Goal: Task Accomplishment & Management: Use online tool/utility

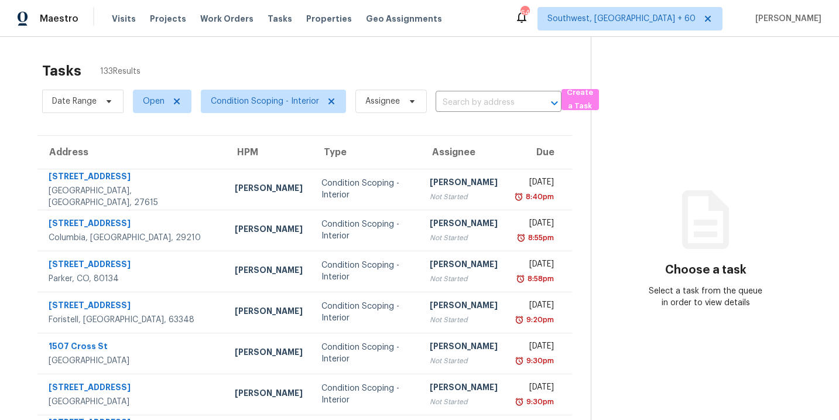
click at [245, 63] on div "Tasks 133 Results" at bounding box center [316, 71] width 549 height 30
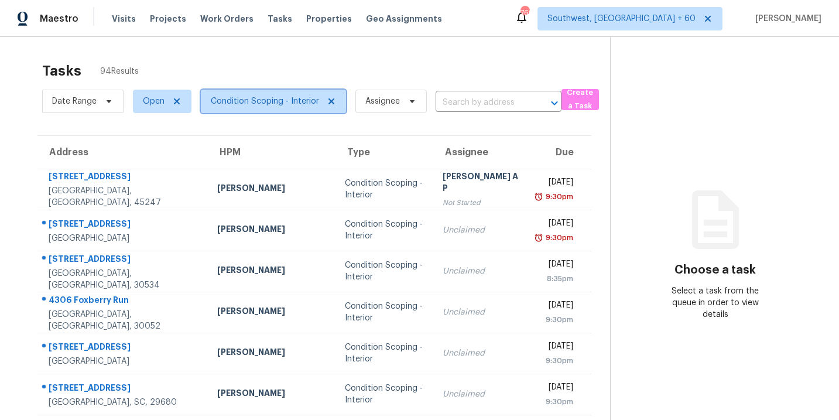
click at [245, 103] on span "Condition Scoping - Interior" at bounding box center [265, 101] width 108 height 12
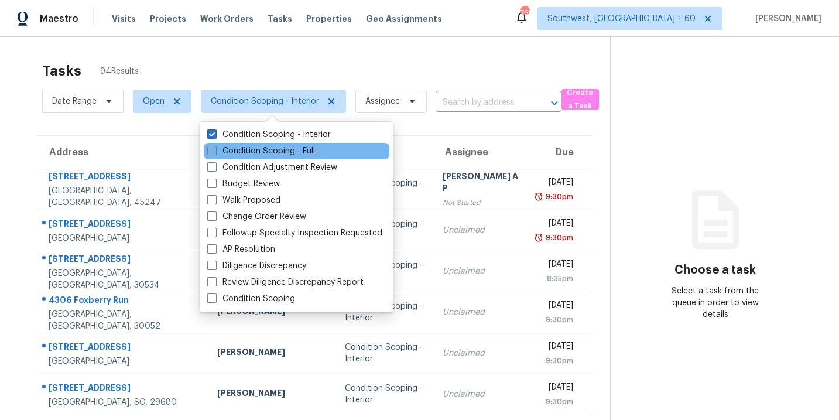
click at [262, 152] on label "Condition Scoping - Full" at bounding box center [261, 151] width 108 height 12
click at [215, 152] on input "Condition Scoping - Full" at bounding box center [211, 149] width 8 height 8
checkbox input "true"
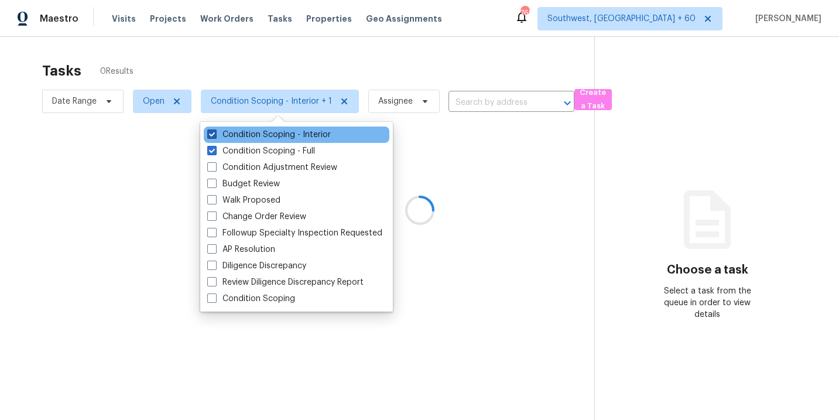
click at [273, 135] on label "Condition Scoping - Interior" at bounding box center [269, 135] width 124 height 12
click at [215, 135] on input "Condition Scoping - Interior" at bounding box center [211, 133] width 8 height 8
checkbox input "false"
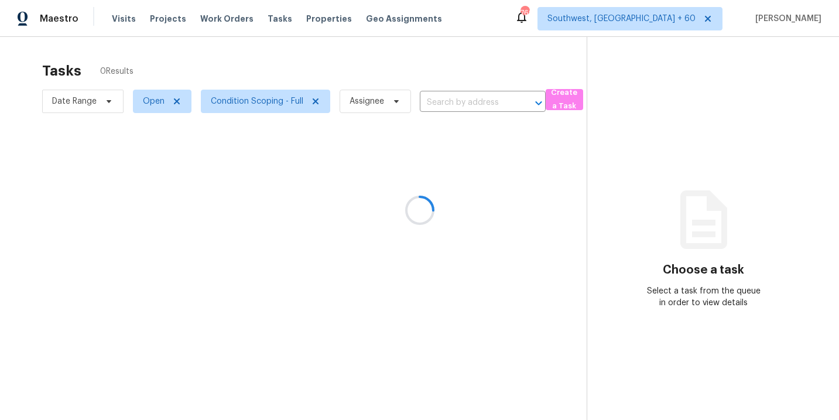
click at [259, 70] on div at bounding box center [419, 210] width 839 height 420
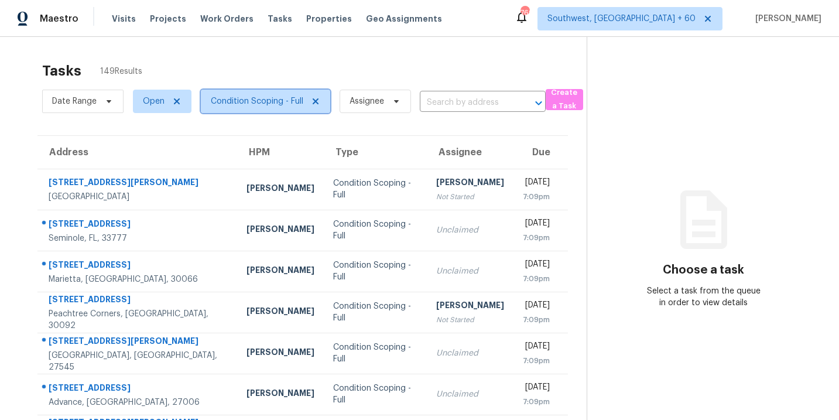
click at [256, 104] on span "Condition Scoping - Full" at bounding box center [257, 101] width 93 height 12
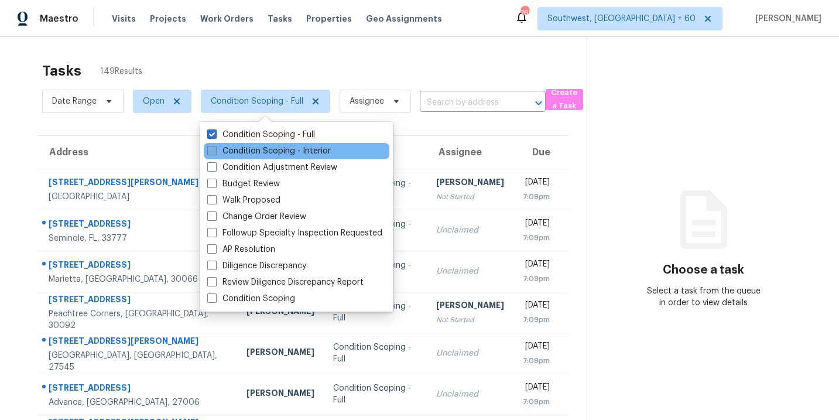
click at [281, 150] on label "Condition Scoping - Interior" at bounding box center [269, 151] width 124 height 12
click at [215, 150] on input "Condition Scoping - Interior" at bounding box center [211, 149] width 8 height 8
checkbox input "true"
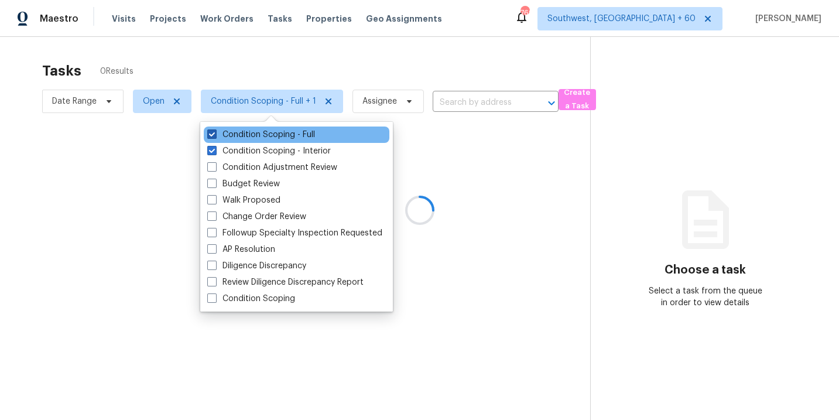
click at [284, 136] on label "Condition Scoping - Full" at bounding box center [261, 135] width 108 height 12
click at [215, 136] on input "Condition Scoping - Full" at bounding box center [211, 133] width 8 height 8
checkbox input "false"
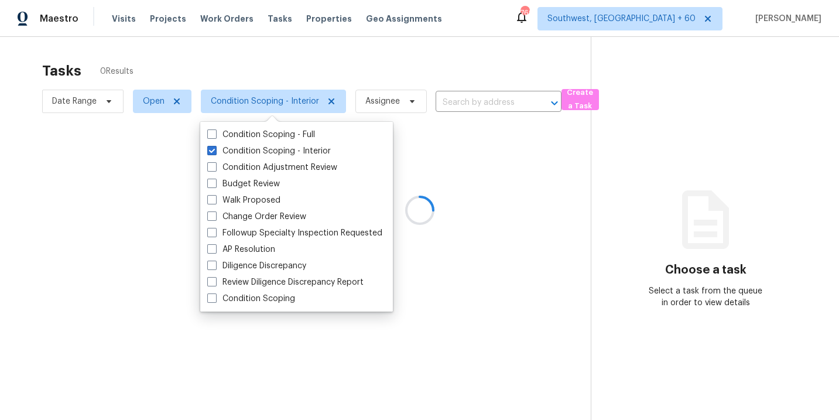
click at [450, 193] on div at bounding box center [419, 210] width 839 height 420
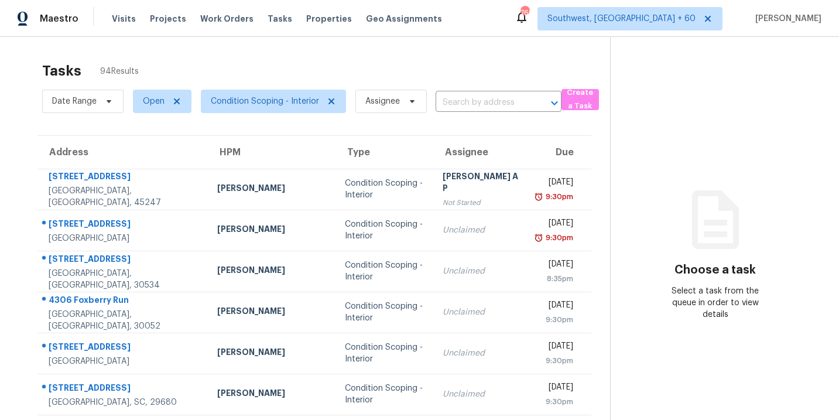
click at [616, 338] on section "Choose a task Select a task from the queue in order to view details" at bounding box center [715, 323] width 210 height 573
click at [633, 388] on section "Choose a task Select a task from the queue in order to view details" at bounding box center [715, 323] width 210 height 573
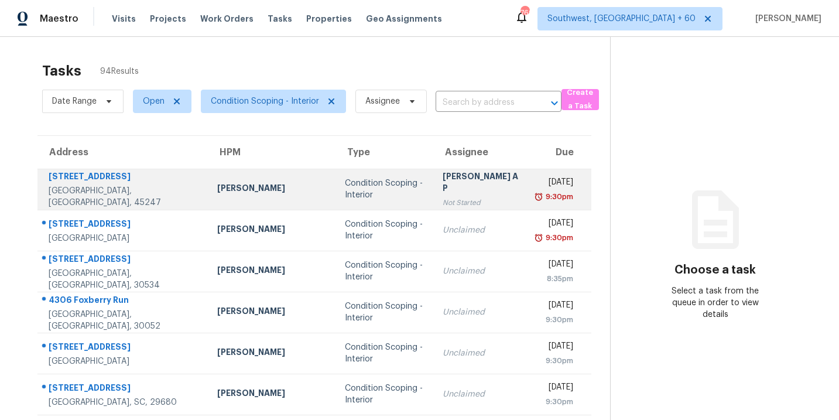
click at [433, 191] on td "Rajesh A P Not Started" at bounding box center [480, 189] width 95 height 41
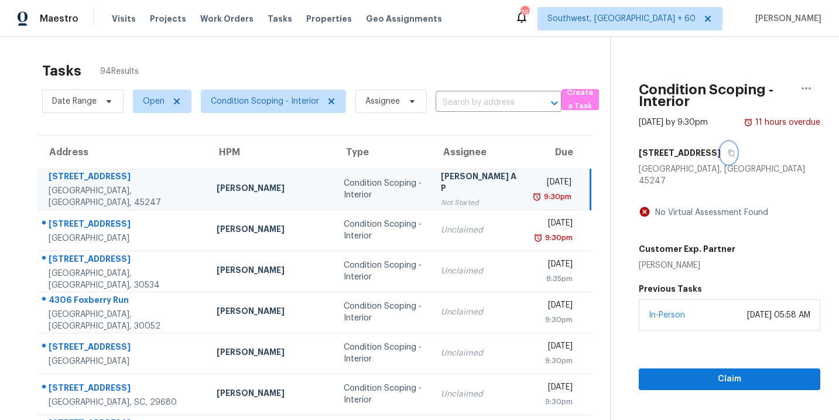
click at [728, 152] on icon "button" at bounding box center [731, 152] width 7 height 7
click at [397, 189] on div "Condition Scoping - Interior" at bounding box center [383, 188] width 78 height 23
click at [659, 379] on div "Claim Start Assessment" at bounding box center [729, 390] width 181 height 118
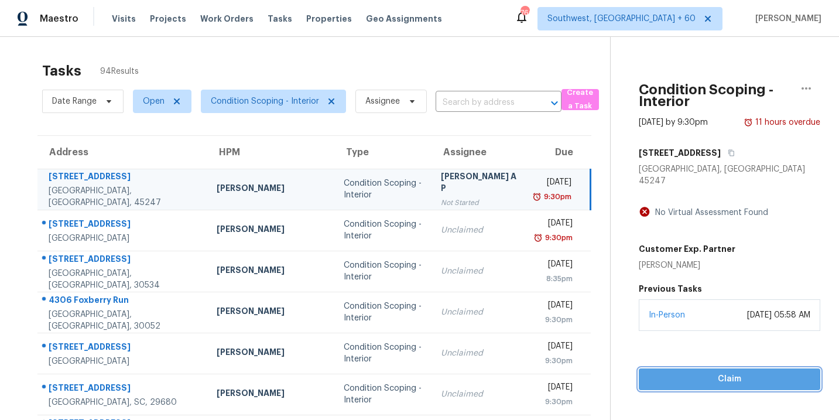
click at [665, 372] on span "Claim" at bounding box center [729, 379] width 163 height 15
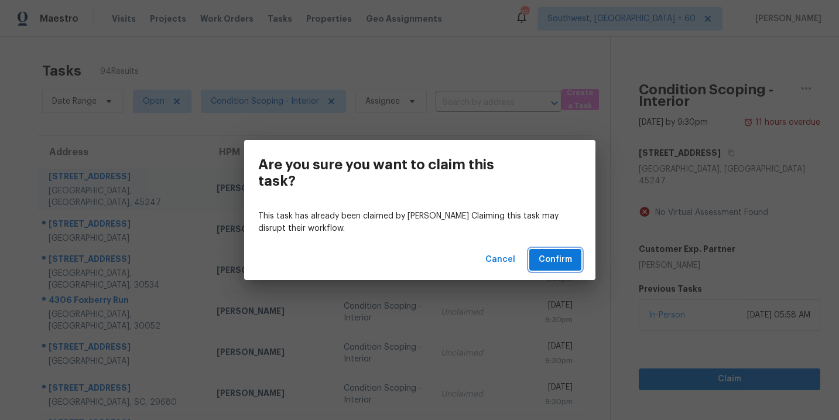
click at [554, 259] on span "Confirm" at bounding box center [555, 259] width 33 height 15
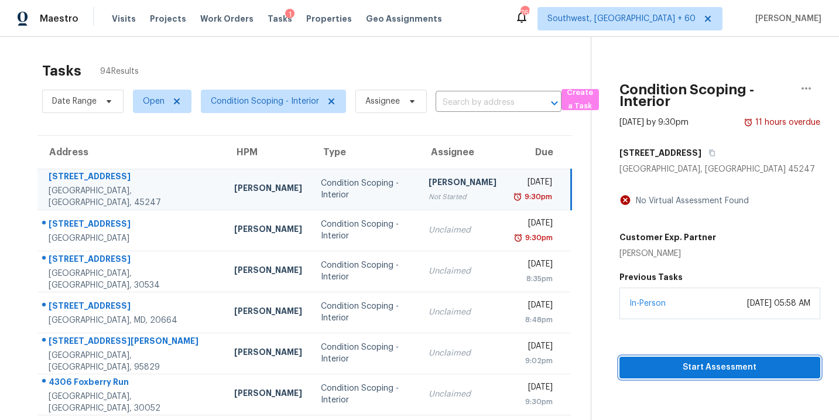
click at [679, 366] on span "Start Assessment" at bounding box center [720, 367] width 182 height 15
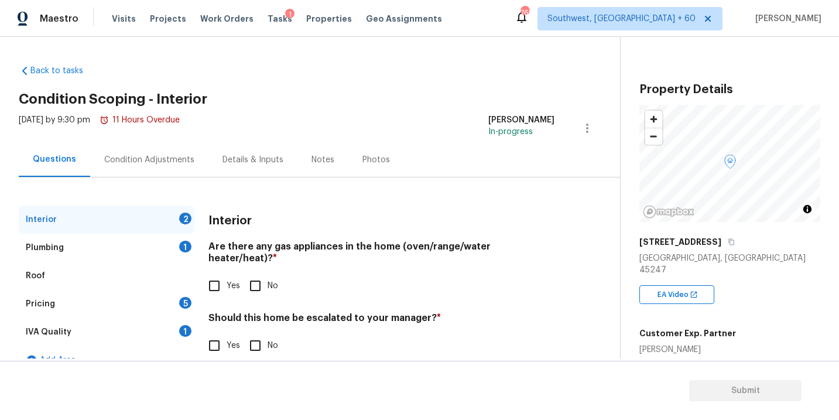
click at [169, 155] on div "Condition Adjustments" at bounding box center [149, 160] width 90 height 12
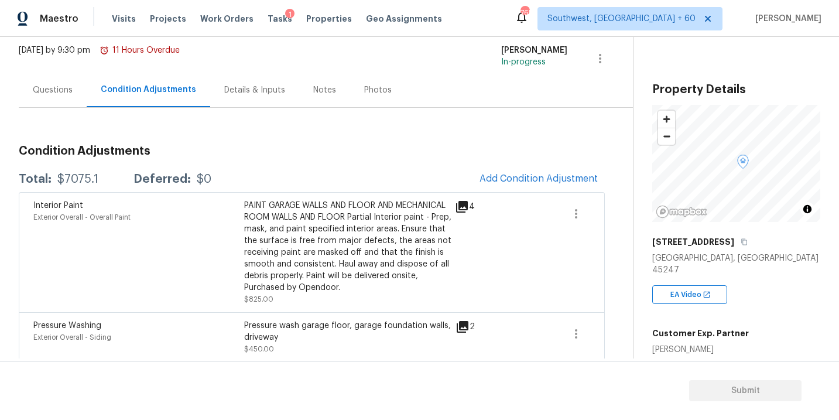
scroll to position [97, 0]
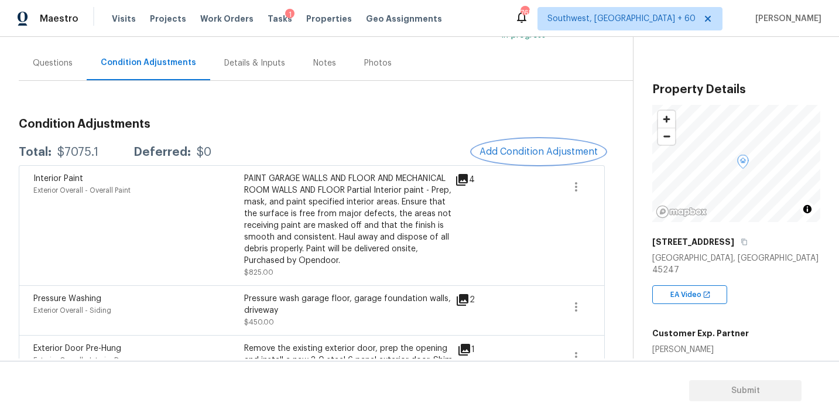
click at [527, 153] on span "Add Condition Adjustment" at bounding box center [538, 151] width 118 height 11
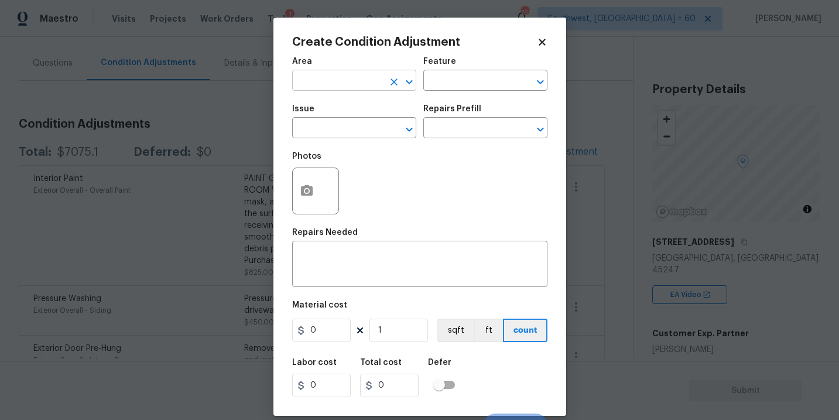
click at [337, 84] on input "text" at bounding box center [337, 82] width 91 height 18
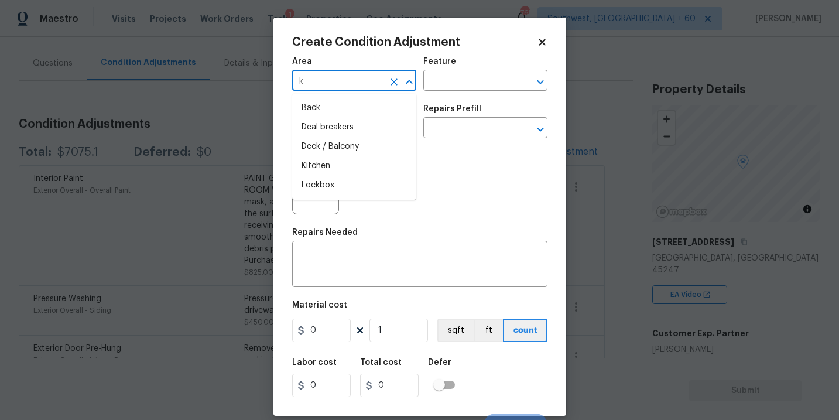
type input "ki"
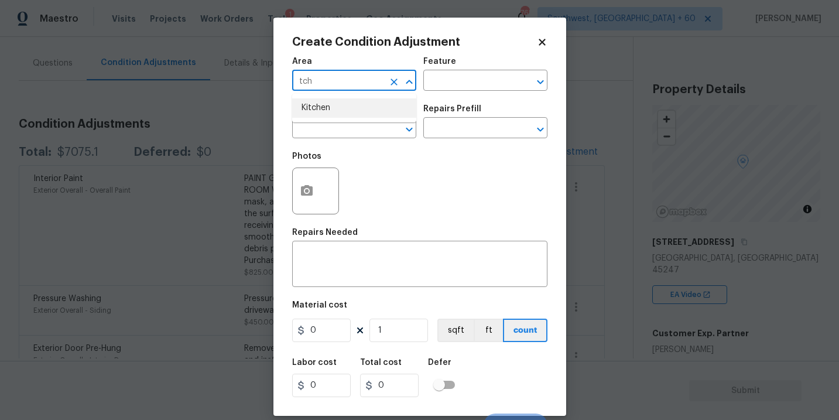
click at [334, 107] on li "Kitchen" at bounding box center [354, 107] width 124 height 19
type input "Kitchen"
click at [426, 94] on div "Area Kitchen ​ Feature ​" at bounding box center [419, 73] width 255 height 47
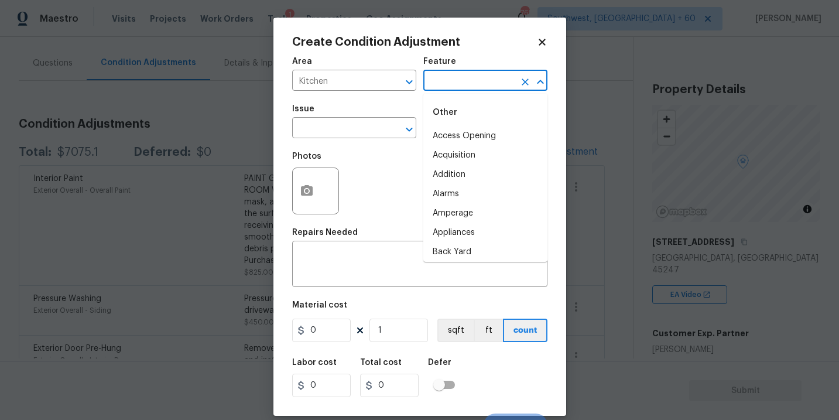
click at [440, 89] on input "text" at bounding box center [468, 82] width 91 height 18
click at [444, 147] on ul "Other Cabinets" at bounding box center [485, 122] width 124 height 57
click at [456, 133] on li "Cabinets" at bounding box center [485, 135] width 124 height 19
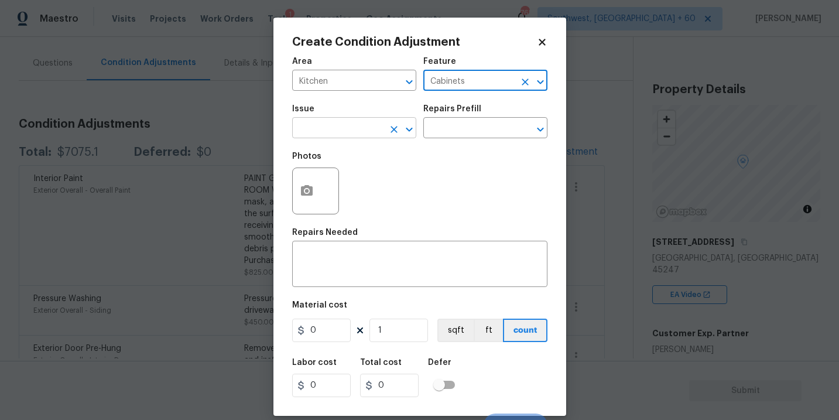
type input "Cabinets"
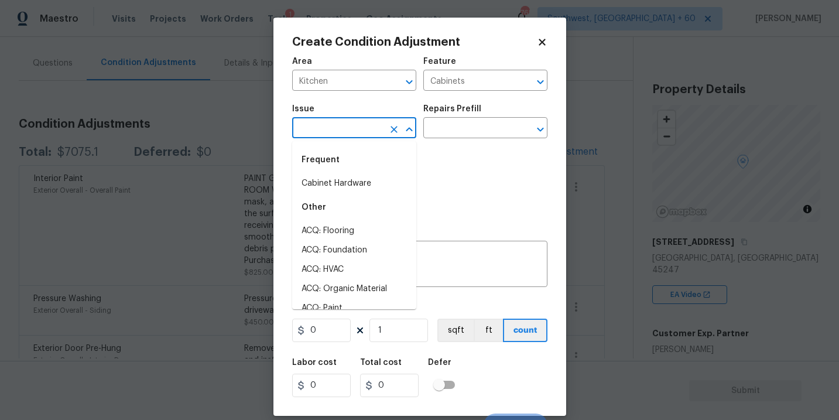
click at [324, 131] on input "text" at bounding box center [337, 129] width 91 height 18
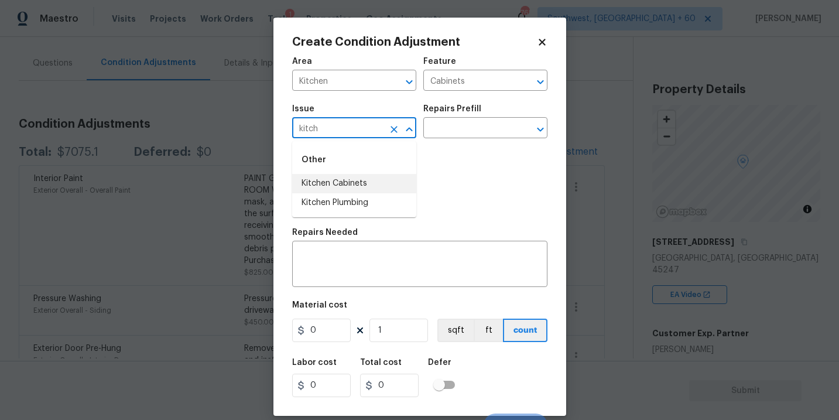
click at [336, 179] on li "Kitchen Cabinets" at bounding box center [354, 183] width 124 height 19
type input "Kitchen Cabinets"
click at [362, 262] on textarea at bounding box center [419, 265] width 241 height 25
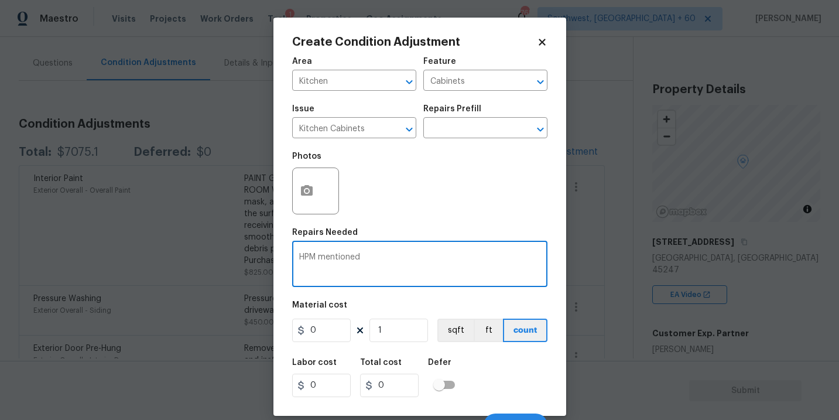
paste textarea "Scope $10000 for kitchen cabinets and countertop replacement"
type textarea "HPM mentioned Scope $10000 for kitchen cabinets and countertop replacement"
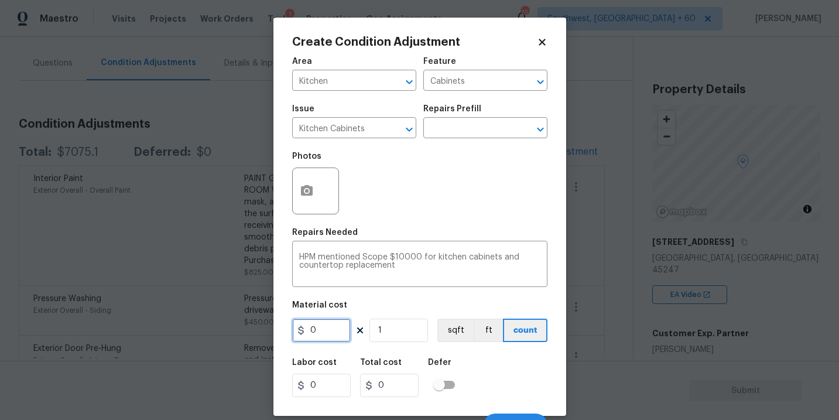
drag, startPoint x: 295, startPoint y: 332, endPoint x: 215, endPoint y: 332, distance: 79.6
click at [215, 332] on div "Create Condition Adjustment Area Kitchen ​ Feature Cabinets ​ Issue Kitchen Cab…" at bounding box center [419, 210] width 839 height 420
type input "10000"
click at [482, 368] on div "Labor cost 0 Total cost 10000 Defer" at bounding box center [419, 377] width 255 height 53
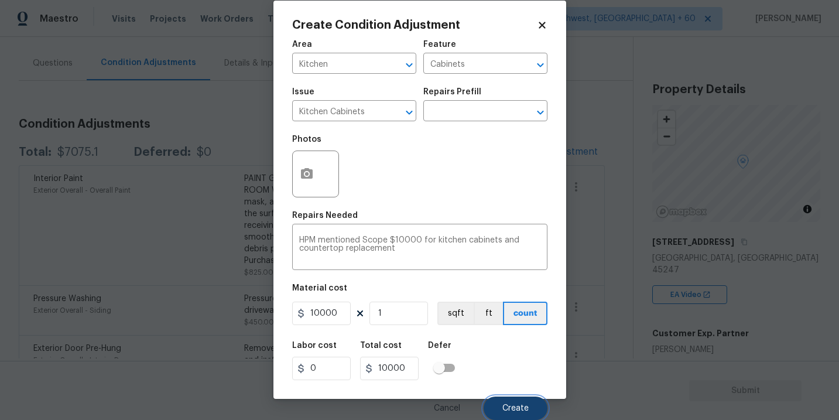
click at [503, 404] on span "Create" at bounding box center [515, 408] width 26 height 9
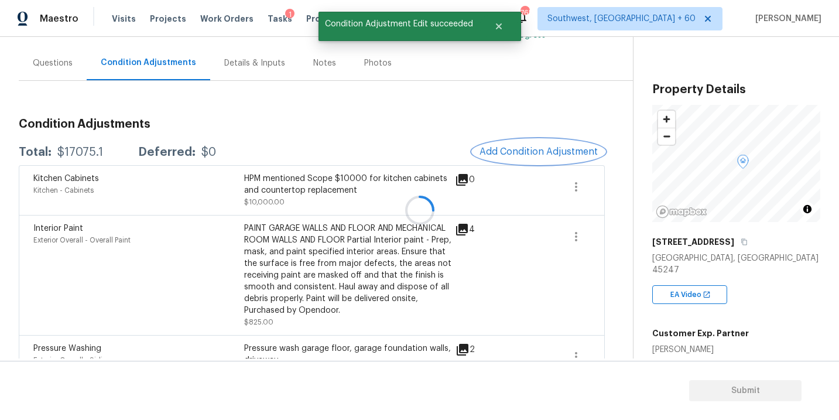
scroll to position [0, 0]
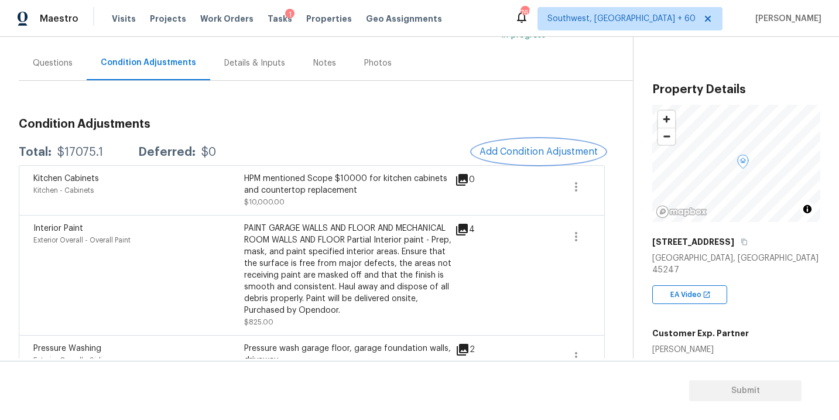
click at [525, 155] on span "Add Condition Adjustment" at bounding box center [538, 151] width 118 height 11
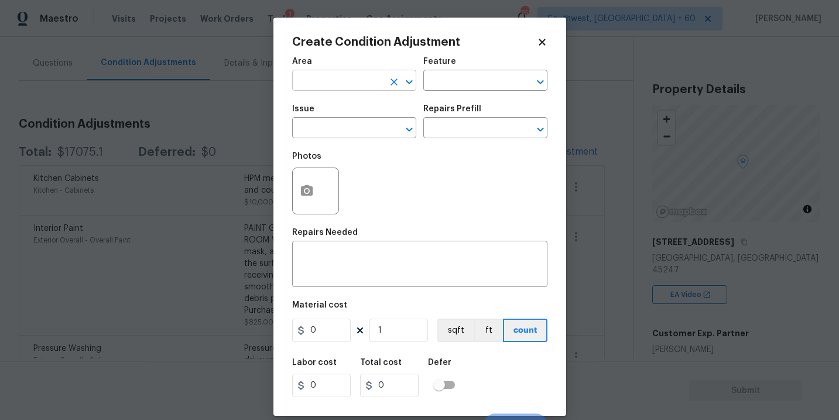
click at [338, 84] on input "text" at bounding box center [337, 82] width 91 height 18
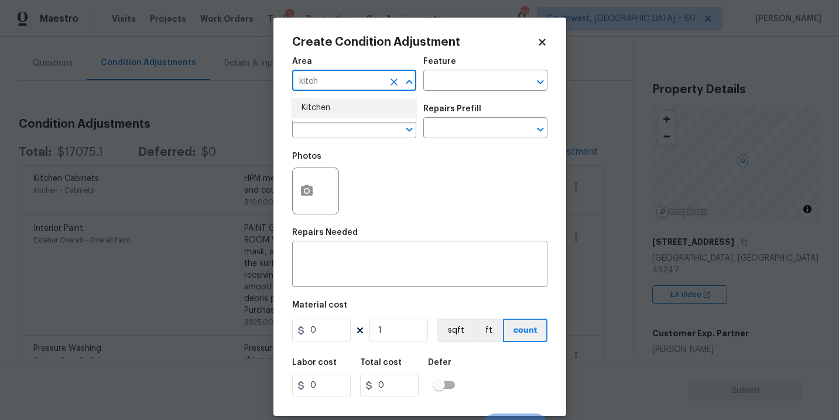
click at [344, 106] on li "Kitchen" at bounding box center [354, 107] width 124 height 19
type input "Kitchen"
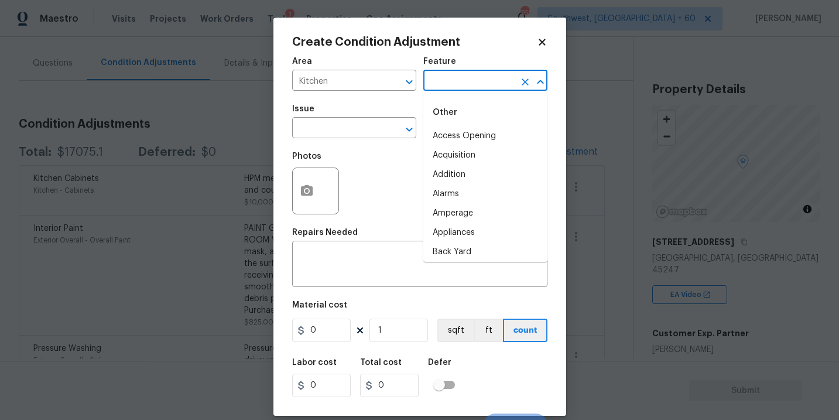
click at [464, 78] on input "text" at bounding box center [468, 82] width 91 height 18
type input "fa"
click at [456, 270] on textarea at bounding box center [419, 265] width 241 height 25
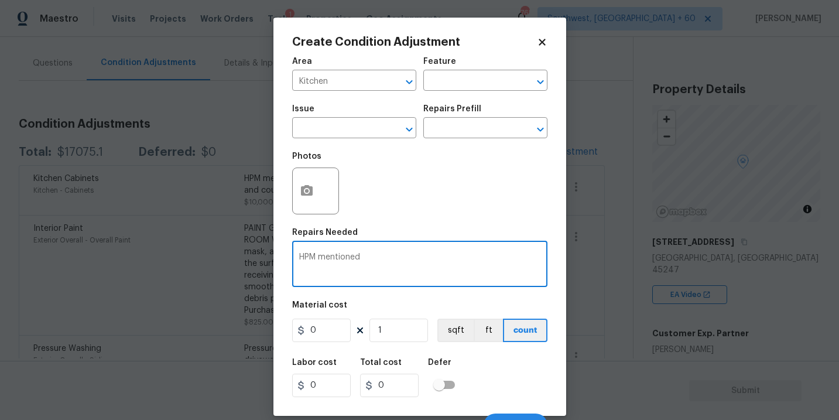
paste textarea "Scope $250 for new kitchen faucet"
type textarea "HPM mentioned Scope $250 for new kitchen faucet"
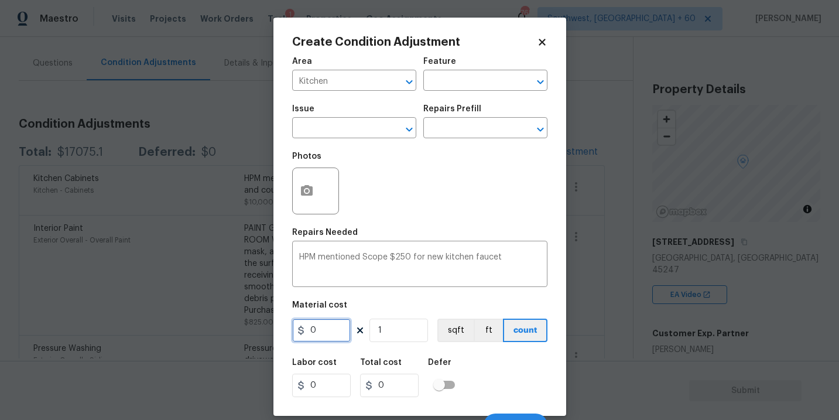
drag, startPoint x: 341, startPoint y: 328, endPoint x: 272, endPoint y: 328, distance: 69.1
click at [277, 328] on div "Create Condition Adjustment Area Kitchen ​ Feature ​ Issue ​ Repairs Prefill ​ …" at bounding box center [419, 217] width 293 height 398
type input "250"
click at [502, 368] on div "Labor cost 0 Total cost 250 Defer" at bounding box center [419, 377] width 255 height 53
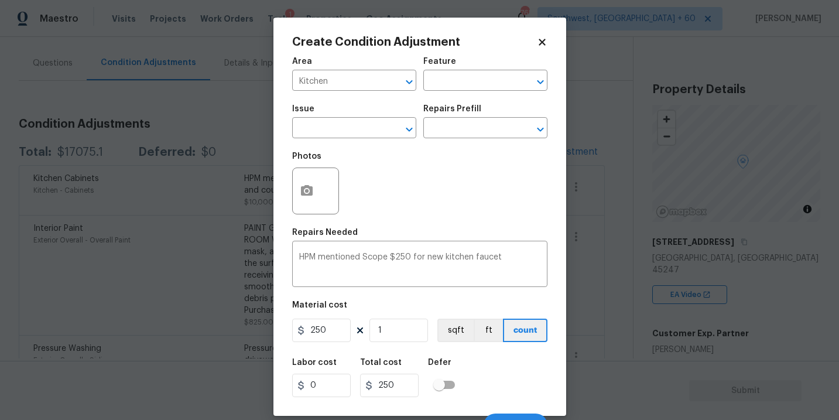
scroll to position [18, 0]
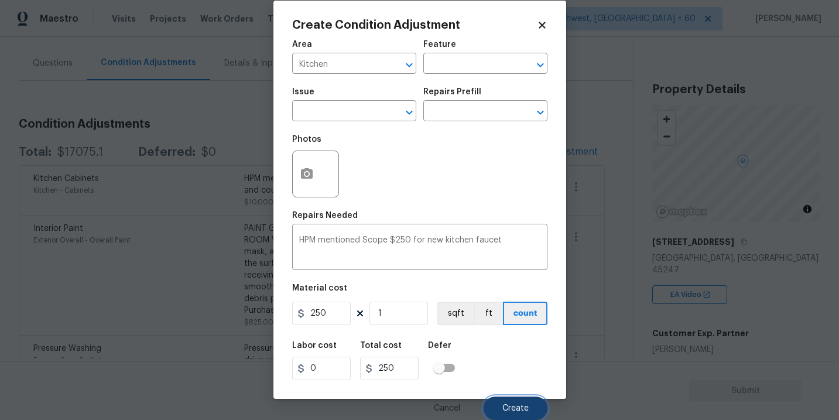
click at [516, 413] on button "Create" at bounding box center [516, 407] width 64 height 23
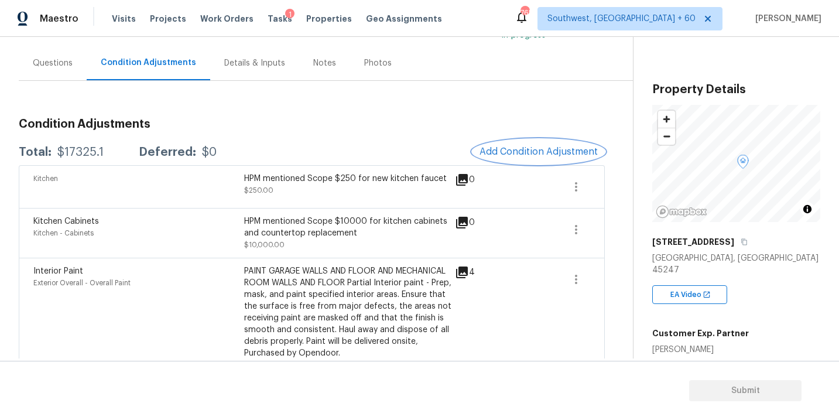
scroll to position [0, 0]
click at [522, 167] on div "Kitchen HPM mentioned Scope $250 for new kitchen faucet $250.00 0" at bounding box center [312, 186] width 586 height 43
click at [527, 157] on button "Add Condition Adjustment" at bounding box center [538, 151] width 132 height 25
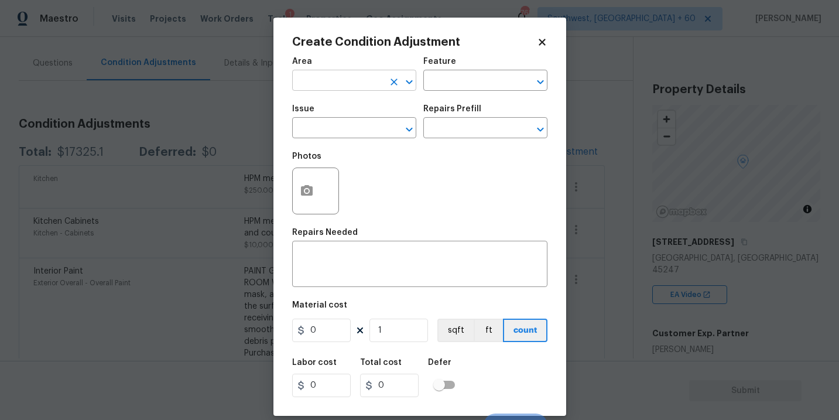
click at [366, 74] on input "text" at bounding box center [337, 82] width 91 height 18
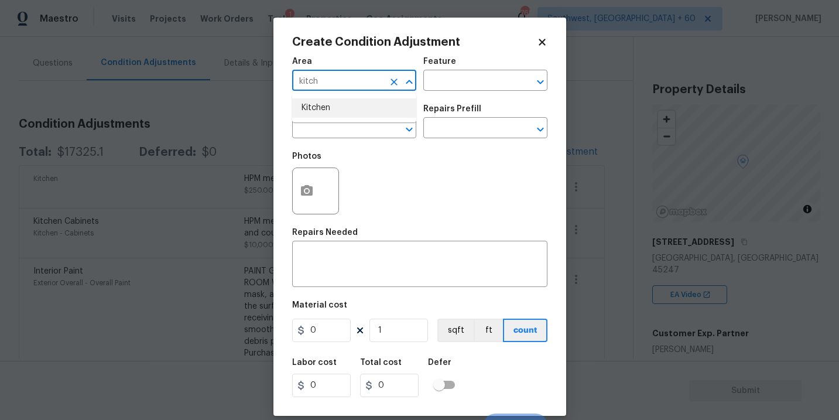
click at [366, 107] on li "Kitchen" at bounding box center [354, 107] width 124 height 19
type input "Kitchen"
click at [446, 84] on input "text" at bounding box center [468, 82] width 91 height 18
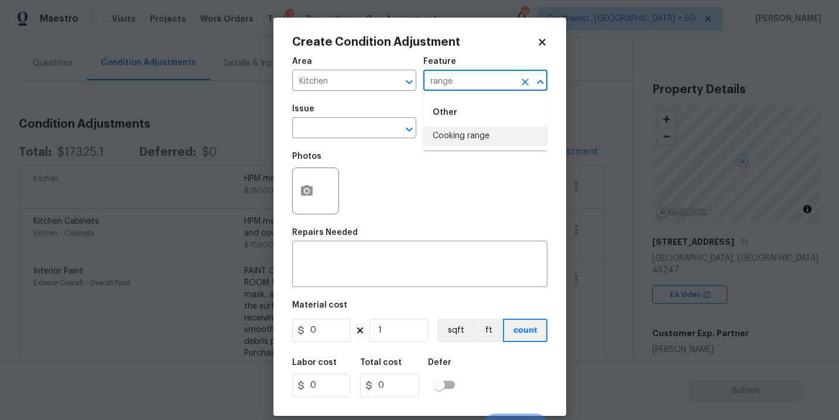
click at [455, 138] on li "Cooking range" at bounding box center [485, 135] width 124 height 19
type input "Cooking range"
click at [361, 136] on input "text" at bounding box center [337, 129] width 91 height 18
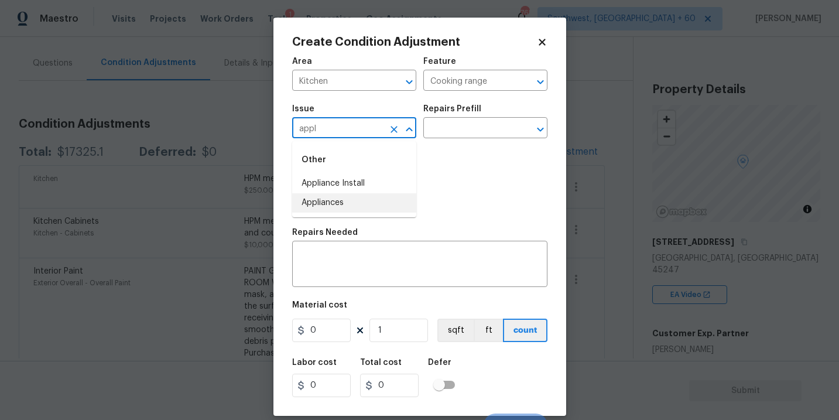
click at [361, 201] on li "Appliances" at bounding box center [354, 202] width 124 height 19
type input "Appliances"
click at [351, 273] on textarea at bounding box center [419, 265] width 241 height 25
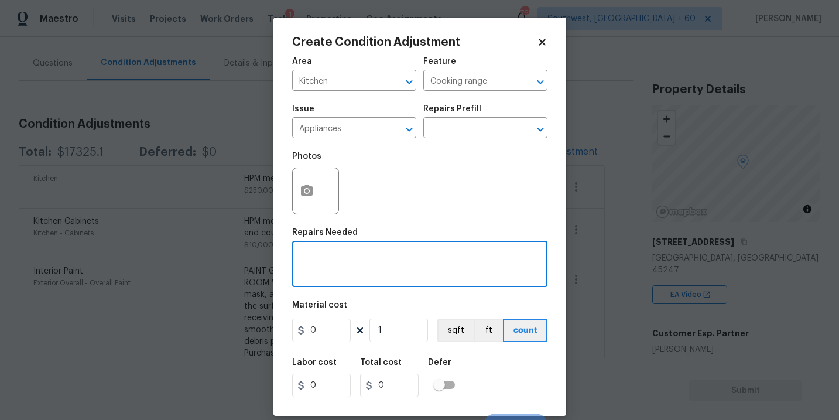
paste textarea "Scope $800 for new range"
type textarea "Scope $800 for new range"
click at [462, 134] on input "text" at bounding box center [468, 129] width 91 height 18
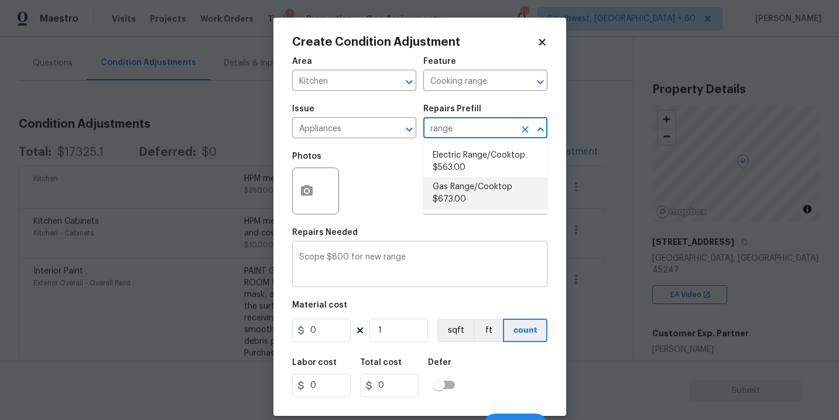
type input "range"
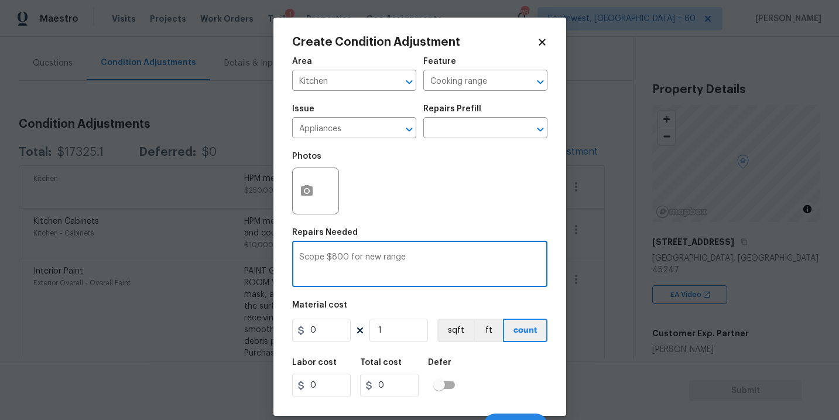
click at [480, 270] on textarea "Scope $800 for new range" at bounding box center [419, 265] width 241 height 25
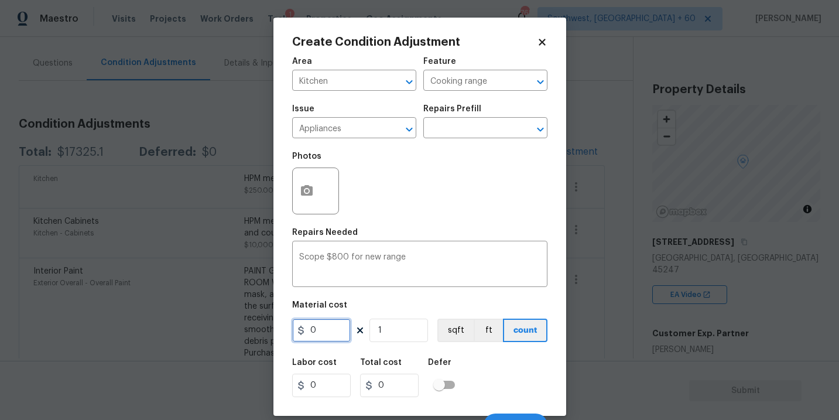
drag, startPoint x: 335, startPoint y: 330, endPoint x: 242, endPoint y: 330, distance: 93.7
click at [242, 330] on div "Create Condition Adjustment Area Kitchen ​ Feature Cooking range ​ Issue Applia…" at bounding box center [419, 210] width 839 height 420
type input "800"
click at [492, 373] on div "Labor cost 0 Total cost 800 Defer" at bounding box center [419, 377] width 255 height 53
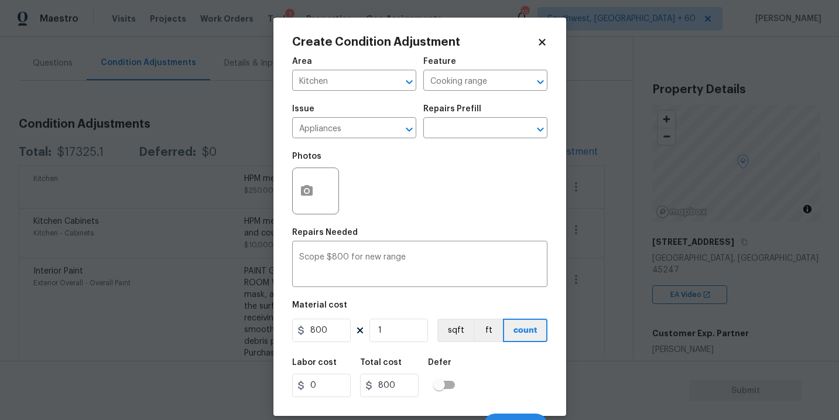
scroll to position [18, 0]
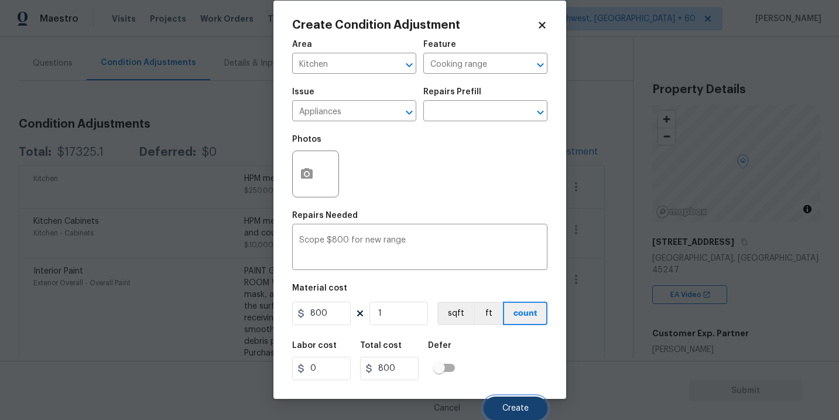
click at [520, 407] on span "Create" at bounding box center [515, 408] width 26 height 9
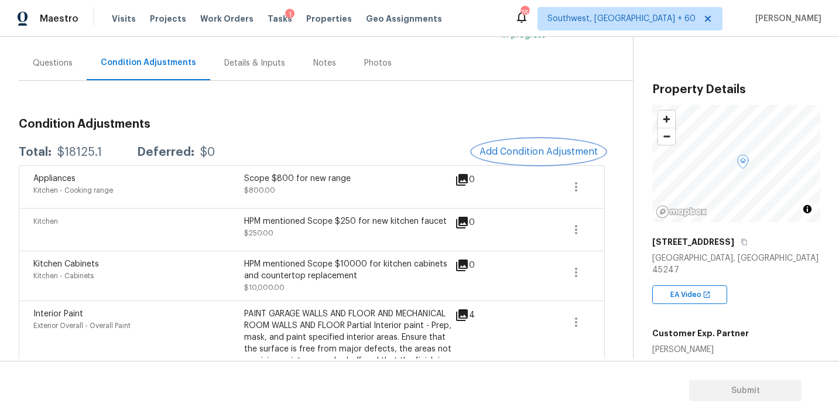
scroll to position [0, 0]
click at [532, 155] on span "Add Condition Adjustment" at bounding box center [538, 151] width 118 height 11
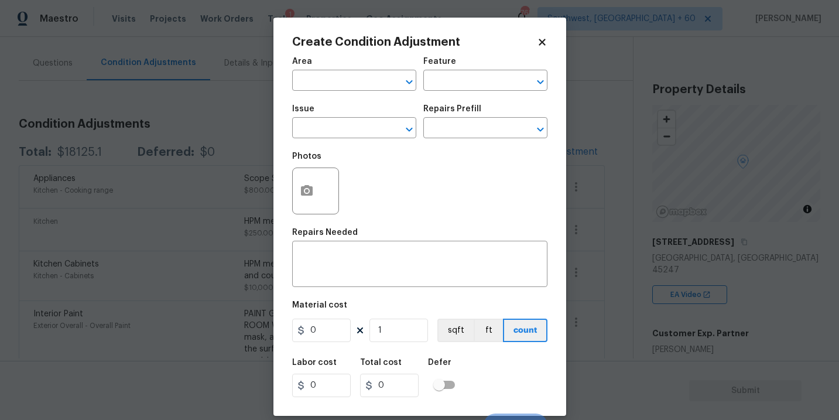
click at [352, 95] on span "Area ​" at bounding box center [354, 73] width 124 height 47
click at [352, 89] on input "text" at bounding box center [337, 82] width 91 height 18
click at [364, 117] on li "Kitchen" at bounding box center [354, 107] width 124 height 19
type input "Kitchen"
click at [463, 88] on input "text" at bounding box center [468, 82] width 91 height 18
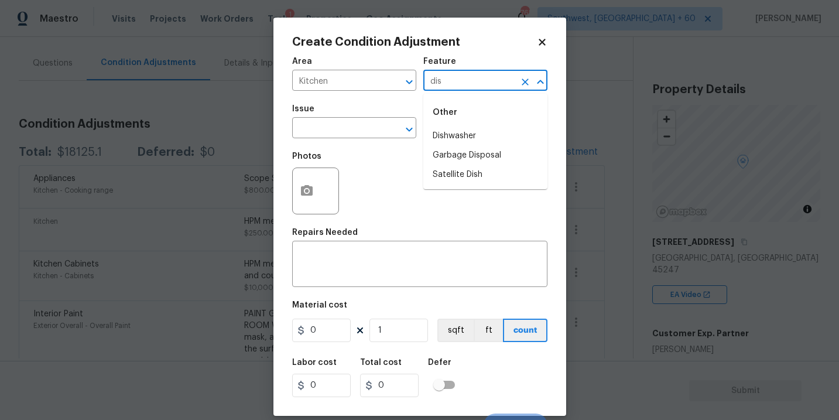
click at [471, 123] on div "Other" at bounding box center [485, 112] width 124 height 28
click at [468, 131] on li "Dishwasher" at bounding box center [485, 135] width 124 height 19
type input "Dishwasher"
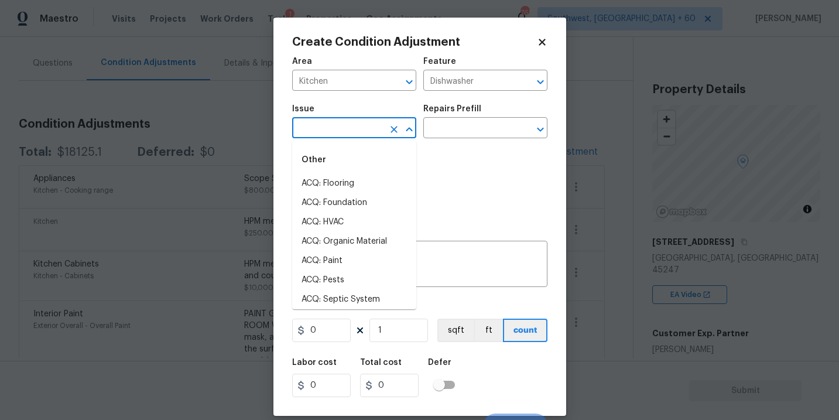
click at [365, 129] on input "text" at bounding box center [337, 129] width 91 height 18
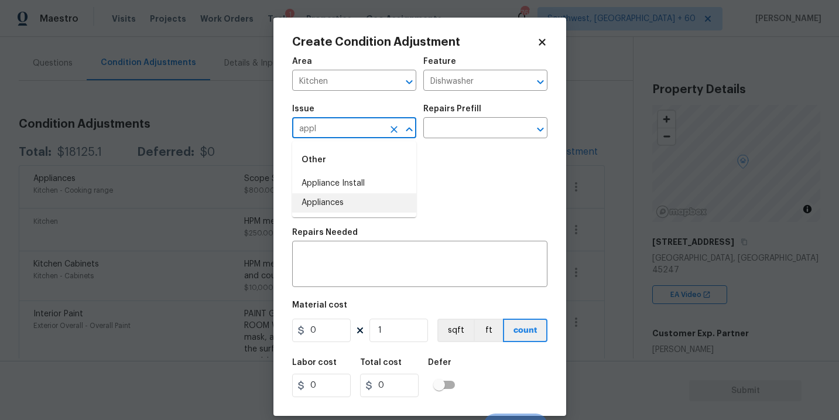
click at [362, 199] on li "Appliances" at bounding box center [354, 202] width 124 height 19
type input "Appliances"
click at [359, 303] on div "Material cost" at bounding box center [419, 308] width 255 height 15
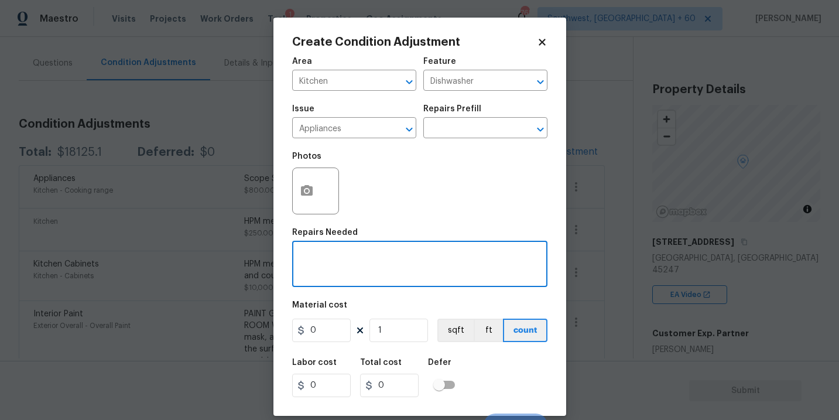
click at [377, 276] on textarea at bounding box center [419, 265] width 241 height 25
paste textarea "Scope $600 for new dishwasher"
type textarea "HPM mentioned Scope $600 for new dishwasher"
drag, startPoint x: 326, startPoint y: 334, endPoint x: 217, endPoint y: 334, distance: 108.9
click at [217, 334] on div "Create Condition Adjustment Area Kitchen ​ Feature Dishwasher ​ Issue Appliance…" at bounding box center [419, 210] width 839 height 420
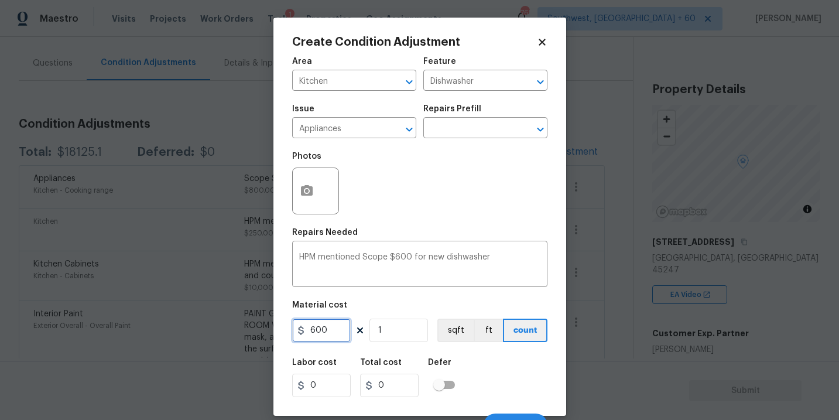
type input "600"
click at [503, 373] on div "Labor cost 0 Total cost 600 Defer" at bounding box center [419, 377] width 255 height 53
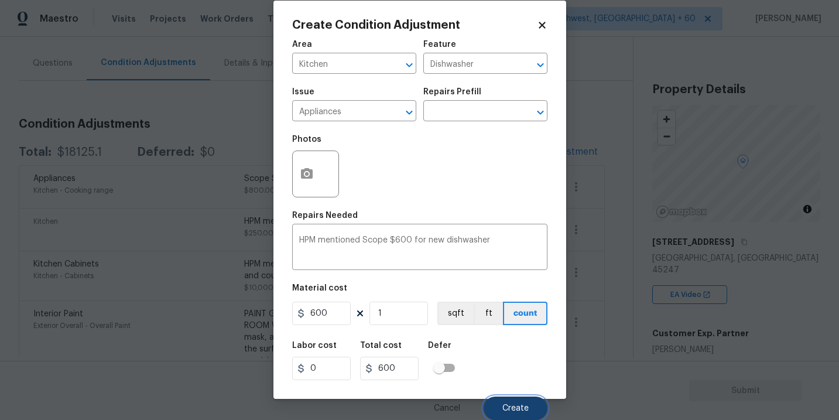
click at [509, 407] on span "Create" at bounding box center [515, 408] width 26 height 9
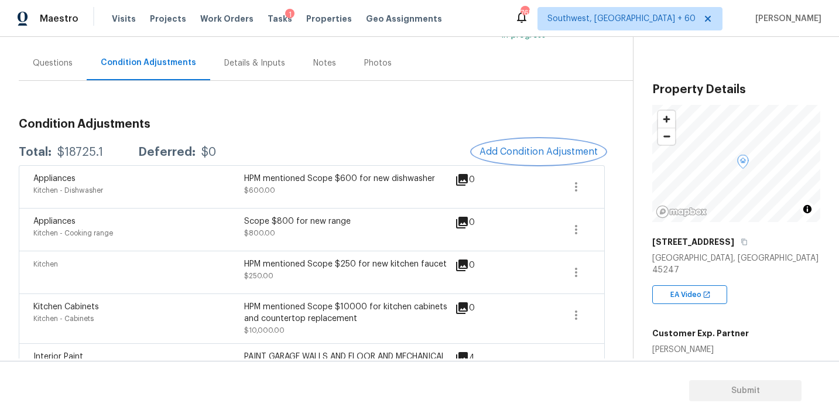
scroll to position [0, 0]
click at [522, 154] on span "Add Condition Adjustment" at bounding box center [538, 151] width 118 height 11
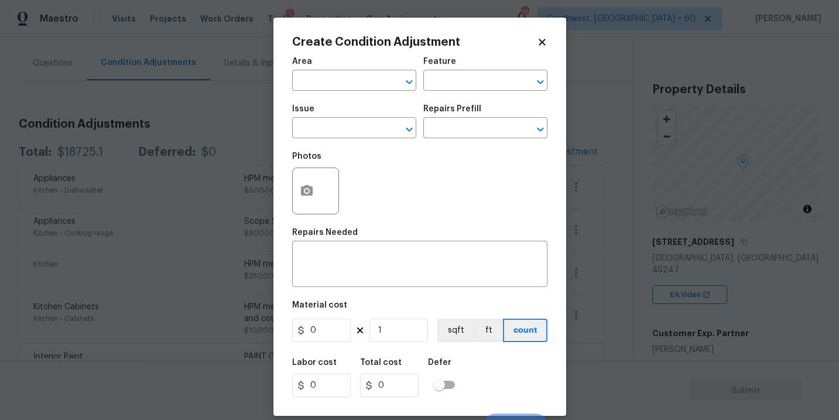
click at [359, 76] on input "text" at bounding box center [337, 82] width 91 height 18
click at [364, 104] on li "Bathroom" at bounding box center [354, 107] width 124 height 19
type input "Bathroom"
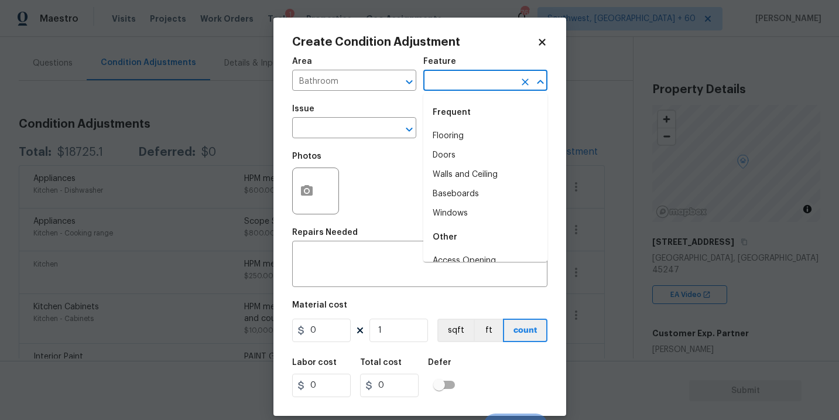
click at [458, 88] on input "text" at bounding box center [468, 82] width 91 height 18
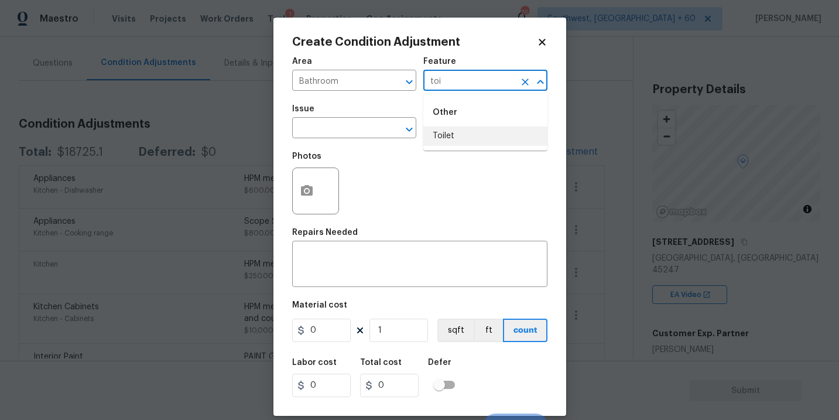
click at [457, 133] on li "Toilet" at bounding box center [485, 135] width 124 height 19
type input "Toilet"
click at [359, 268] on textarea at bounding box center [419, 265] width 241 height 25
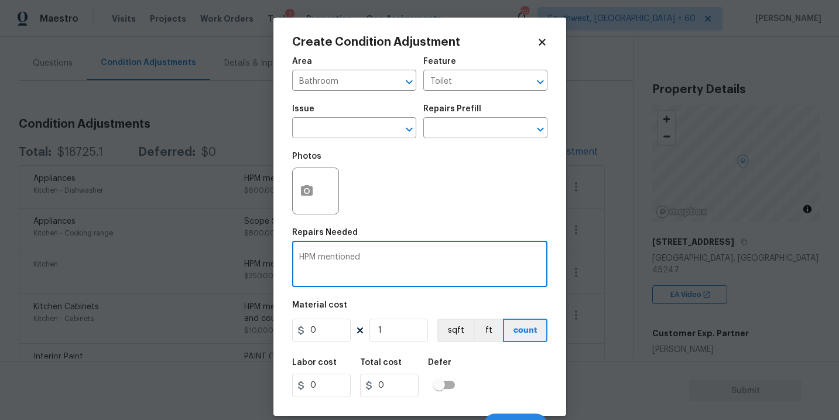
paste textarea "Scope $900 for toilet replacements"
type textarea "HPM mentioned Scope $900 for toilet replacements"
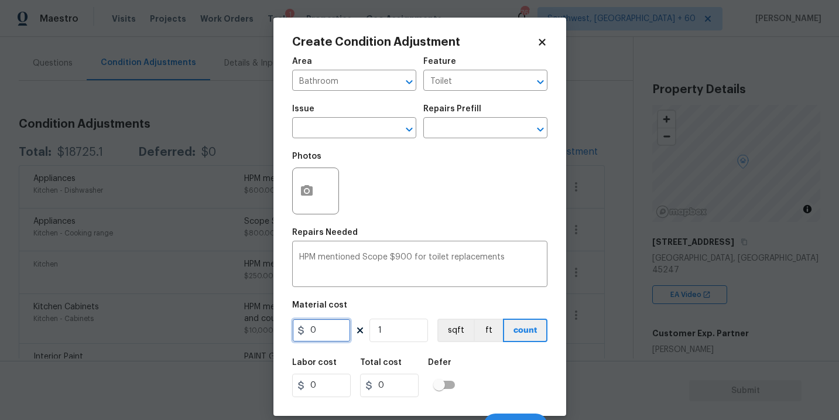
drag, startPoint x: 324, startPoint y: 336, endPoint x: 208, endPoint y: 334, distance: 116.5
click at [208, 334] on div "Create Condition Adjustment Area Bathroom ​ Feature Toilet ​ Issue ​ Repairs Pr…" at bounding box center [419, 210] width 839 height 420
type input "900"
click at [505, 366] on div "Labor cost 0 Total cost 900 Defer" at bounding box center [419, 377] width 255 height 53
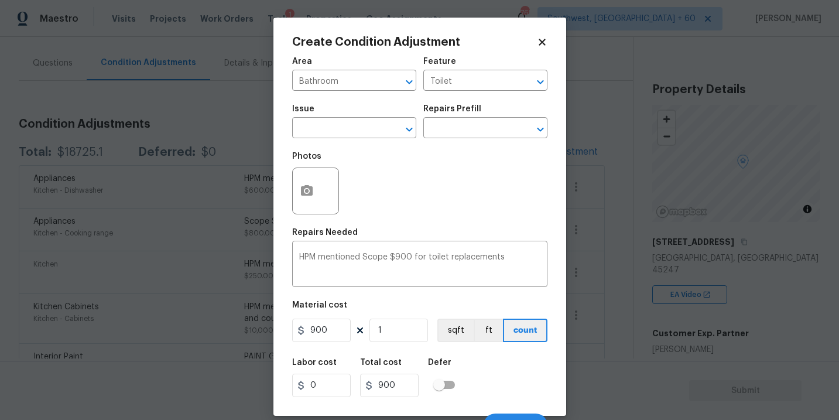
scroll to position [18, 0]
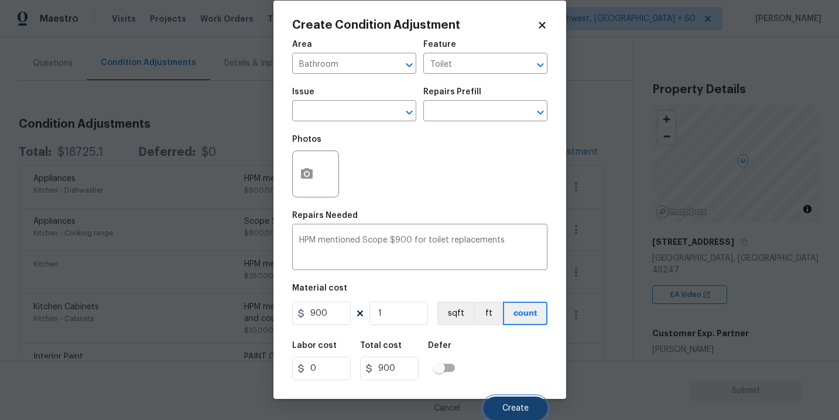
click at [522, 409] on span "Create" at bounding box center [515, 408] width 26 height 9
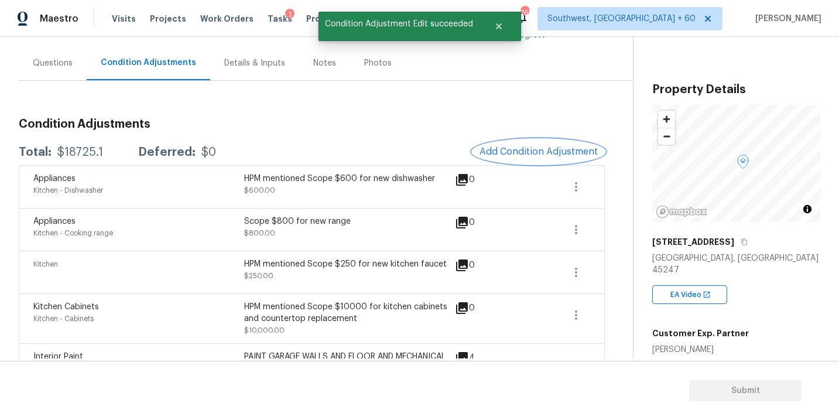
scroll to position [0, 0]
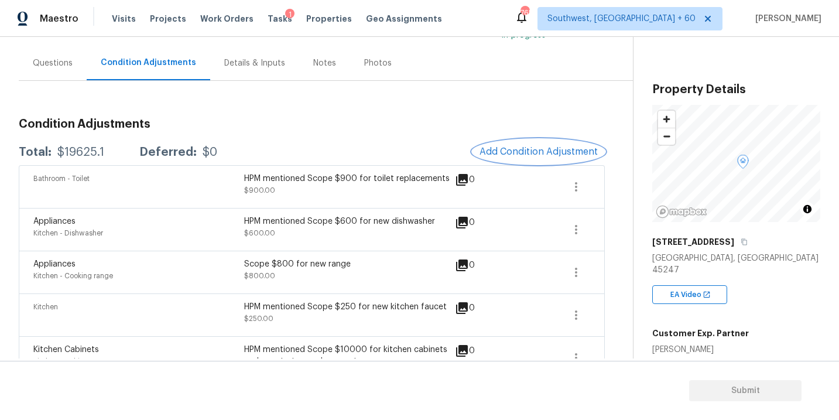
click at [498, 157] on button "Add Condition Adjustment" at bounding box center [538, 151] width 132 height 25
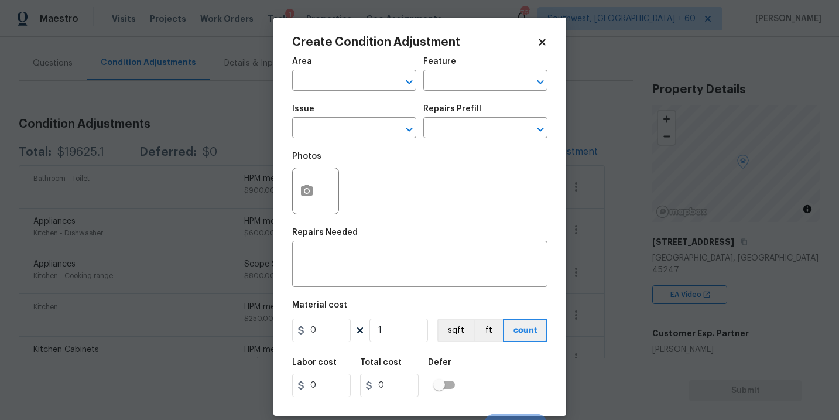
click at [327, 67] on div "Area" at bounding box center [354, 64] width 124 height 15
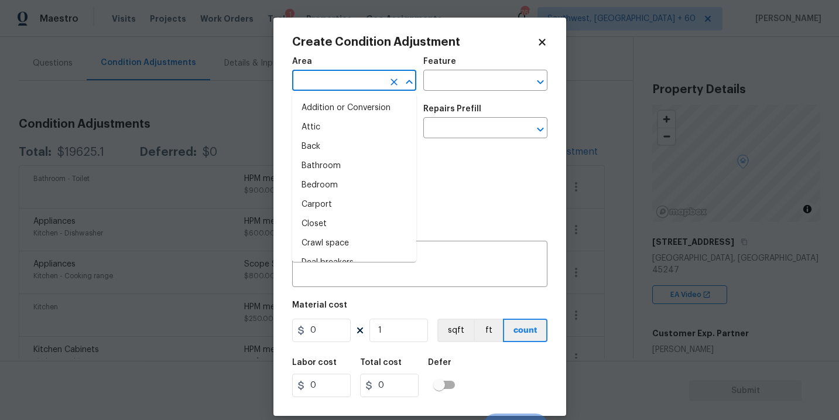
click at [328, 81] on input "text" at bounding box center [337, 82] width 91 height 18
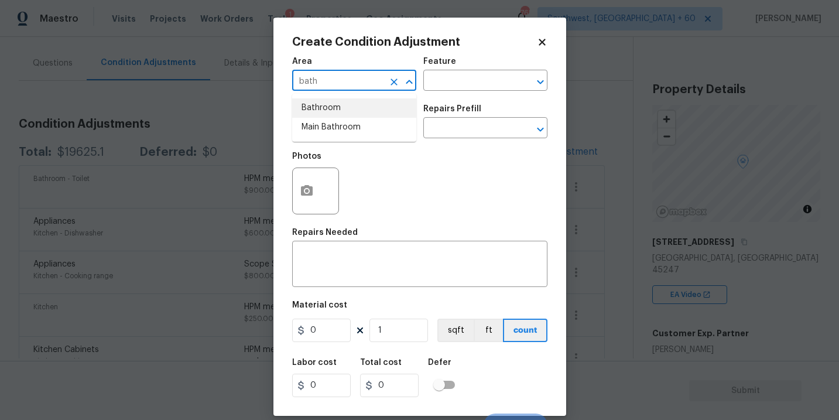
click at [330, 107] on li "Bathroom" at bounding box center [354, 107] width 124 height 19
type input "Bathroom"
click at [398, 264] on textarea at bounding box center [419, 265] width 241 height 25
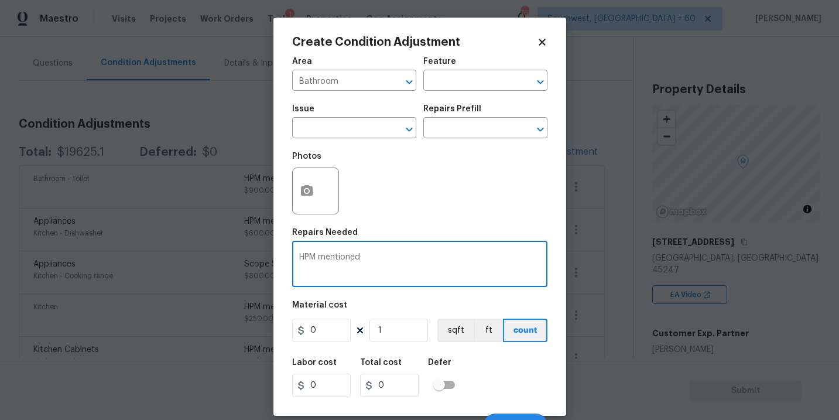
paste textarea "Scope $1000 for new vanities, tops, and faucets"
type textarea "HPM mentioned Scope $1000 for new vanities, tops, and faucets"
click at [470, 79] on input "text" at bounding box center [468, 82] width 91 height 18
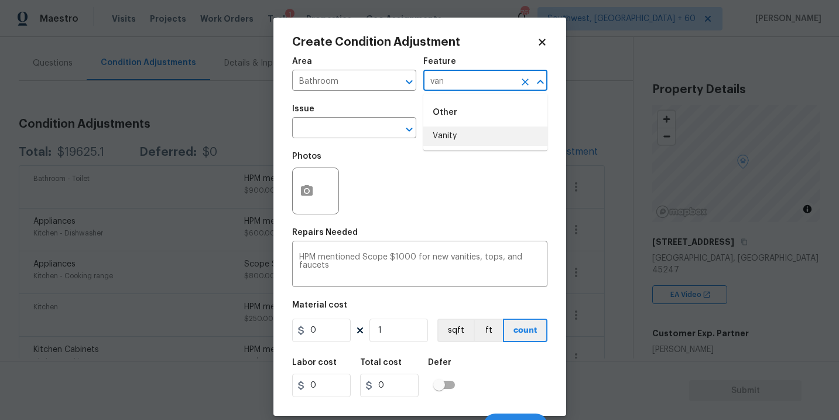
click at [463, 136] on li "Vanity" at bounding box center [485, 135] width 124 height 19
type input "Vanity"
click at [504, 369] on div "Labor cost 0 Total cost 0 Defer" at bounding box center [419, 377] width 255 height 53
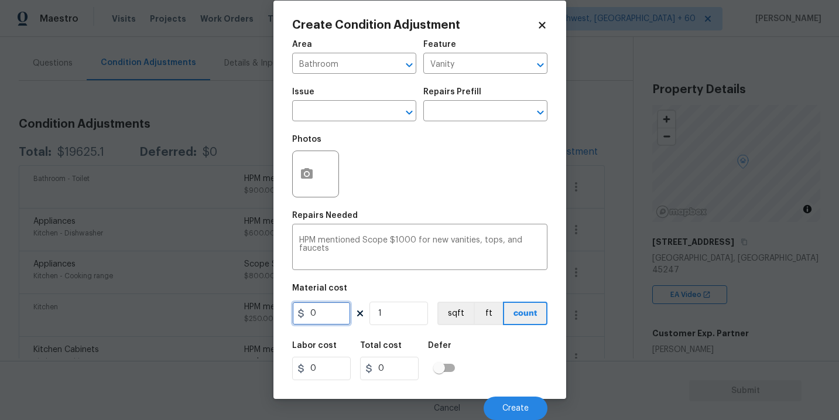
drag, startPoint x: 339, startPoint y: 314, endPoint x: 234, endPoint y: 313, distance: 104.8
click at [234, 313] on div "Create Condition Adjustment Area Bathroom ​ Feature Vanity ​ Issue ​ Repairs Pr…" at bounding box center [419, 210] width 839 height 420
type input "1000"
click at [489, 336] on div "Labor cost 0 Total cost 1000 Defer" at bounding box center [419, 360] width 255 height 53
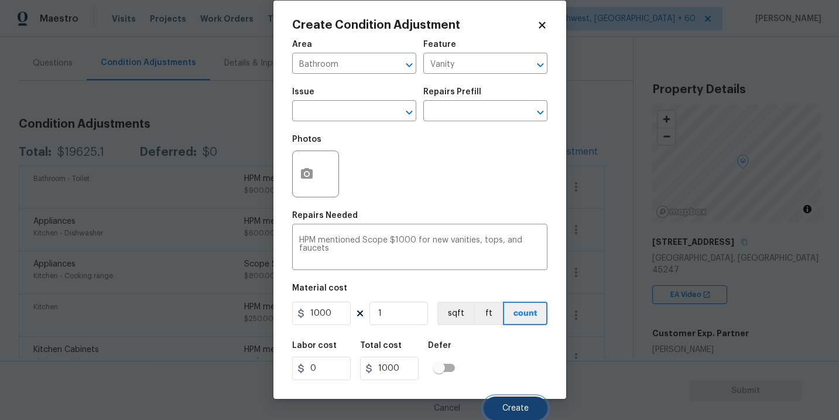
click at [501, 402] on button "Create" at bounding box center [516, 407] width 64 height 23
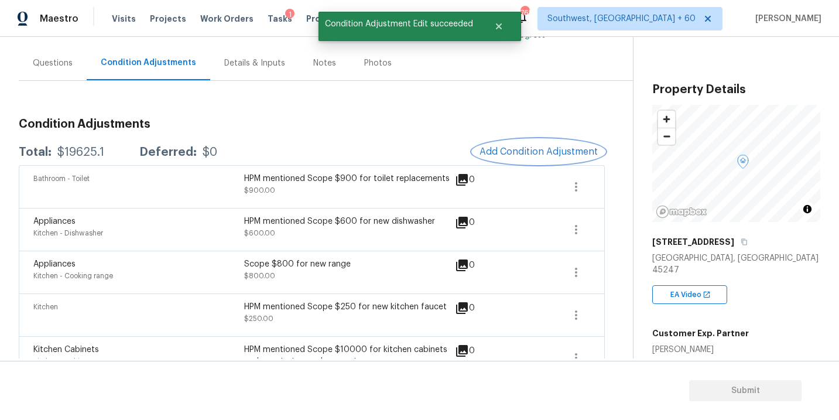
scroll to position [0, 0]
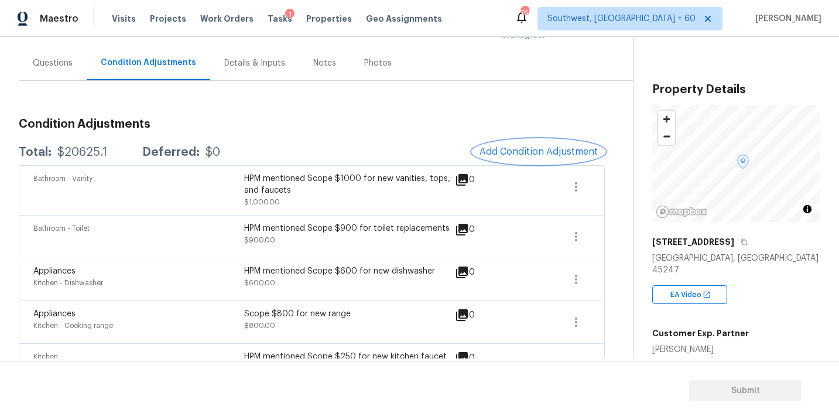
click at [517, 148] on span "Add Condition Adjustment" at bounding box center [538, 151] width 118 height 11
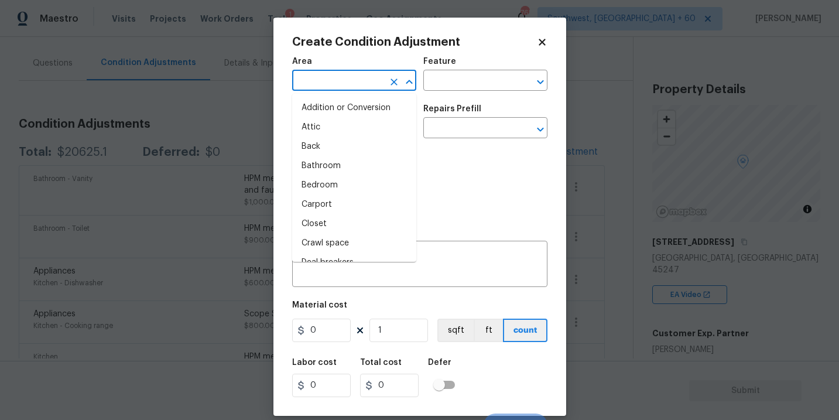
click at [328, 83] on input "text" at bounding box center [337, 82] width 91 height 18
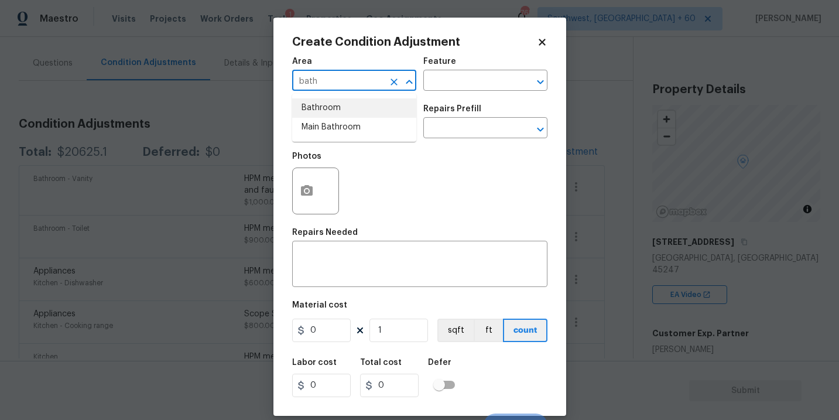
click at [330, 114] on li "Bathroom" at bounding box center [354, 107] width 124 height 19
type input "Bathroom"
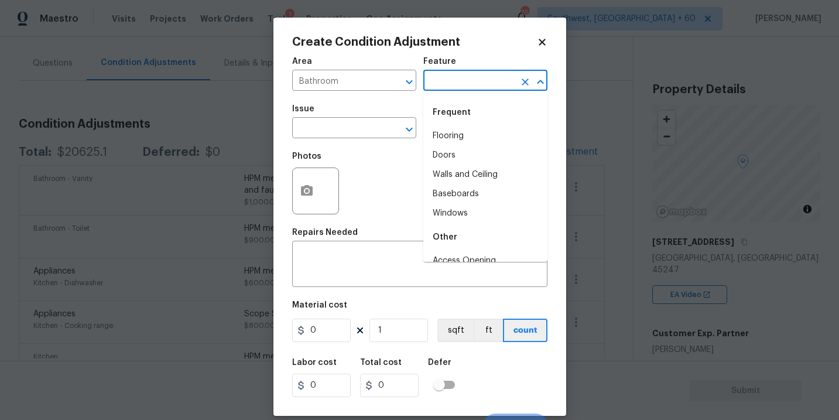
click at [472, 77] on input "text" at bounding box center [468, 82] width 91 height 18
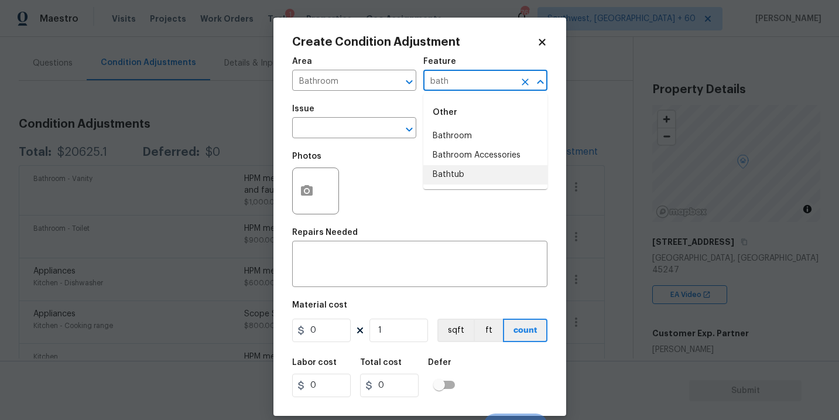
click at [474, 175] on li "Bathtub" at bounding box center [485, 174] width 124 height 19
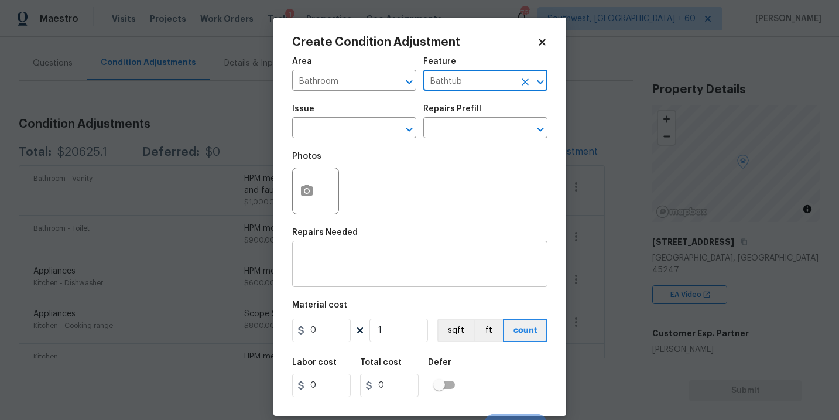
type input "Bathtub"
click at [383, 261] on textarea at bounding box center [419, 265] width 241 height 25
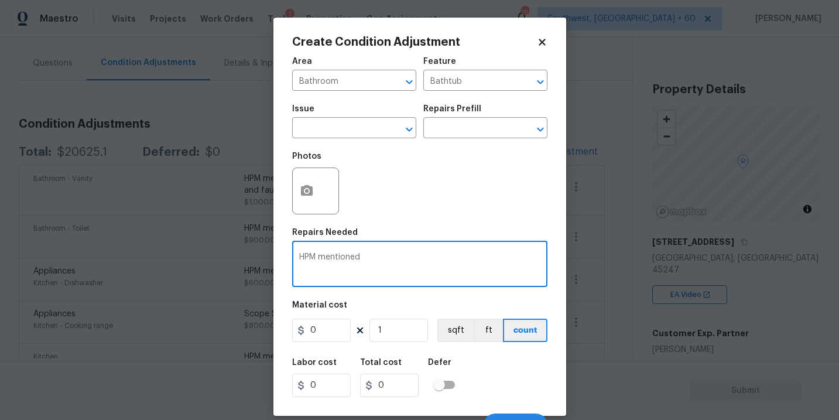
paste textarea "Scope $750 bathtub and surround refinishing"
type textarea "HPM mentioned Scope $750 bathtub and surround refinishing"
click at [368, 127] on input "text" at bounding box center [337, 129] width 91 height 18
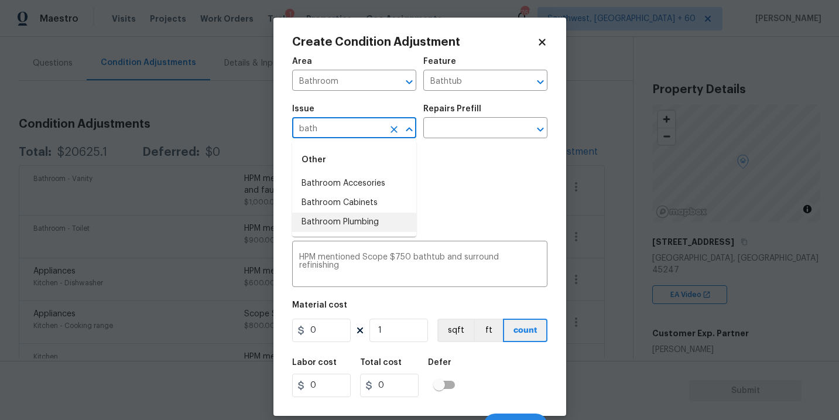
click at [359, 224] on li "Bathroom Plumbing" at bounding box center [354, 222] width 124 height 19
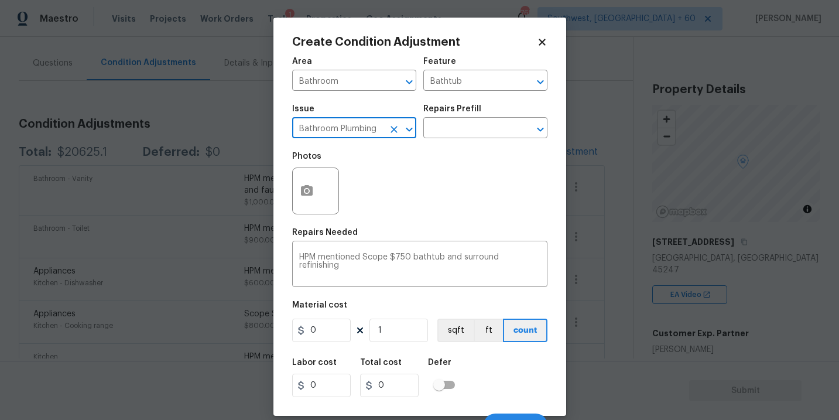
type input "Bathroom Plumbing"
drag, startPoint x: 335, startPoint y: 337, endPoint x: 213, endPoint y: 333, distance: 123.0
click at [213, 333] on div "Create Condition Adjustment Area Bathroom ​ Feature Bathtub ​ Issue Bathroom Pl…" at bounding box center [419, 210] width 839 height 420
type input "750"
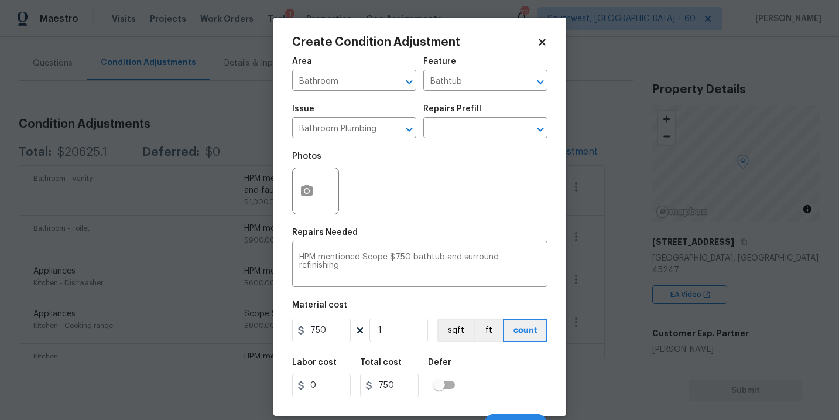
click at [516, 360] on div "Labor cost 0 Total cost 750 Defer" at bounding box center [419, 377] width 255 height 53
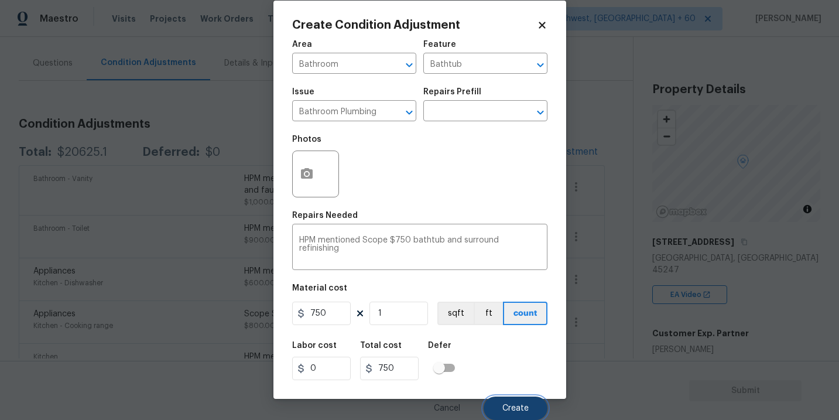
click at [521, 407] on span "Create" at bounding box center [515, 408] width 26 height 9
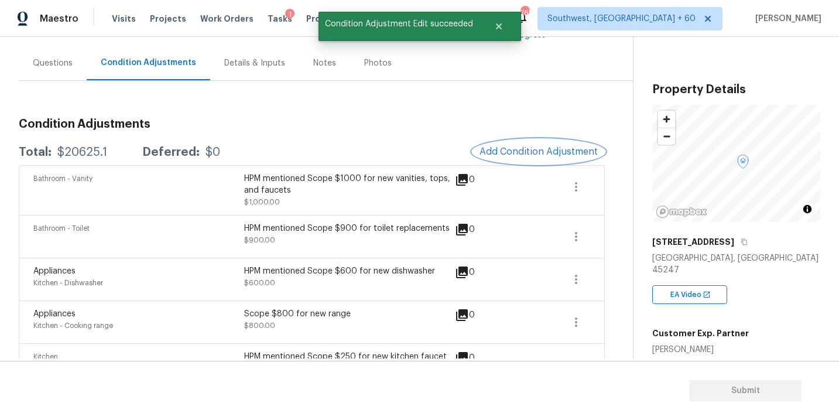
scroll to position [0, 0]
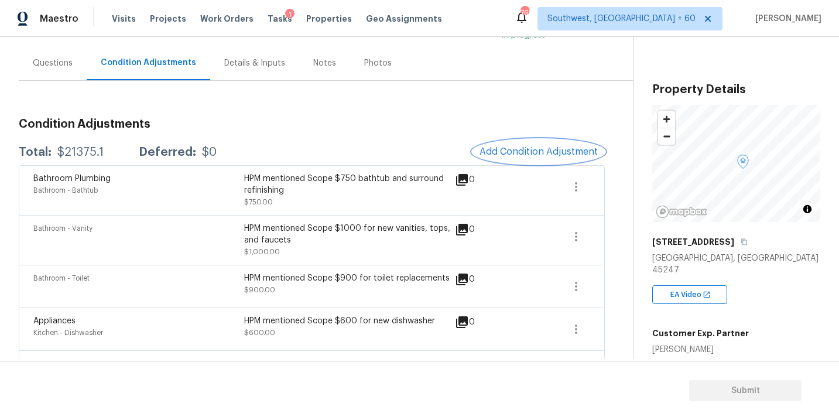
click at [506, 153] on span "Add Condition Adjustment" at bounding box center [538, 151] width 118 height 11
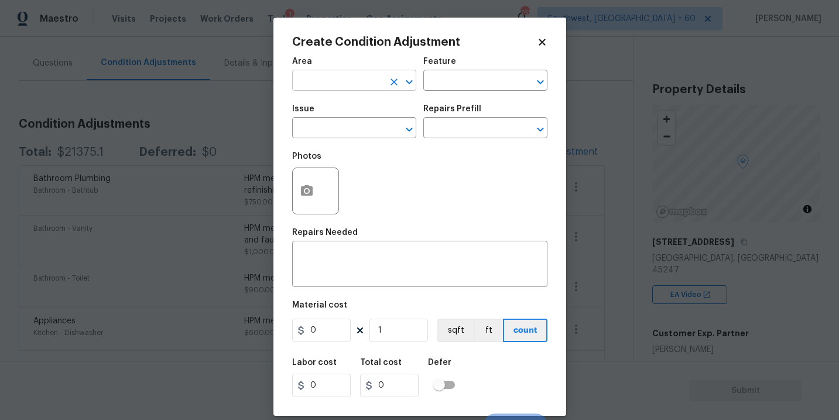
click at [364, 86] on input "text" at bounding box center [337, 82] width 91 height 18
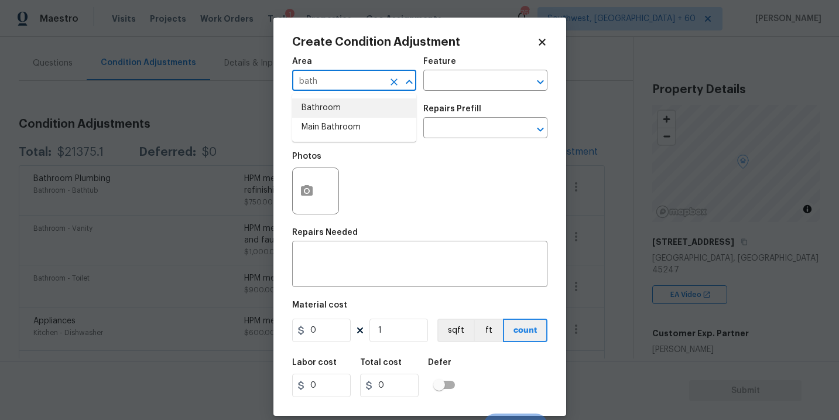
click at [365, 109] on li "Bathroom" at bounding box center [354, 107] width 124 height 19
type input "Bathroom"
click at [361, 275] on textarea at bounding box center [419, 265] width 241 height 25
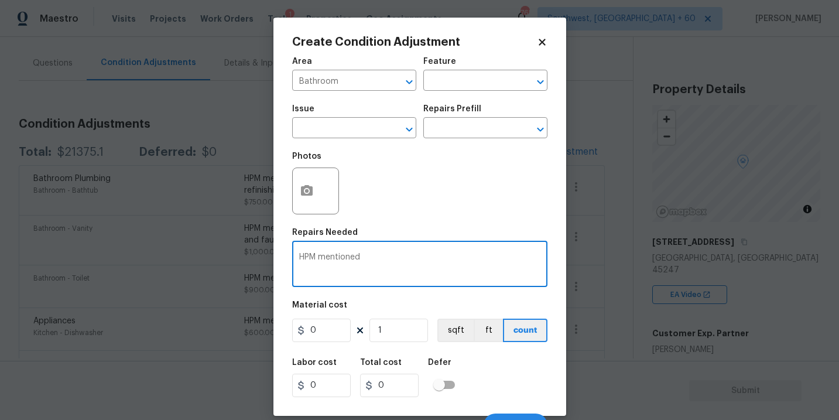
paste textarea "Scope $450 for acid wash shower and pan and recaulking and regrouting"
type textarea "HPM mentioned Scope $450 for acid wash shower and pan and recaulking and regrou…"
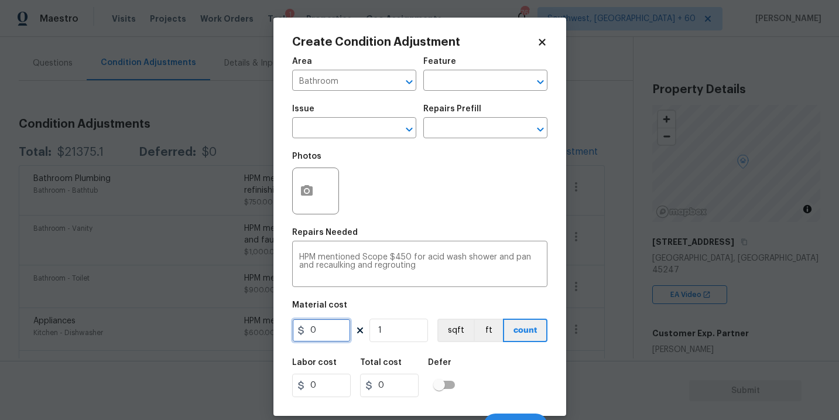
drag, startPoint x: 338, startPoint y: 330, endPoint x: 263, endPoint y: 330, distance: 74.9
click at [263, 330] on div "Create Condition Adjustment Area Bathroom ​ Feature ​ Issue ​ Repairs Prefill ​…" at bounding box center [419, 210] width 839 height 420
type input "450"
click at [511, 392] on div "Labor cost 0 Total cost 450 Defer" at bounding box center [419, 377] width 255 height 53
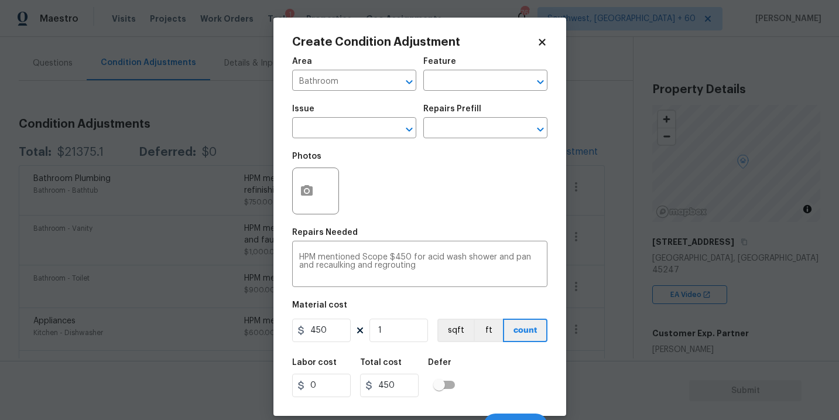
scroll to position [18, 0]
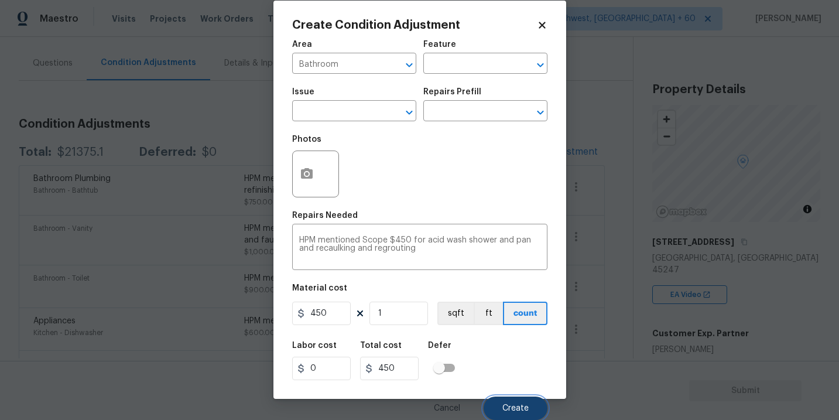
click at [510, 405] on span "Create" at bounding box center [515, 408] width 26 height 9
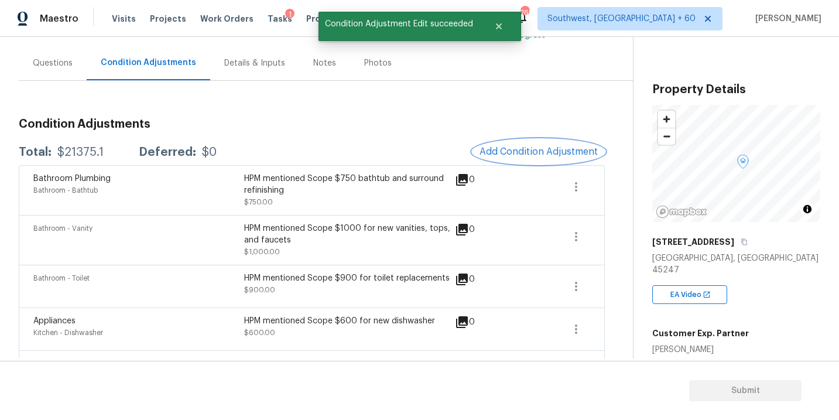
scroll to position [0, 0]
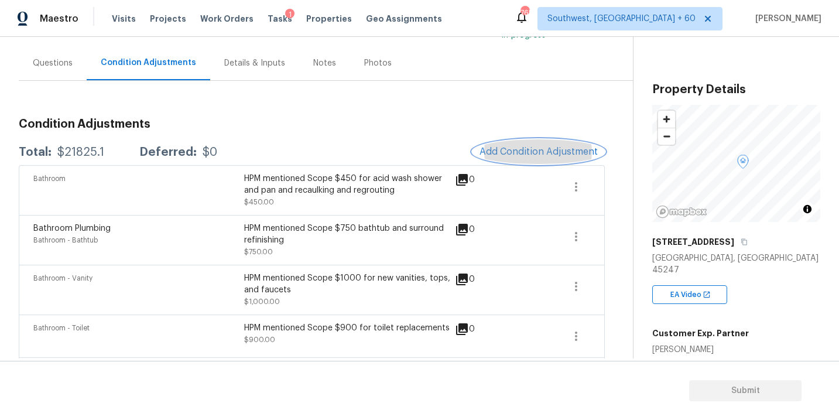
click at [523, 148] on span "Add Condition Adjustment" at bounding box center [538, 151] width 118 height 11
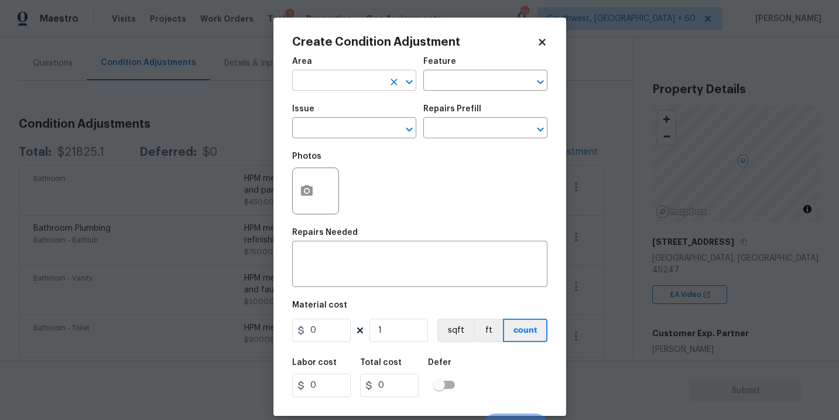
click at [350, 83] on input "text" at bounding box center [337, 82] width 91 height 18
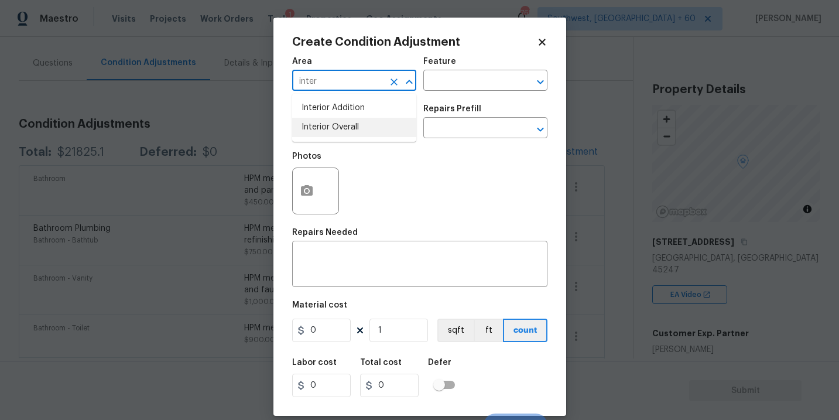
click at [340, 128] on li "Interior Overall" at bounding box center [354, 127] width 124 height 19
type input "Interior Overall"
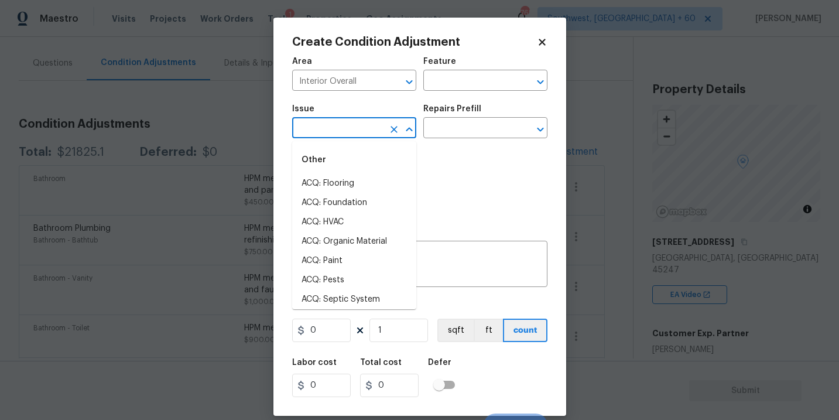
click at [351, 133] on input "text" at bounding box center [337, 129] width 91 height 18
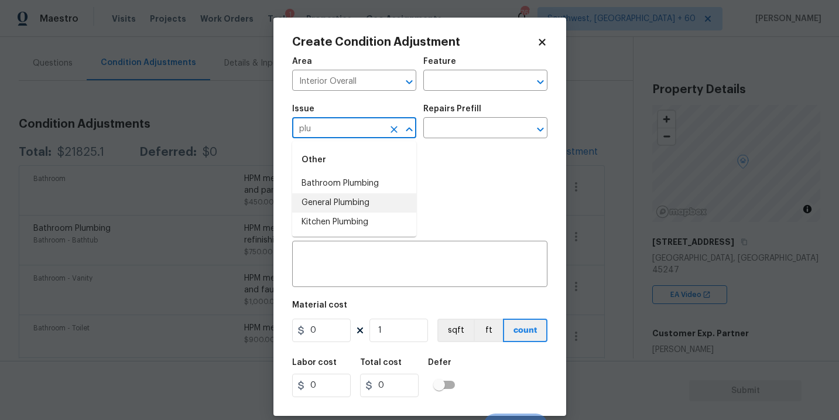
click at [366, 207] on li "General Plumbing" at bounding box center [354, 202] width 124 height 19
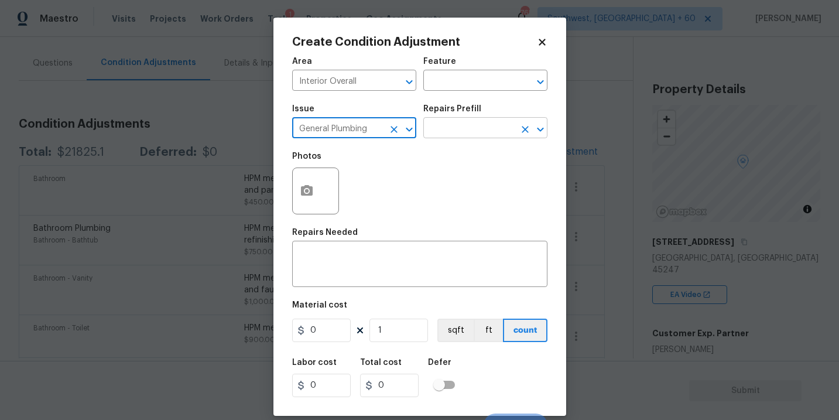
type input "General Plumbing"
click at [444, 132] on input "text" at bounding box center [468, 129] width 91 height 18
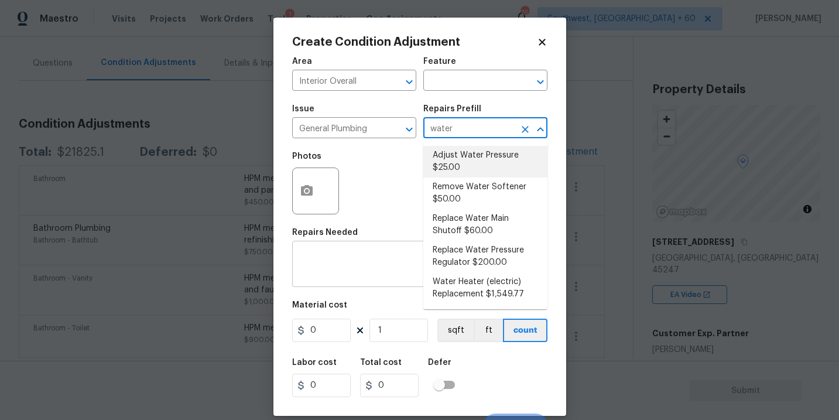
type input "water"
click at [367, 285] on div "x ​" at bounding box center [419, 265] width 255 height 43
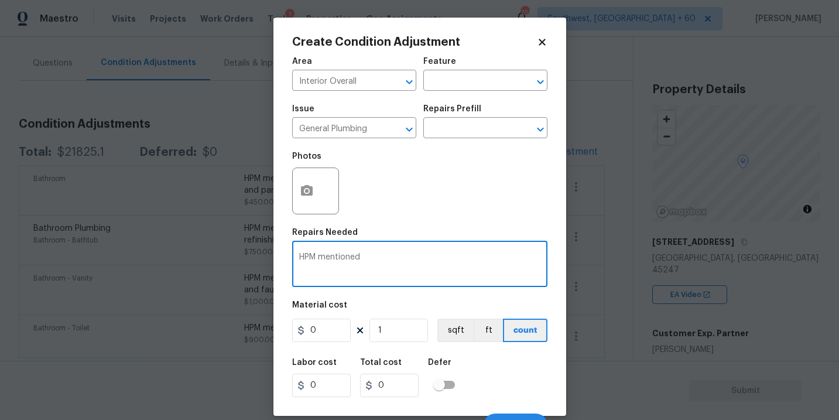
paste textarea "Scope $1500 for water heater"
type textarea "HPM mentioned Scope $1500 for water heater"
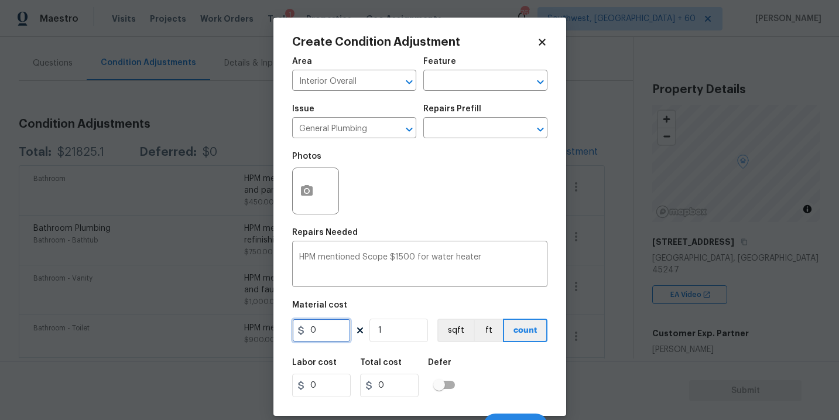
drag, startPoint x: 327, startPoint y: 331, endPoint x: 169, endPoint y: 331, distance: 157.5
click at [177, 331] on div "Create Condition Adjustment Area Interior Overall ​ Feature ​ Issue General Plu…" at bounding box center [419, 210] width 839 height 420
type input "1500"
click at [488, 369] on div "Labor cost 0 Total cost 1500 Defer" at bounding box center [419, 377] width 255 height 53
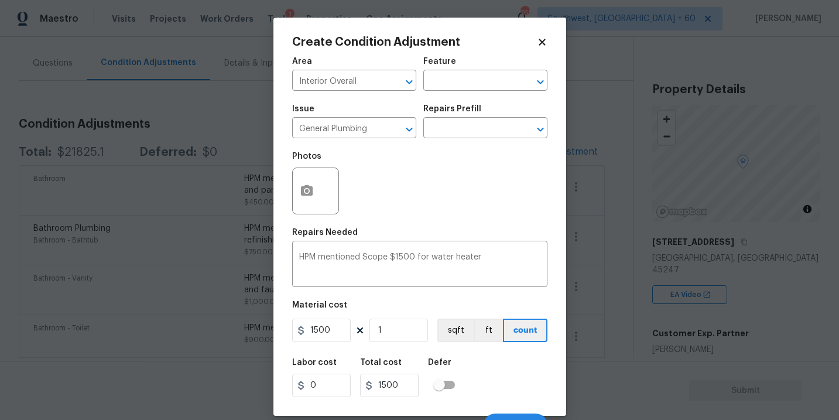
scroll to position [18, 0]
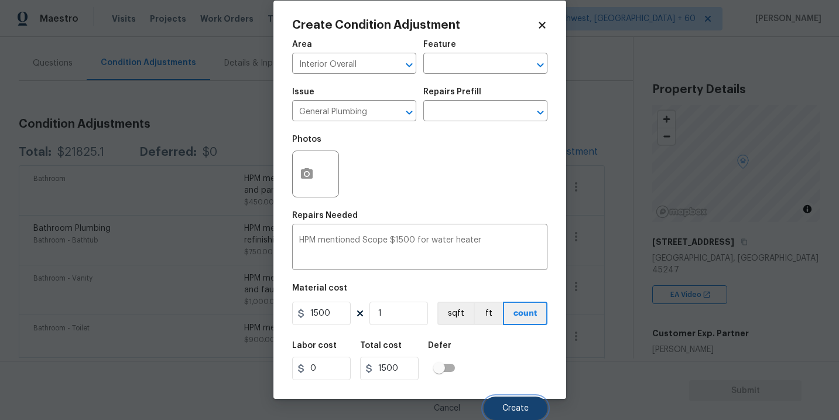
click at [501, 404] on button "Create" at bounding box center [516, 407] width 64 height 23
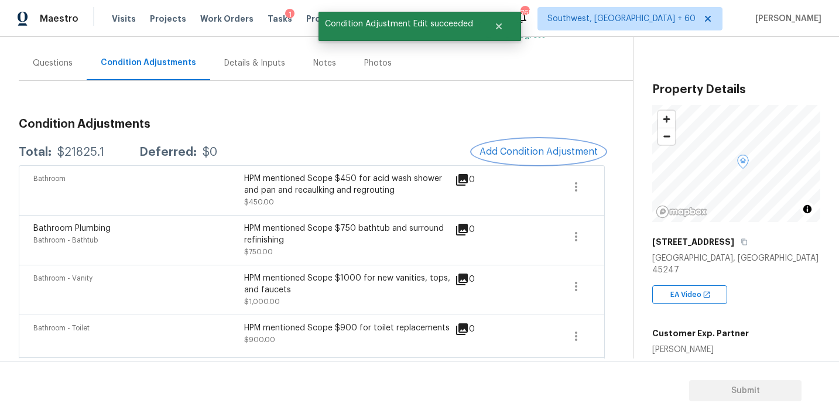
scroll to position [0, 0]
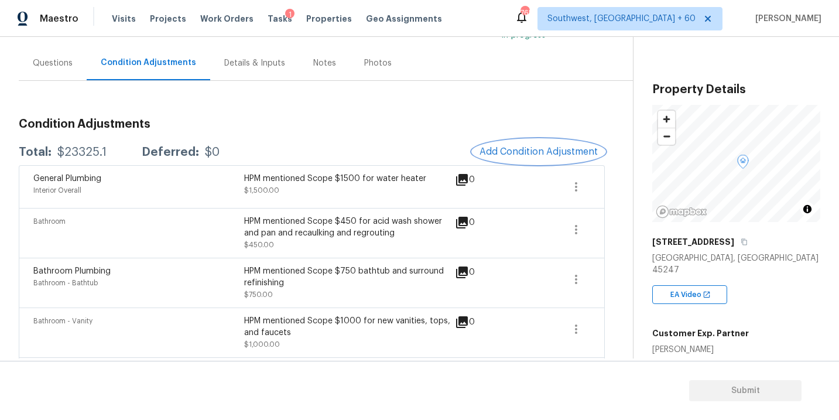
click at [512, 152] on span "Add Condition Adjustment" at bounding box center [538, 151] width 118 height 11
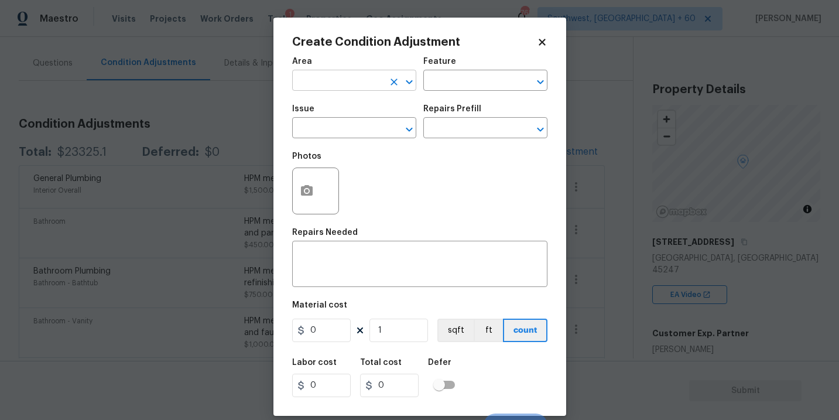
click at [342, 84] on input "text" at bounding box center [337, 82] width 91 height 18
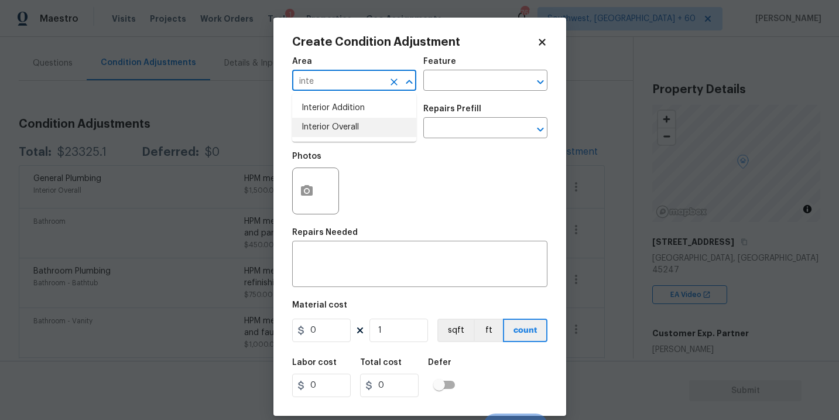
click at [366, 135] on li "Interior Overall" at bounding box center [354, 127] width 124 height 19
type input "Interior Overall"
click at [369, 257] on textarea at bounding box center [419, 265] width 241 height 25
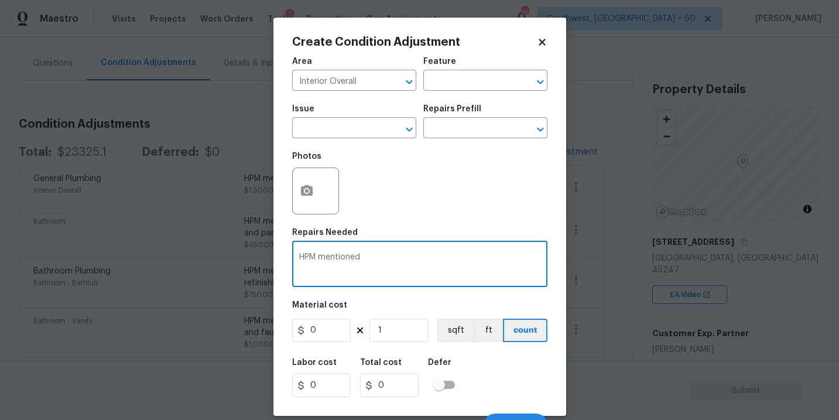
paste textarea "Scope $500 to repair plumbing at the laundry connections"
type textarea "HPM mentioned Scope $500 to repair plumbing at the laundry connections"
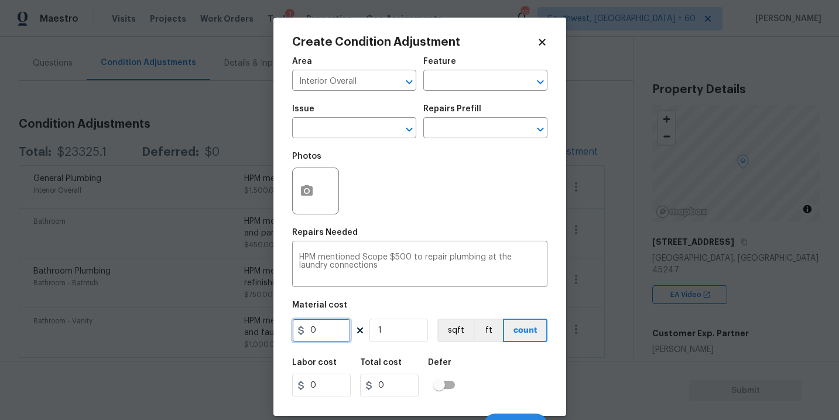
drag, startPoint x: 319, startPoint y: 331, endPoint x: 230, endPoint y: 331, distance: 89.6
click at [230, 331] on div "Create Condition Adjustment Area Interior Overall ​ Feature ​ Issue ​ Repairs P…" at bounding box center [419, 210] width 839 height 420
type input "500"
click at [495, 386] on div "Labor cost 0 Total cost 500 Defer" at bounding box center [419, 377] width 255 height 53
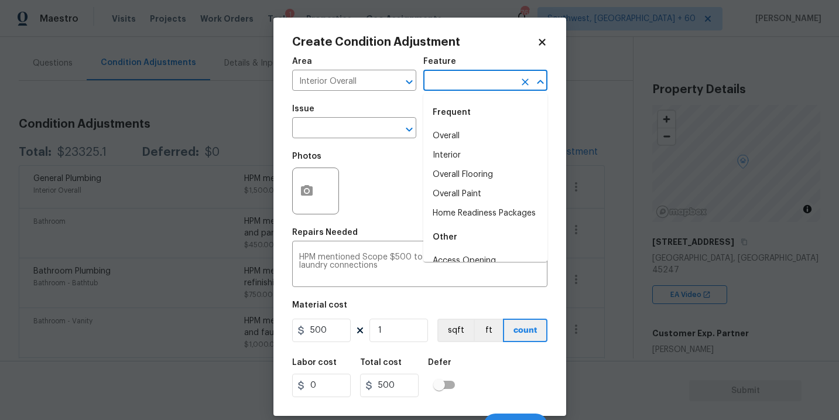
click at [444, 73] on input "text" at bounding box center [468, 82] width 91 height 18
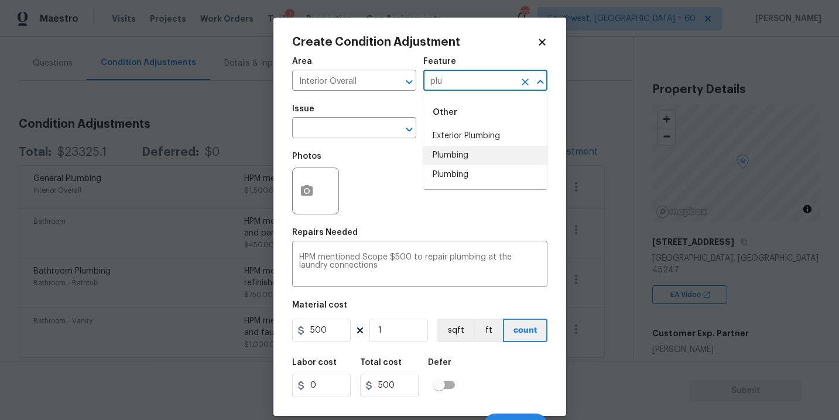
click at [455, 155] on li "Plumbing" at bounding box center [485, 155] width 124 height 19
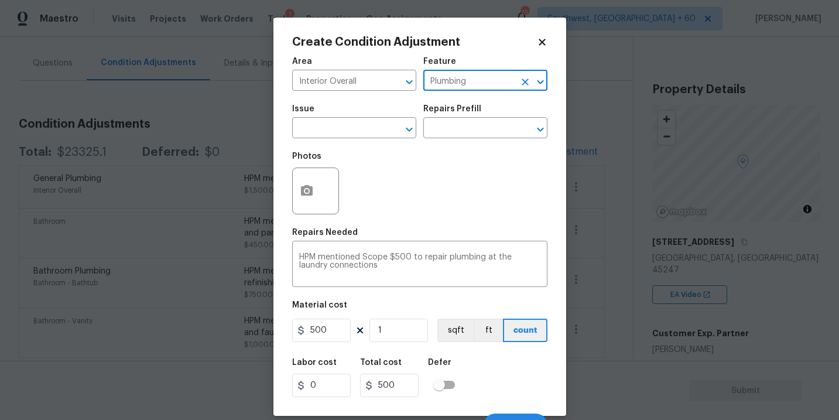
type input "Plumbing"
click at [512, 387] on div "Labor cost 0 Total cost 500 Defer" at bounding box center [419, 377] width 255 height 53
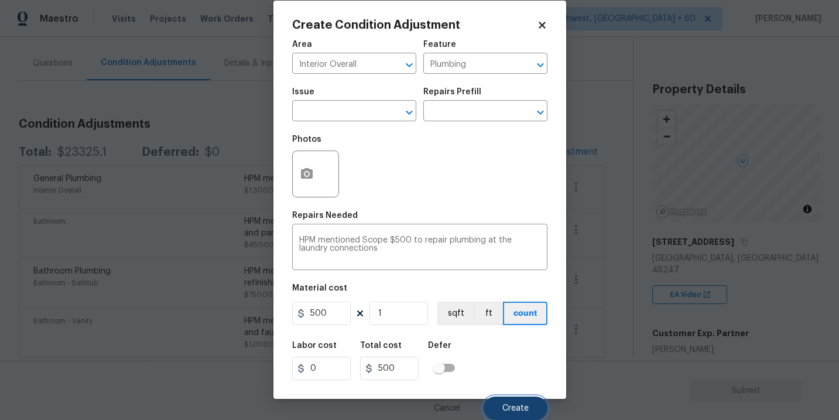
click at [509, 408] on span "Create" at bounding box center [515, 408] width 26 height 9
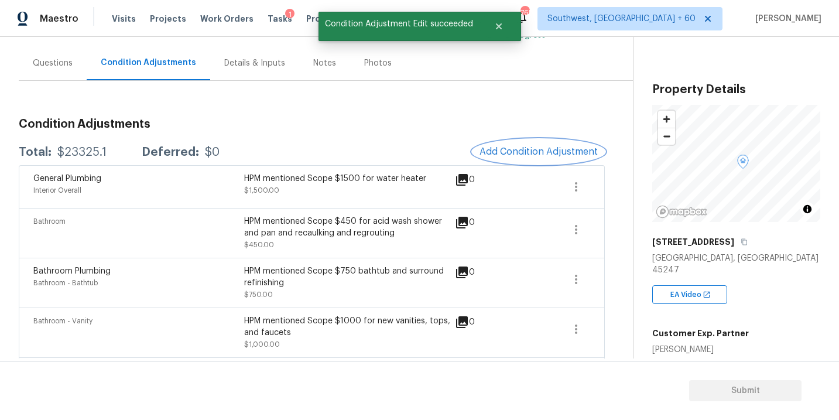
scroll to position [0, 0]
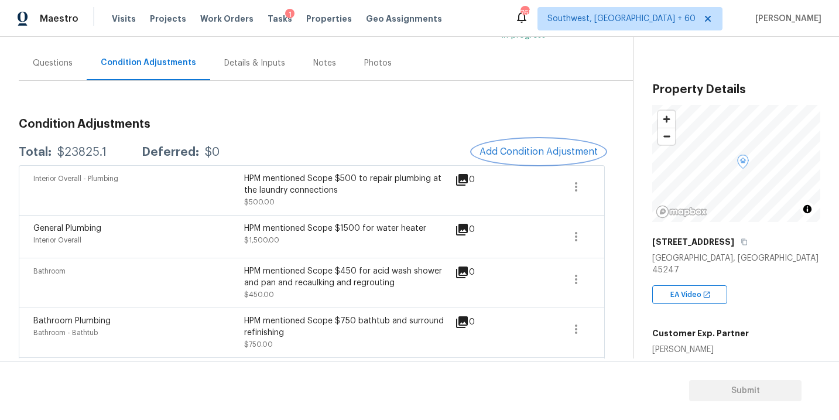
click at [536, 150] on span "Add Condition Adjustment" at bounding box center [538, 151] width 118 height 11
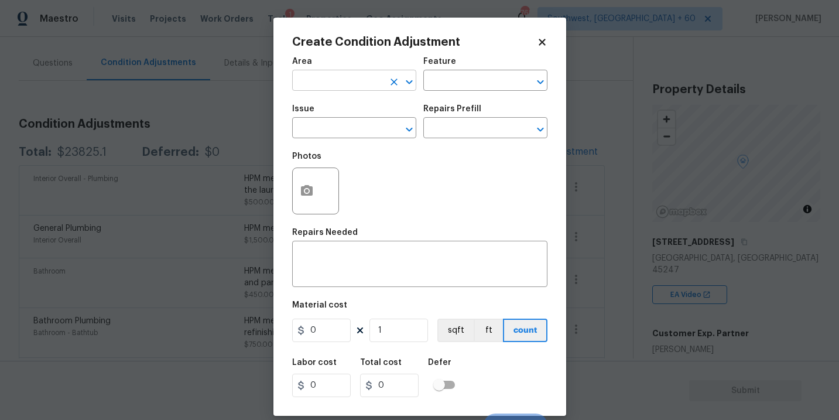
click at [359, 79] on input "text" at bounding box center [337, 82] width 91 height 18
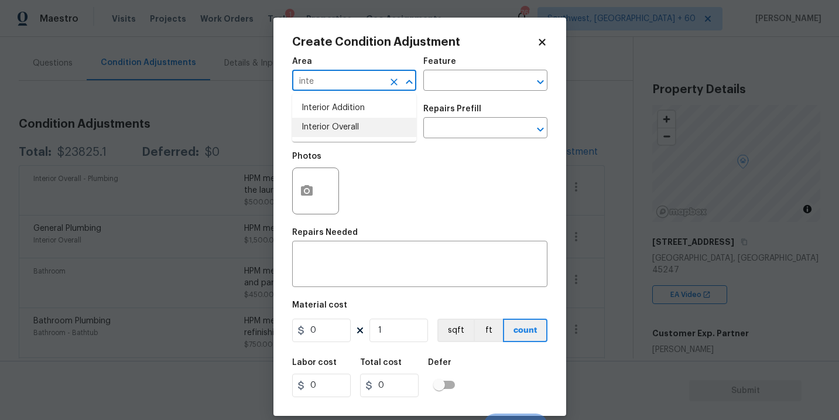
click at [369, 129] on li "Interior Overall" at bounding box center [354, 127] width 124 height 19
type input "Interior Overall"
click at [369, 129] on input "text" at bounding box center [337, 129] width 91 height 18
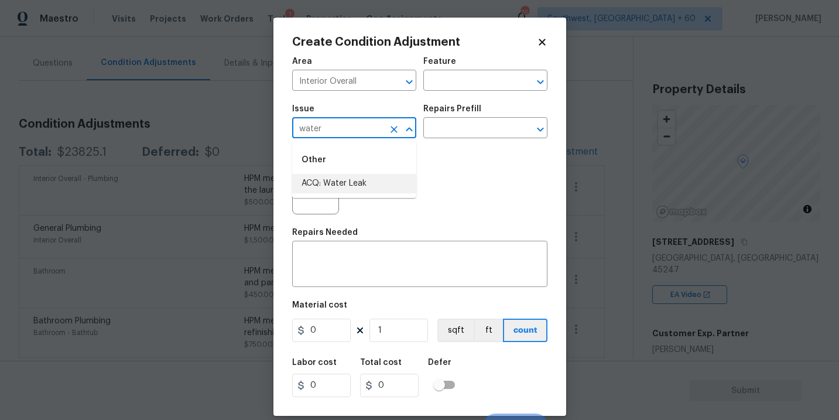
click at [367, 179] on li "ACQ: Water Leak" at bounding box center [354, 183] width 124 height 19
type input "ACQ: Water Leak"
click at [474, 142] on div "Issue ACQ: Water Leak ​ Repairs Prefill ​" at bounding box center [419, 121] width 255 height 47
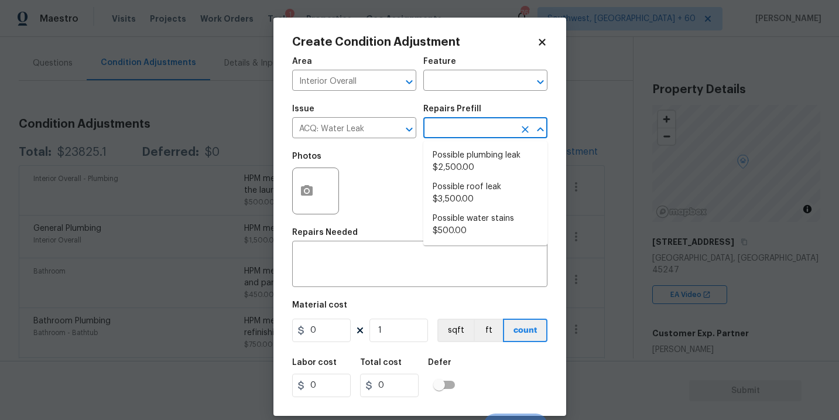
click at [488, 135] on input "text" at bounding box center [468, 129] width 91 height 18
click at [487, 156] on li "Possible plumbing leak $2,500.00" at bounding box center [485, 162] width 124 height 32
type input "Acquisition"
type textarea "Acquisition Scope: Possible plumbing leak"
type input "2500"
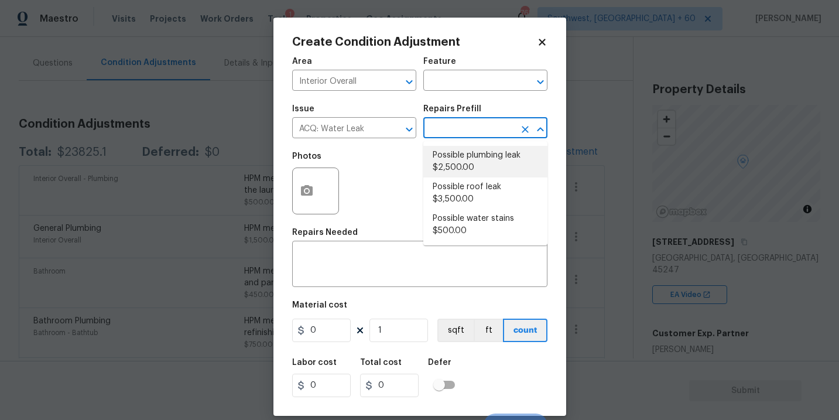
type input "2500"
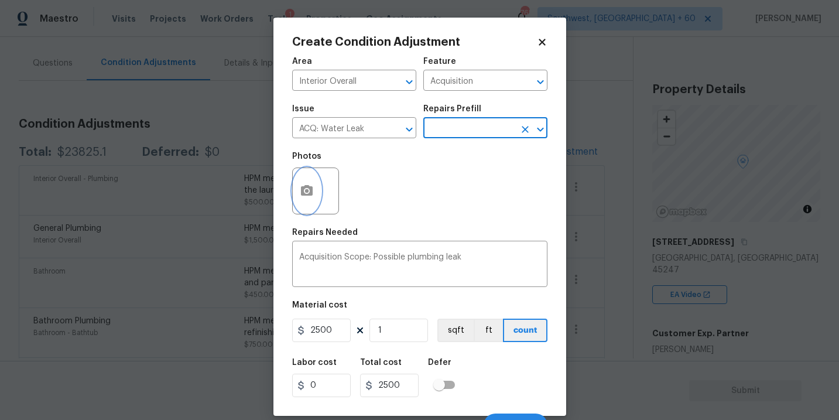
click at [309, 200] on button "button" at bounding box center [307, 191] width 28 height 46
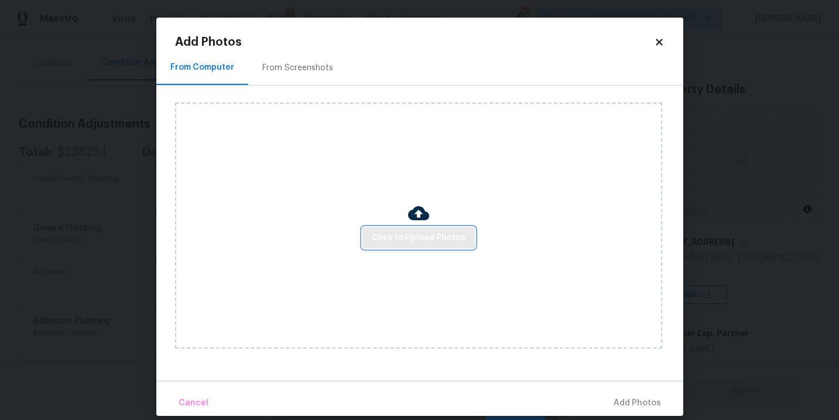
click at [432, 241] on span "Click to Upload Photos" at bounding box center [419, 238] width 94 height 15
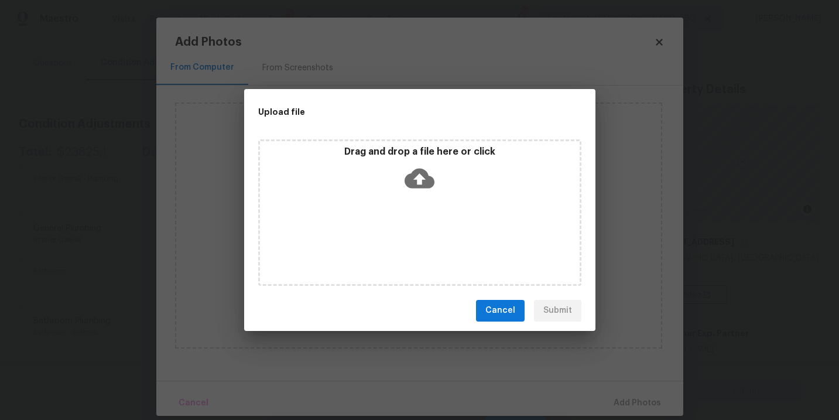
click at [435, 185] on div "Drag and drop a file here or click" at bounding box center [420, 171] width 320 height 50
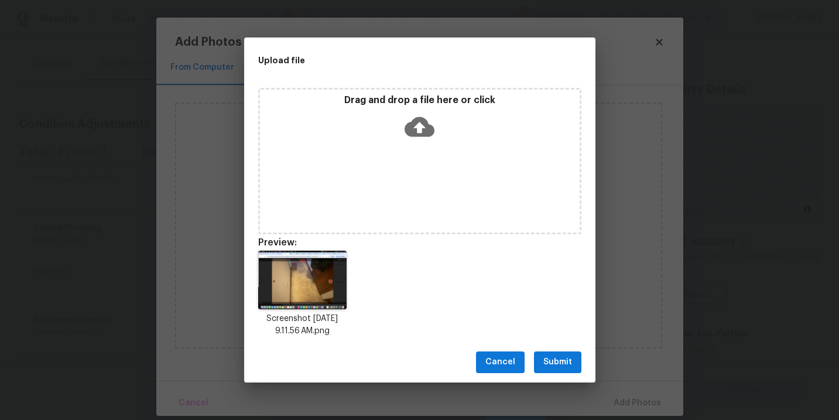
click at [568, 352] on button "Submit" at bounding box center [557, 362] width 47 height 22
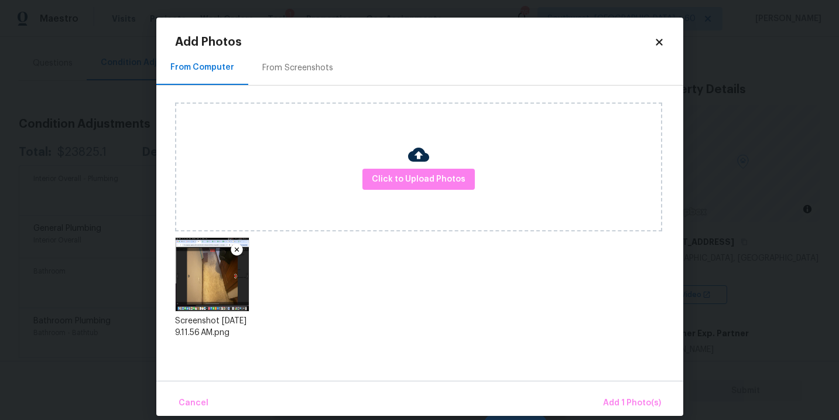
click at [597, 392] on div "Cancel Add 1 Photo(s)" at bounding box center [419, 398] width 527 height 35
click at [605, 394] on button "Add 1 Photo(s)" at bounding box center [631, 403] width 67 height 25
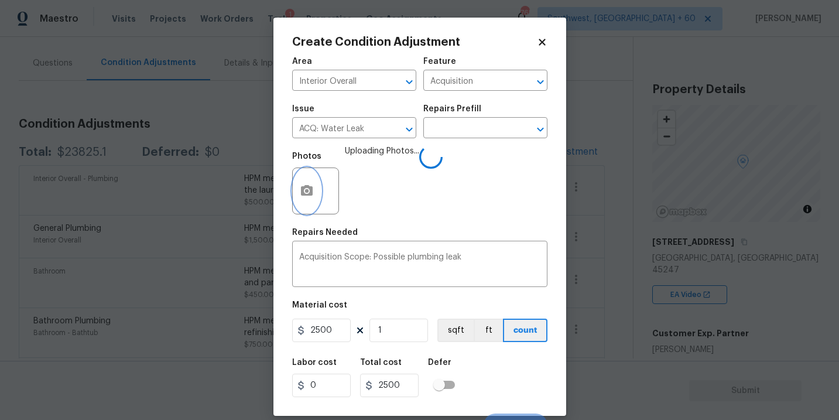
scroll to position [18, 0]
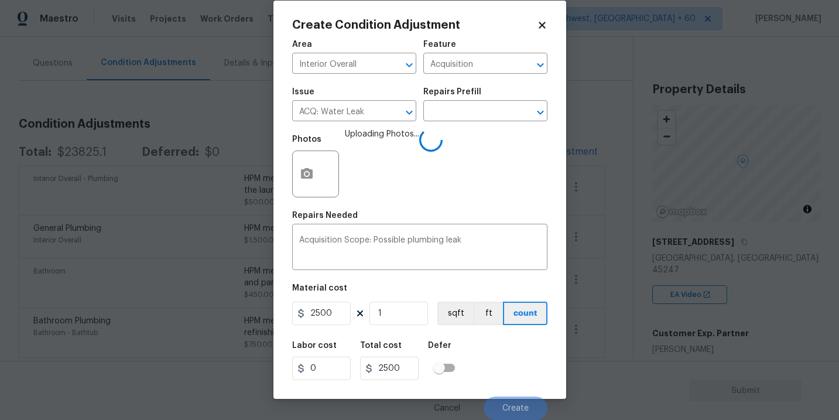
click at [499, 362] on div "Labor cost 0 Total cost 2500 Defer" at bounding box center [419, 360] width 255 height 53
click at [501, 362] on div "Labor cost 0 Total cost 2500 Defer" at bounding box center [419, 360] width 255 height 53
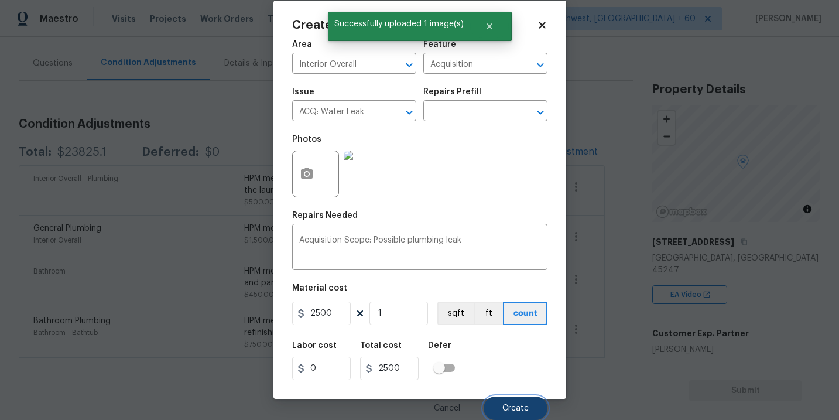
click at [515, 403] on button "Create" at bounding box center [516, 407] width 64 height 23
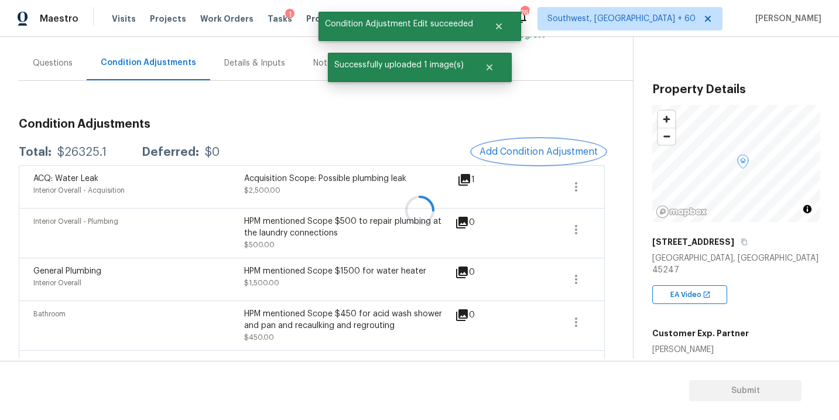
scroll to position [0, 0]
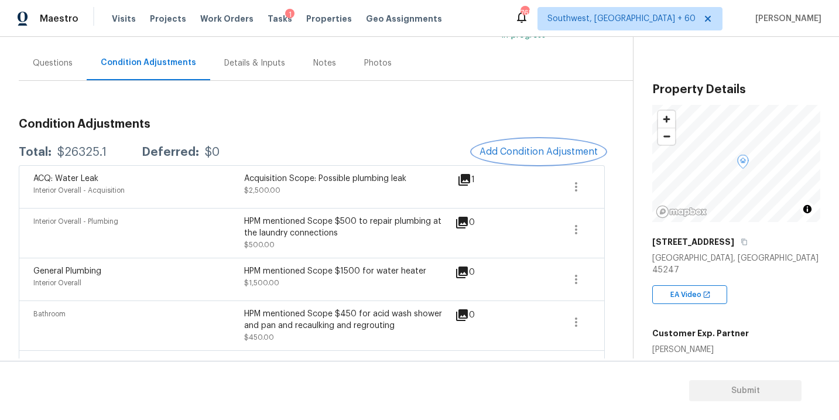
click at [513, 153] on span "Add Condition Adjustment" at bounding box center [538, 151] width 118 height 11
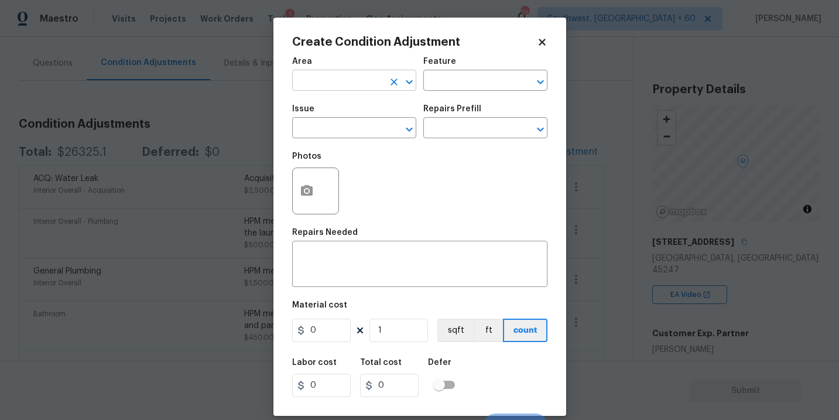
click at [356, 88] on input "text" at bounding box center [337, 82] width 91 height 18
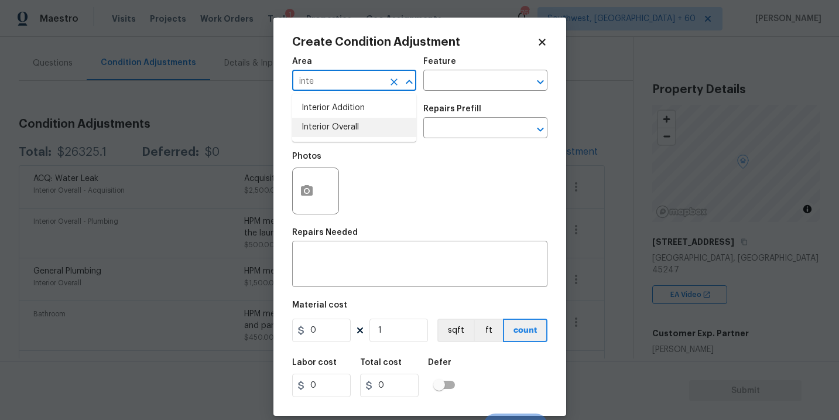
click at [366, 130] on li "Interior Overall" at bounding box center [354, 127] width 124 height 19
type input "Interior Overall"
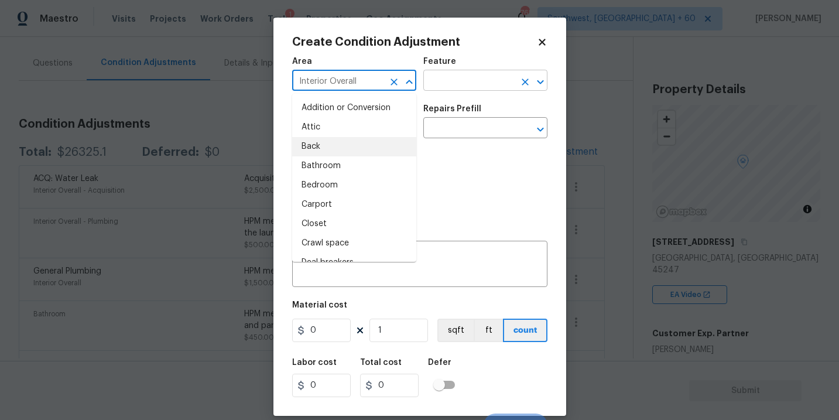
click at [475, 85] on input "text" at bounding box center [468, 82] width 91 height 18
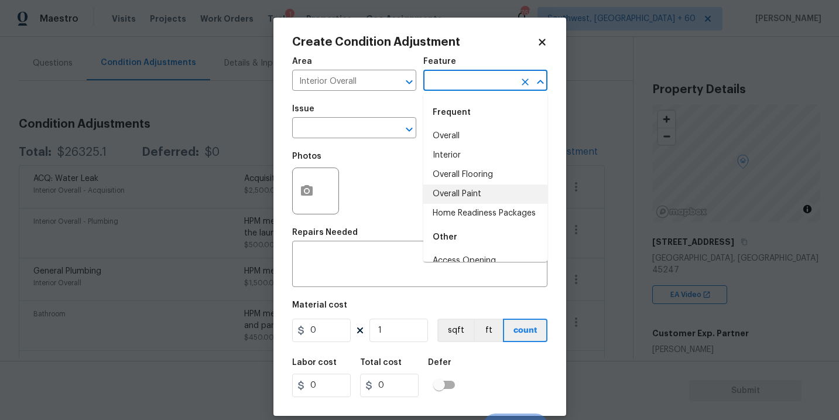
click at [472, 193] on li "Overall Paint" at bounding box center [485, 193] width 124 height 19
type input "Overall Paint"
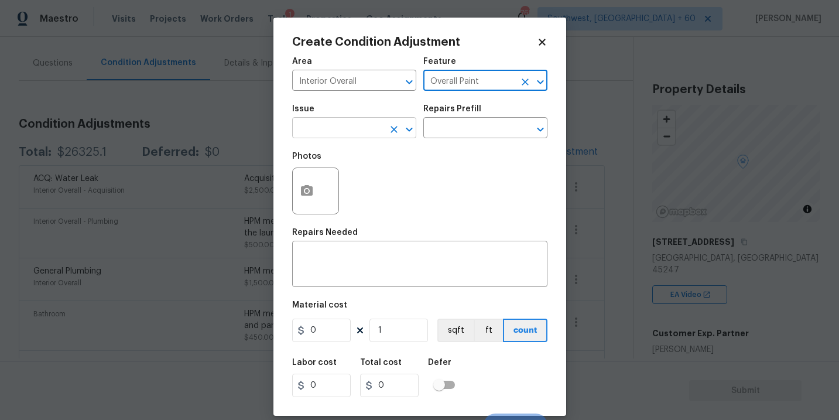
click at [366, 130] on input "text" at bounding box center [337, 129] width 91 height 18
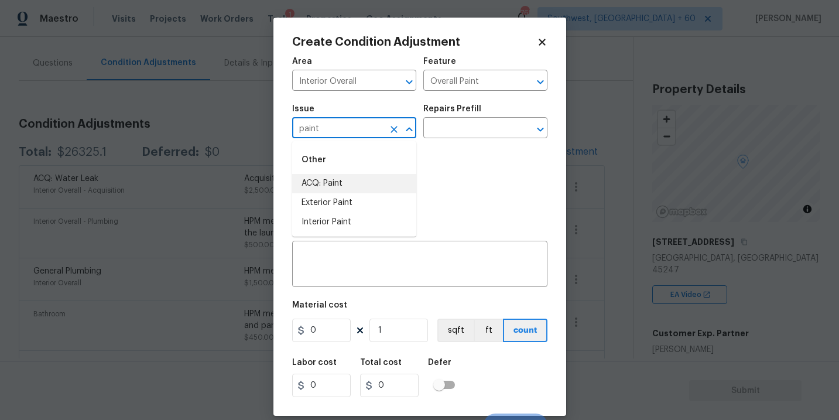
click at [350, 185] on li "ACQ: Paint" at bounding box center [354, 183] width 124 height 19
type input "ACQ: Paint"
click at [471, 128] on input "text" at bounding box center [468, 129] width 91 height 18
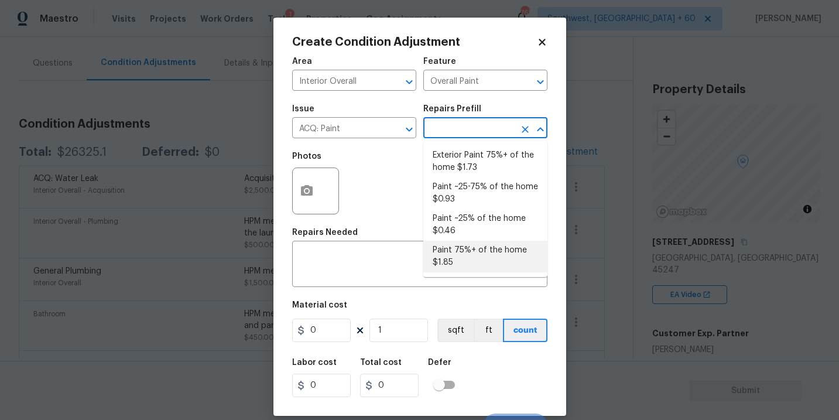
click at [472, 261] on li "Paint 75%+ of the home $1.85" at bounding box center [485, 257] width 124 height 32
type input "Acquisition"
type textarea "Acquisition Scope: 75%+ of the home will likely require interior paint"
type input "1.85"
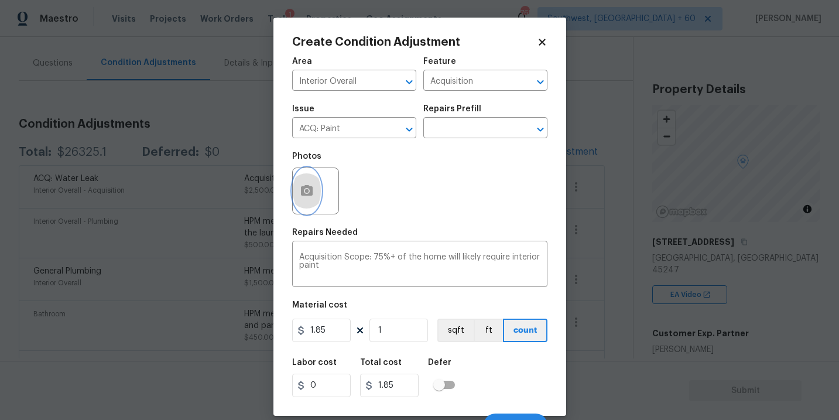
click at [304, 193] on icon "button" at bounding box center [307, 190] width 12 height 11
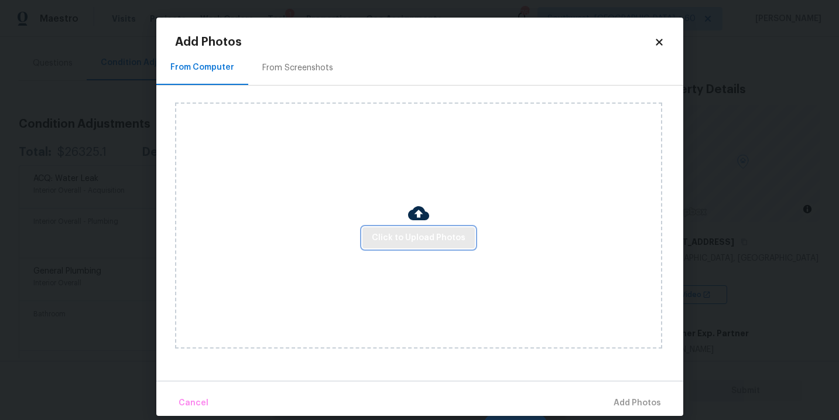
click at [395, 235] on span "Click to Upload Photos" at bounding box center [419, 238] width 94 height 15
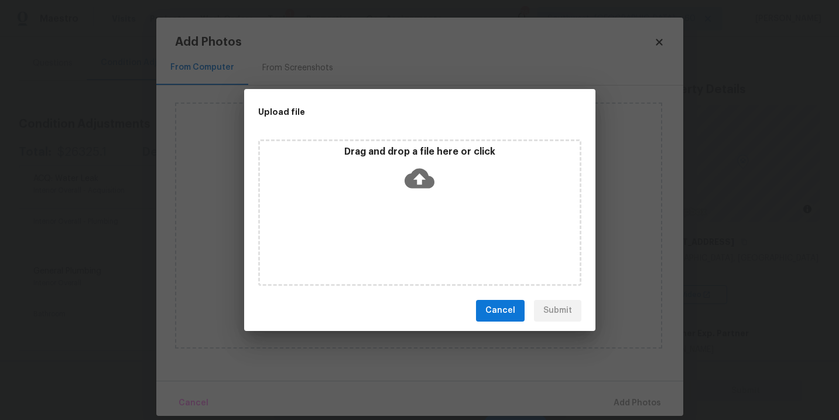
click at [422, 196] on div "Drag and drop a file here or click" at bounding box center [419, 212] width 323 height 146
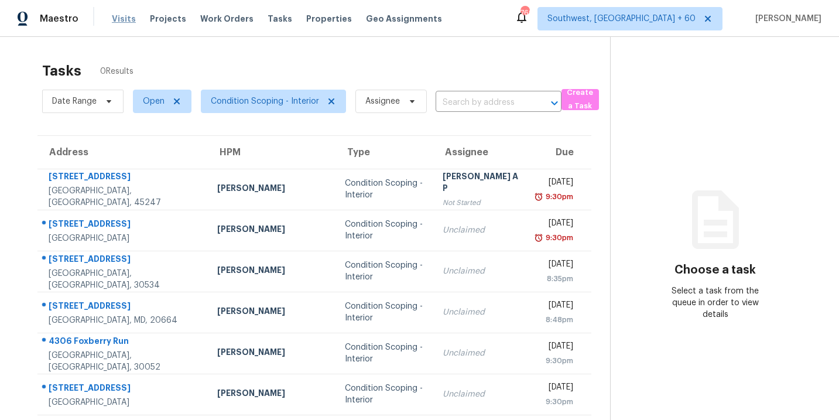
click at [123, 18] on span "Visits" at bounding box center [124, 19] width 24 height 12
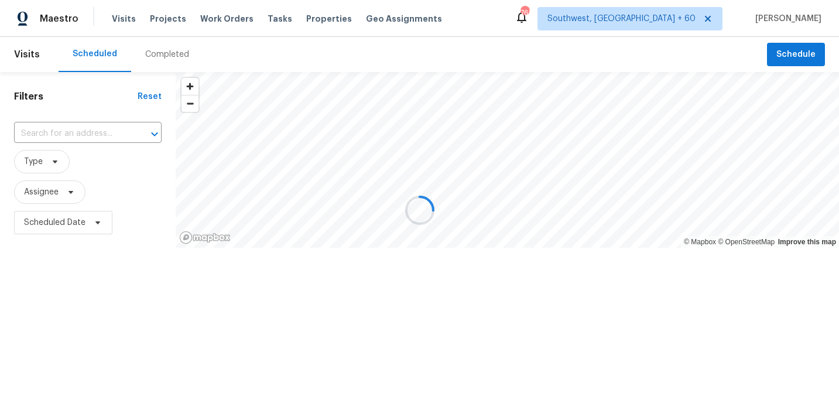
click at [155, 52] on div at bounding box center [419, 210] width 839 height 420
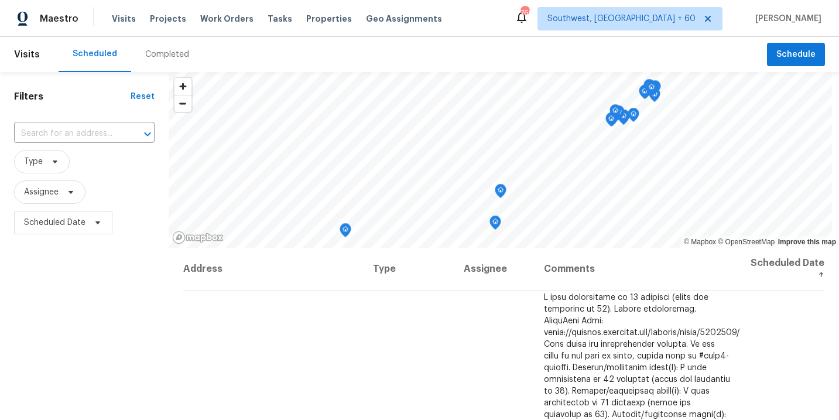
click at [155, 52] on div "Completed" at bounding box center [167, 55] width 44 height 12
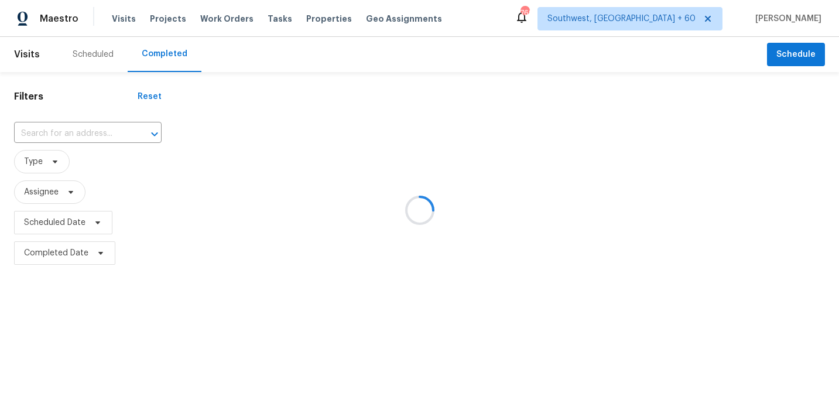
click at [108, 126] on div at bounding box center [419, 210] width 839 height 420
click at [94, 127] on div at bounding box center [419, 210] width 839 height 420
click at [87, 133] on div at bounding box center [419, 210] width 839 height 420
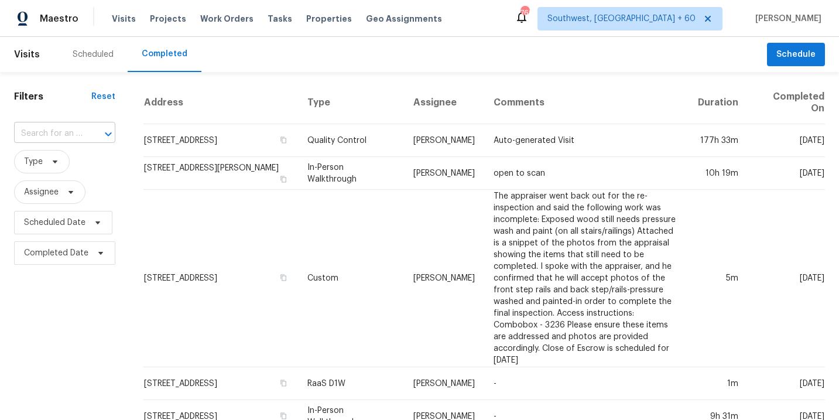
click at [77, 133] on input "text" at bounding box center [48, 134] width 68 height 18
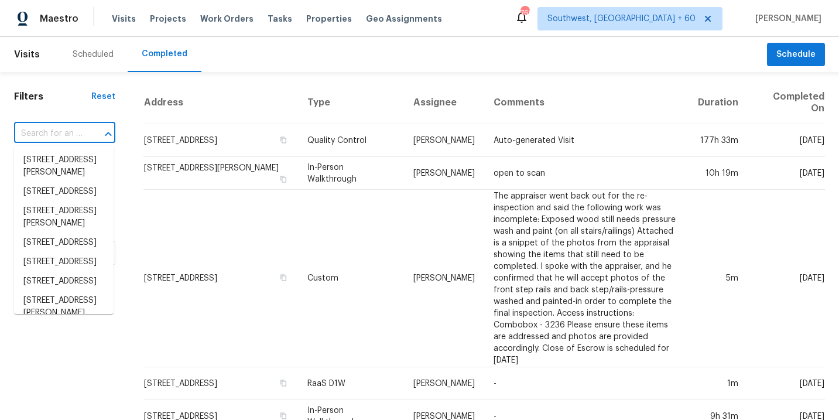
paste input "5286 Lakefront Dr, Cincinnati, OH 45247"
type input "5286 Lakefront Dr, Cincinnati, OH 45247"
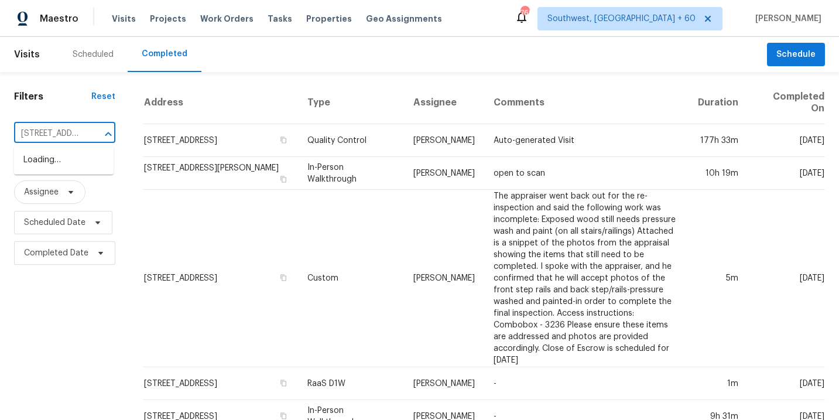
scroll to position [0, 94]
click at [73, 168] on li "5286 Lakefront Dr, Cincinnati, OH 45247" at bounding box center [64, 159] width 100 height 19
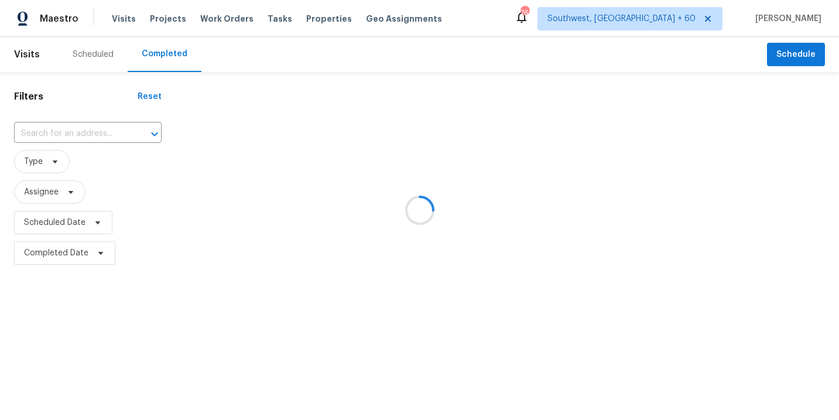
type input "5286 Lakefront Dr, Cincinnati, OH 45247"
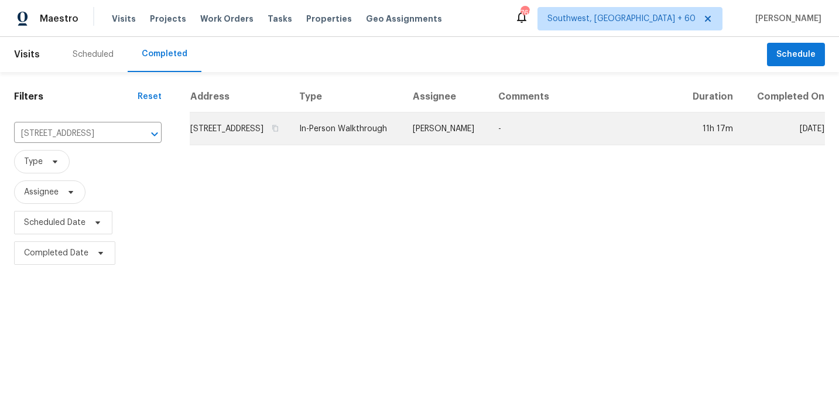
click at [489, 139] on td "Alison Brice" at bounding box center [445, 128] width 85 height 33
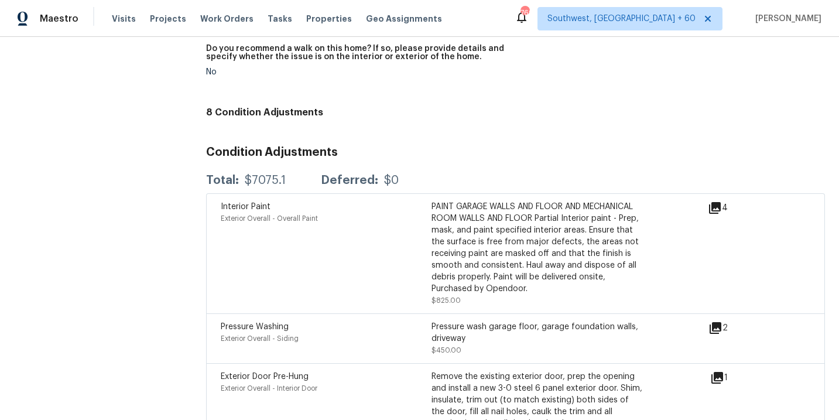
scroll to position [3193, 0]
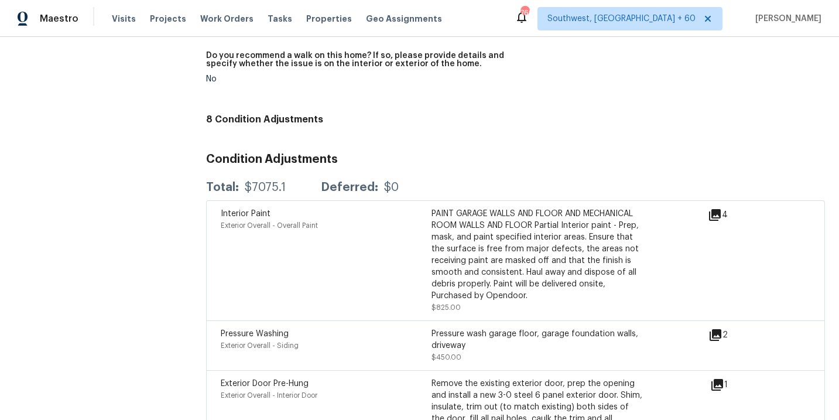
click at [720, 209] on icon at bounding box center [715, 215] width 12 height 12
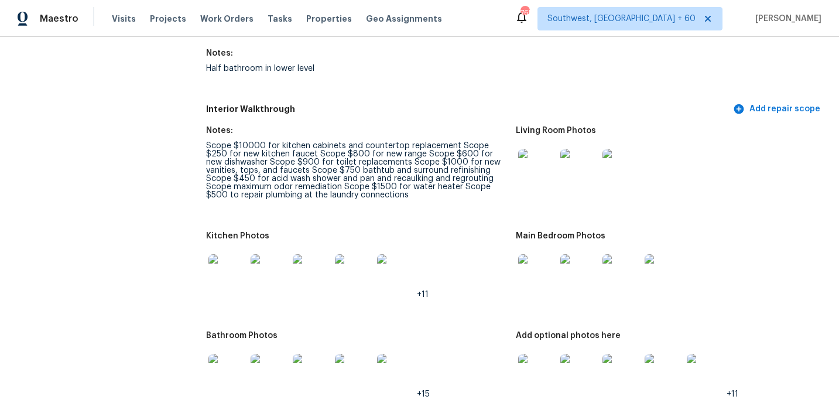
scroll to position [1405, 0]
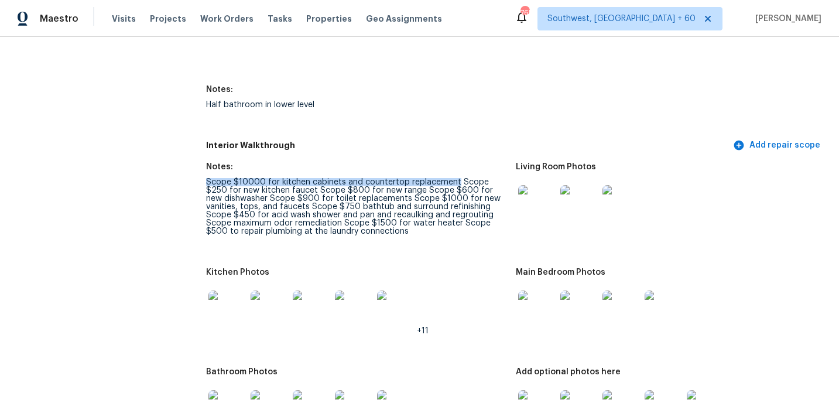
drag, startPoint x: 208, startPoint y: 174, endPoint x: 453, endPoint y: 174, distance: 245.3
click at [453, 178] on div "Scope $10000 for kitchen cabinets and countertop replacement Scope $250 for new…" at bounding box center [356, 206] width 300 height 57
copy div "Scope $10000 for kitchen cabinets and countertop replacement"
click at [494, 178] on div "Scope $10000 for kitchen cabinets and countertop replacement Scope $250 for new…" at bounding box center [356, 206] width 300 height 57
drag, startPoint x: 459, startPoint y: 174, endPoint x: 503, endPoint y: 169, distance: 44.3
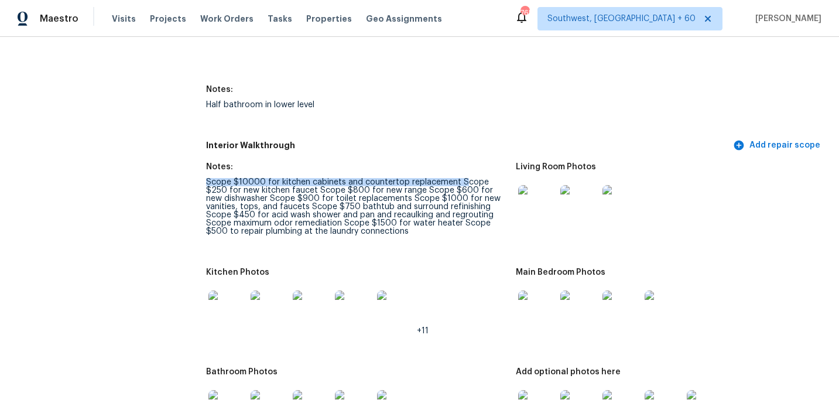
click at [503, 169] on figure "Notes: Scope $10000 for kitchen cabinets and countertop replacement Scope $250 …" at bounding box center [360, 208] width 309 height 91
click at [482, 178] on div "Scope $10000 for kitchen cabinets and countertop replacement Scope $250 for new…" at bounding box center [356, 206] width 300 height 57
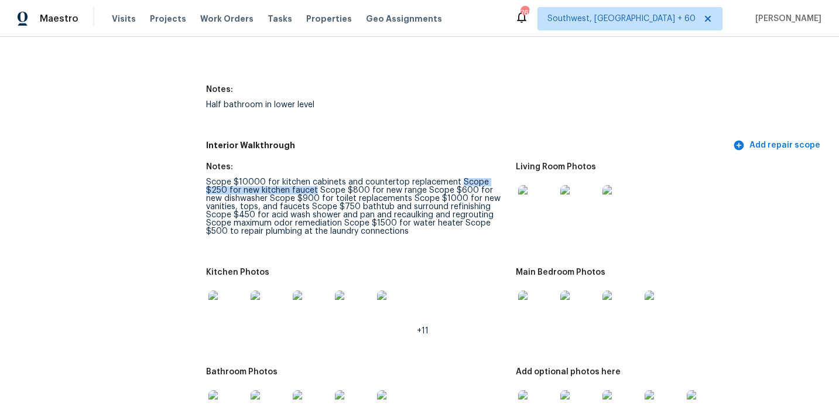
drag, startPoint x: 457, startPoint y: 174, endPoint x: 292, endPoint y: 183, distance: 165.9
click at [291, 182] on div "Scope $10000 for kitchen cabinets and countertop replacement Scope $250 for new…" at bounding box center [356, 206] width 300 height 57
copy div "Scope $250 for new kitchen faucet"
drag, startPoint x: 294, startPoint y: 183, endPoint x: 395, endPoint y: 183, distance: 100.7
click at [395, 183] on div "Scope $10000 for kitchen cabinets and countertop replacement Scope $250 for new…" at bounding box center [356, 206] width 300 height 57
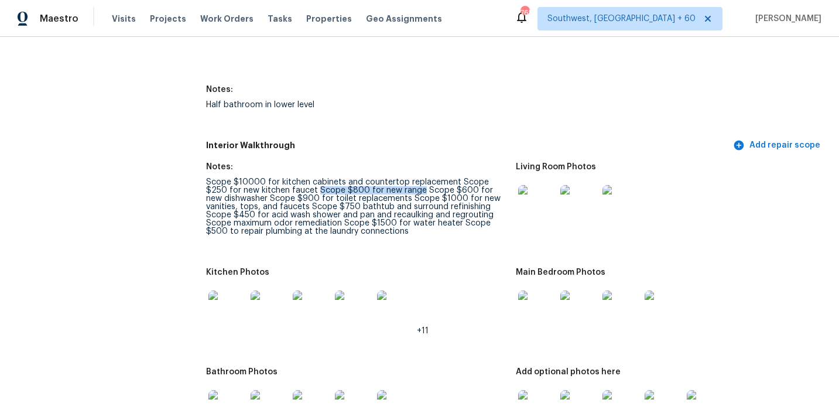
copy div "Scope $800 for new range"
drag, startPoint x: 400, startPoint y: 181, endPoint x: 249, endPoint y: 189, distance: 151.8
click at [249, 189] on div "Scope $10000 for kitchen cabinets and countertop replacement Scope $250 for new…" at bounding box center [356, 206] width 300 height 57
copy div "Scope $600 for new dishwasher"
drag, startPoint x: 253, startPoint y: 190, endPoint x: 389, endPoint y: 194, distance: 136.5
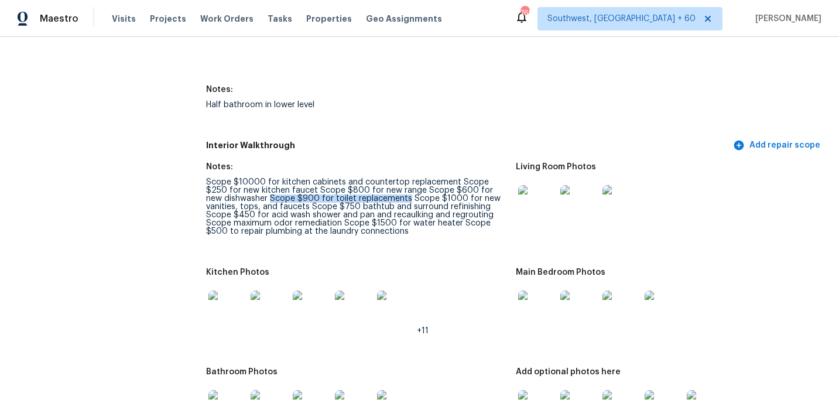
click at [389, 194] on div "Scope $10000 for kitchen cabinets and countertop replacement Scope $250 for new…" at bounding box center [356, 206] width 300 height 57
copy div "Scope $900 for toilet replacements"
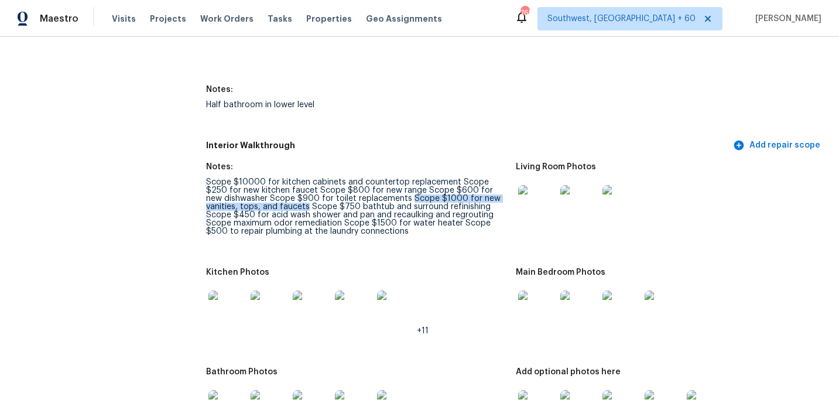
drag, startPoint x: 393, startPoint y: 191, endPoint x: 306, endPoint y: 197, distance: 87.4
click at [306, 197] on div "Scope $10000 for kitchen cabinets and countertop replacement Scope $250 for new…" at bounding box center [356, 206] width 300 height 57
copy div "Scope $1000 for new vanities, tops, and faucets"
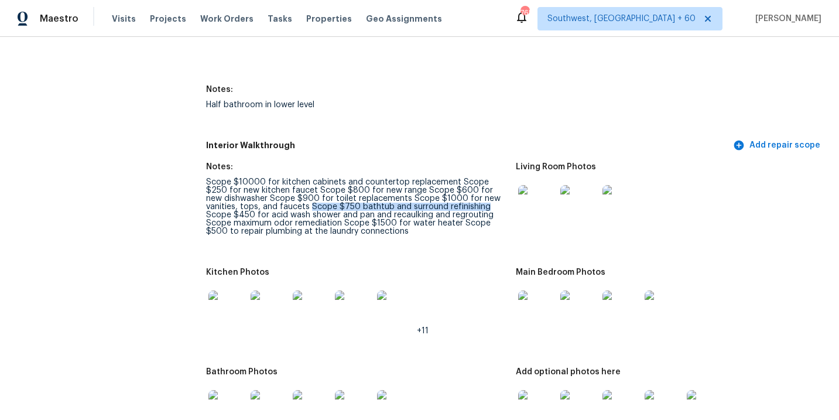
drag, startPoint x: 309, startPoint y: 198, endPoint x: 484, endPoint y: 196, distance: 175.1
click at [484, 196] on div "Scope $10000 for kitchen cabinets and countertop replacement Scope $250 for new…" at bounding box center [356, 206] width 300 height 57
copy div "Scope $750 bathtub and surround refinishing"
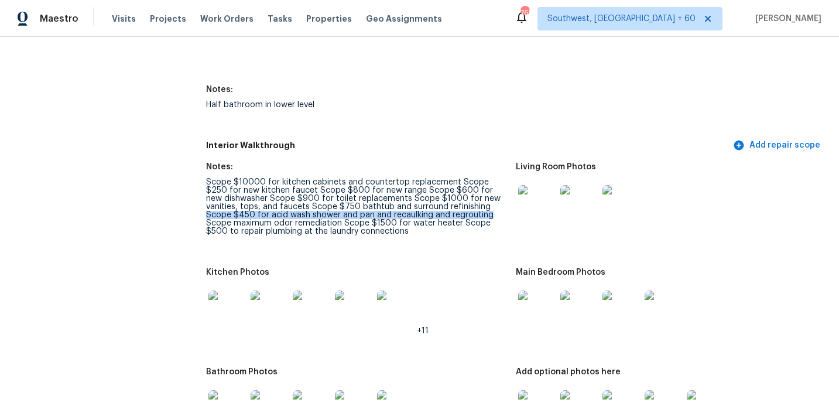
drag, startPoint x: 208, startPoint y: 207, endPoint x: 489, endPoint y: 208, distance: 281.0
click at [489, 208] on div "Scope $10000 for kitchen cabinets and countertop replacement Scope $250 for new…" at bounding box center [356, 206] width 300 height 57
copy div "Scope $450 for acid wash shower and pan and recaulking and regrouting"
drag, startPoint x: 342, startPoint y: 215, endPoint x: 456, endPoint y: 217, distance: 113.6
click at [456, 217] on div "Scope $10000 for kitchen cabinets and countertop replacement Scope $250 for new…" at bounding box center [356, 206] width 300 height 57
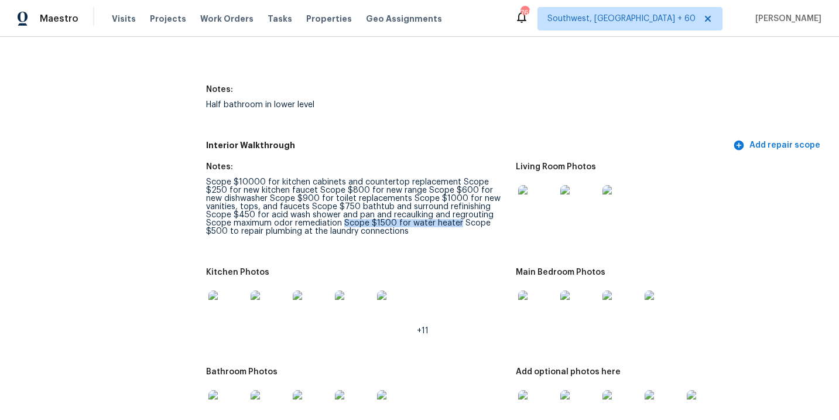
copy div "Scope $1500 for water heater"
drag, startPoint x: 460, startPoint y: 217, endPoint x: 407, endPoint y: 221, distance: 53.4
click at [407, 221] on div "Scope $10000 for kitchen cabinets and countertop replacement Scope $250 for new…" at bounding box center [356, 206] width 300 height 57
copy div "Scope $500 to repair plumbing at the laundry connections"
click at [460, 269] on div "Kitchen Photos" at bounding box center [356, 275] width 300 height 15
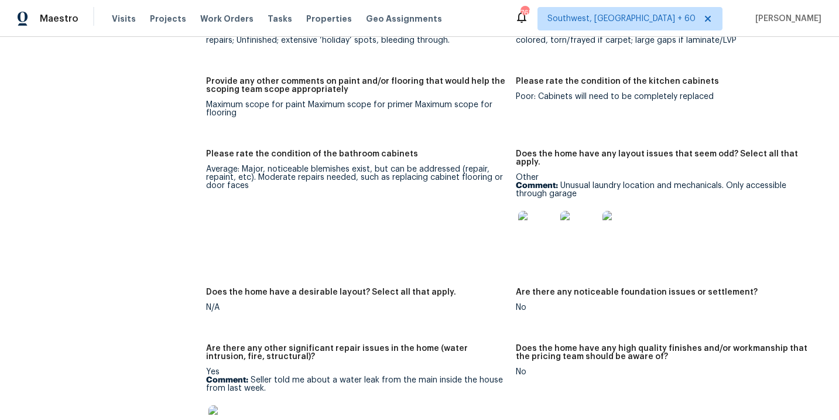
scroll to position [2151, 0]
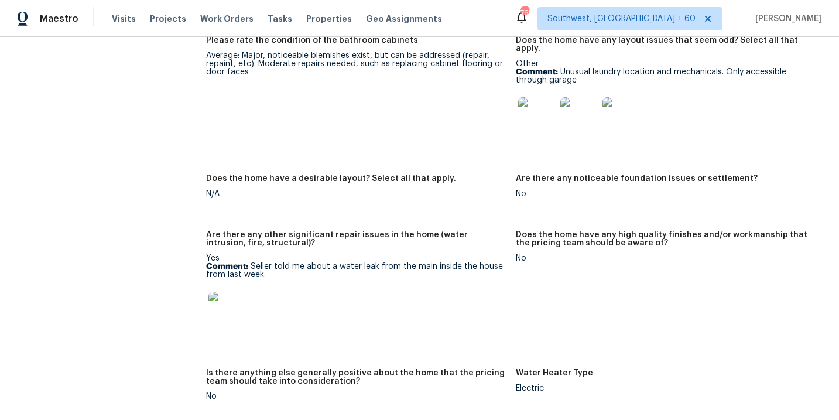
click at [238, 301] on img at bounding box center [226, 310] width 37 height 37
click at [521, 266] on figure "Does the home have any high quality finishes and/or workmanship that the pricin…" at bounding box center [670, 293] width 309 height 124
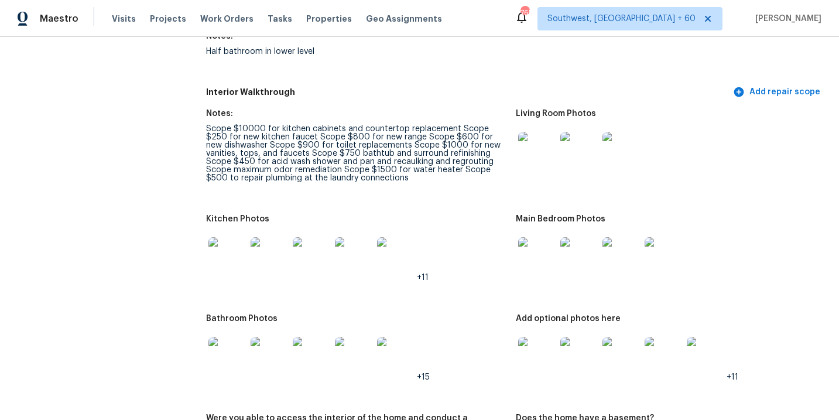
scroll to position [1443, 0]
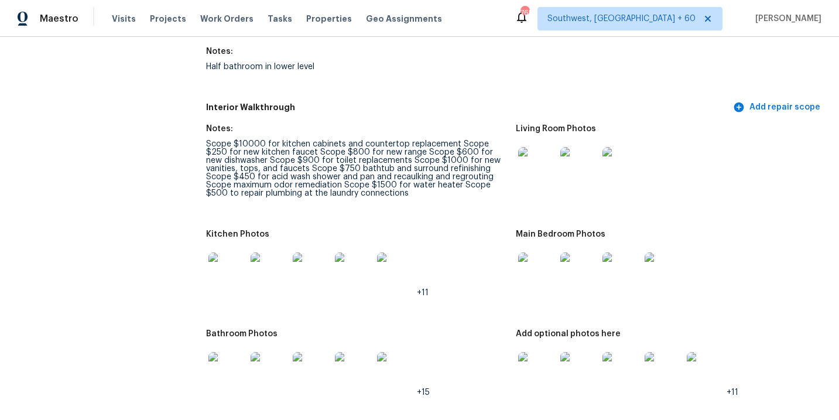
click at [528, 156] on img at bounding box center [536, 165] width 37 height 37
click at [530, 268] on img at bounding box center [536, 270] width 37 height 37
click at [539, 368] on img at bounding box center [536, 370] width 37 height 37
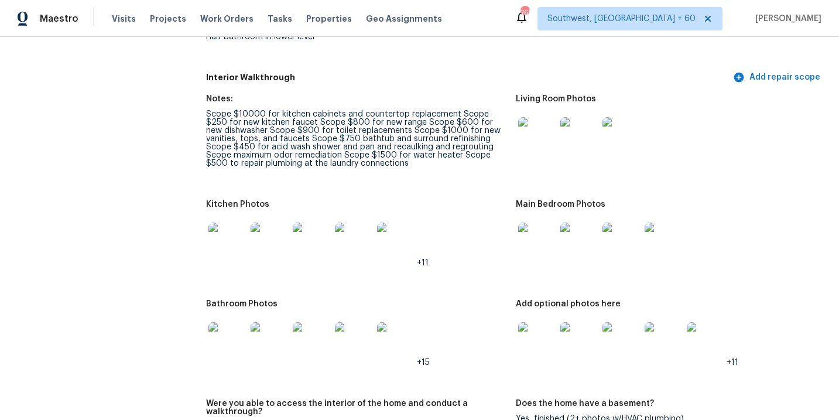
scroll to position [1490, 0]
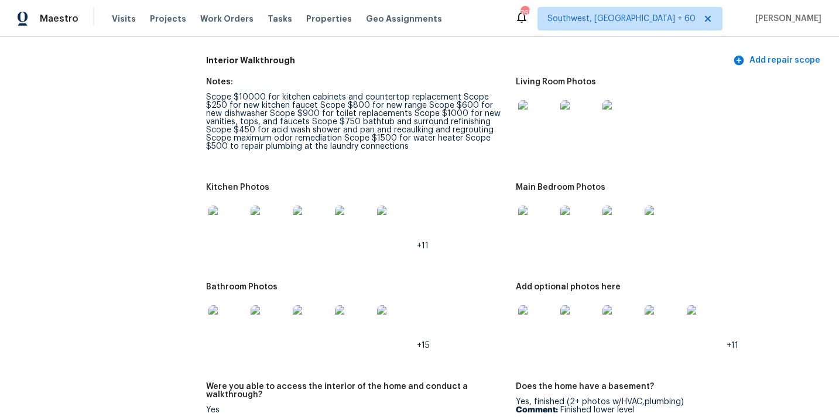
click at [218, 317] on img at bounding box center [226, 323] width 37 height 37
click at [220, 222] on img at bounding box center [226, 223] width 37 height 37
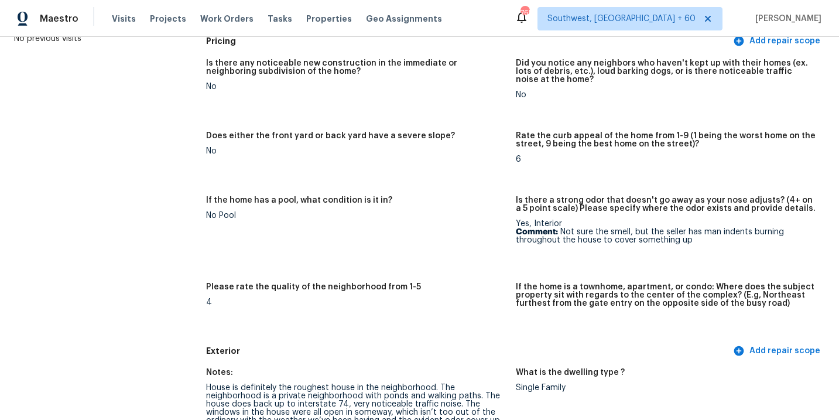
scroll to position [139, 0]
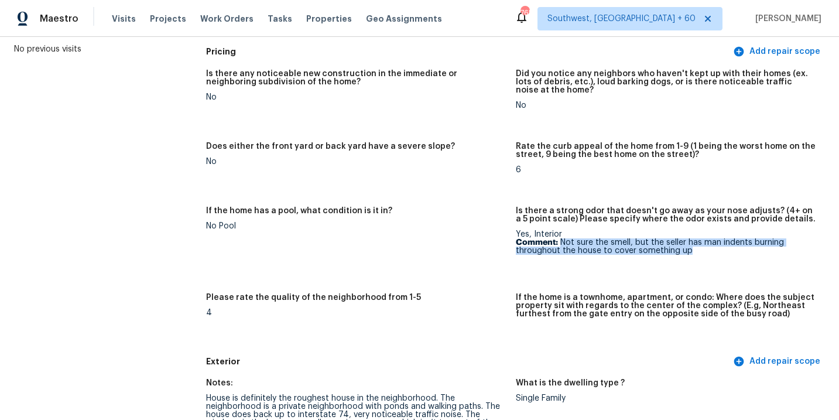
drag, startPoint x: 561, startPoint y: 241, endPoint x: 691, endPoint y: 255, distance: 130.7
click at [691, 255] on figure "Is there a strong odor that doesn't go away as your nose adjusts? (4+ on a 5 po…" at bounding box center [670, 243] width 309 height 73
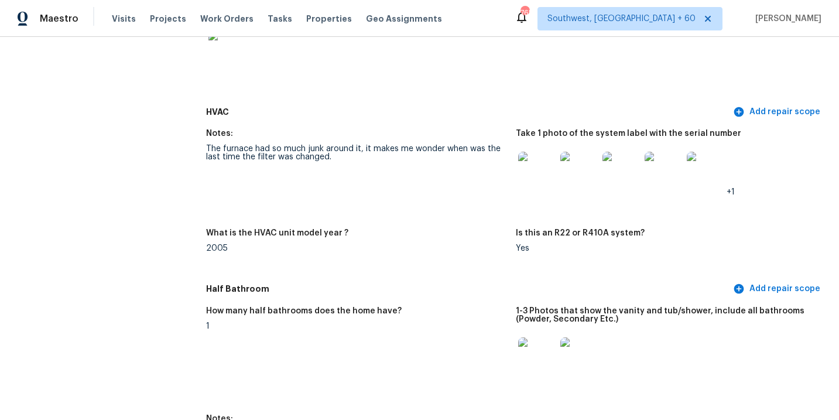
scroll to position [1096, 0]
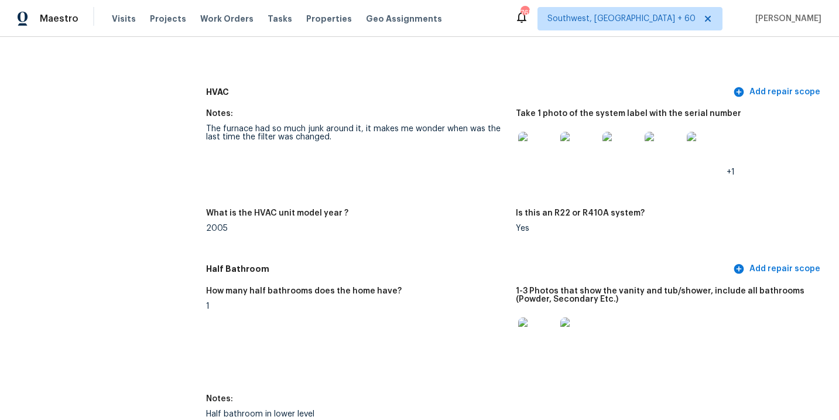
click at [542, 144] on img at bounding box center [536, 150] width 37 height 37
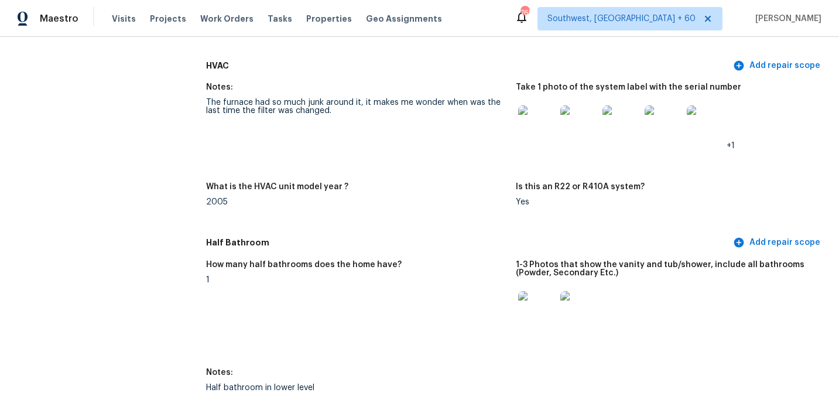
scroll to position [1128, 0]
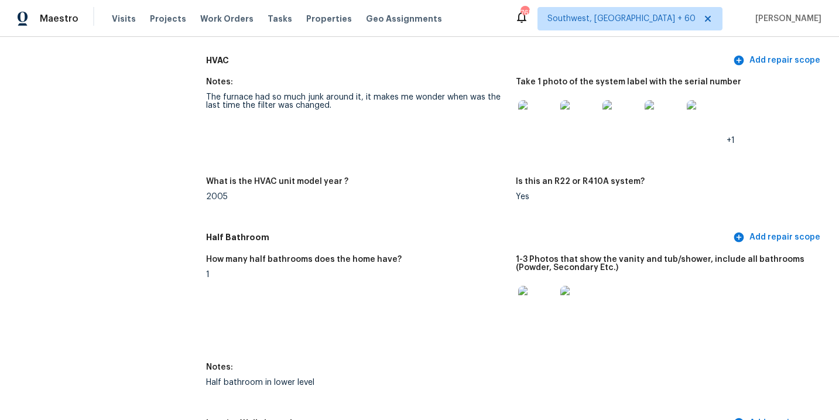
click at [664, 105] on img at bounding box center [663, 118] width 37 height 37
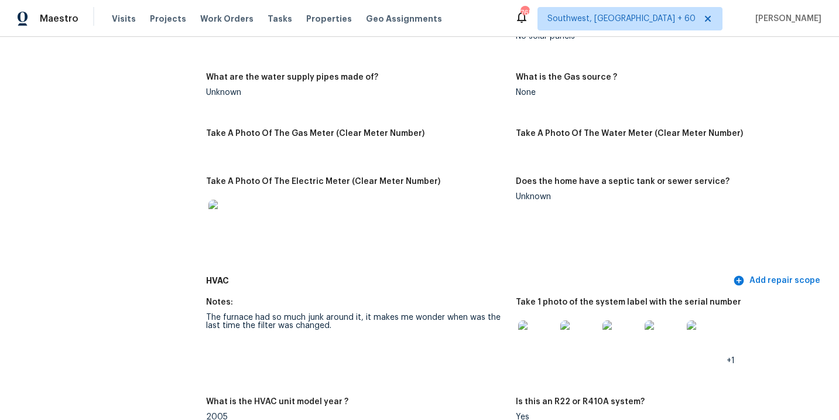
scroll to position [1039, 0]
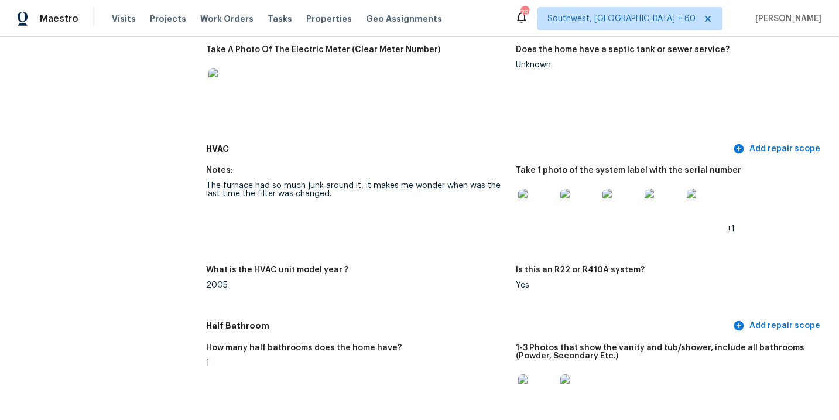
click at [321, 189] on div "The furnace had so much junk around it, it makes me wonder when was the last ti…" at bounding box center [356, 189] width 300 height 16
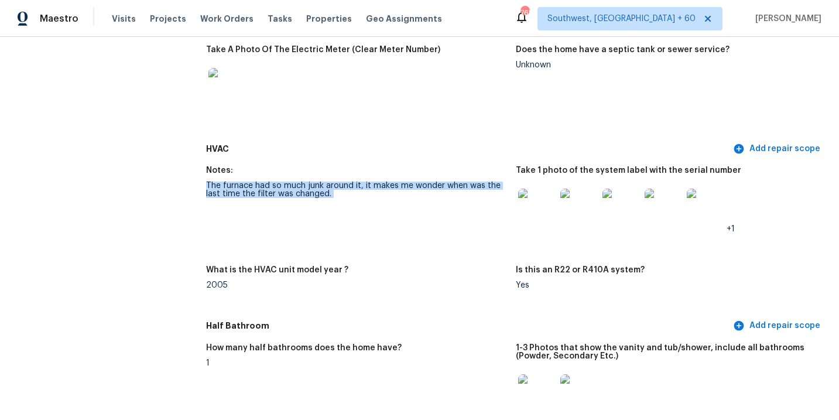
click at [321, 189] on div "The furnace had so much junk around it, it makes me wonder when was the last ti…" at bounding box center [356, 189] width 300 height 16
click at [673, 200] on img at bounding box center [663, 207] width 37 height 37
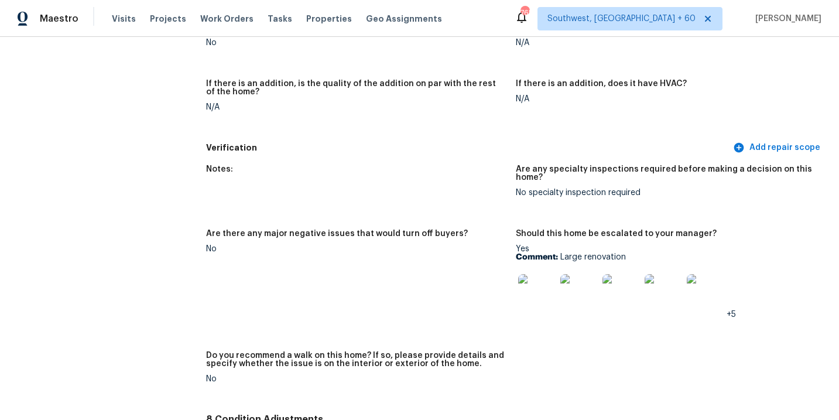
scroll to position [2893, 0]
click at [568, 321] on div "Notes: Are any specialty inspections required before making a decision on this …" at bounding box center [515, 282] width 619 height 251
click at [542, 279] on img at bounding box center [536, 291] width 37 height 37
click at [406, 279] on figure "Are there any major negative issues that would turn off buyers? No" at bounding box center [360, 283] width 309 height 108
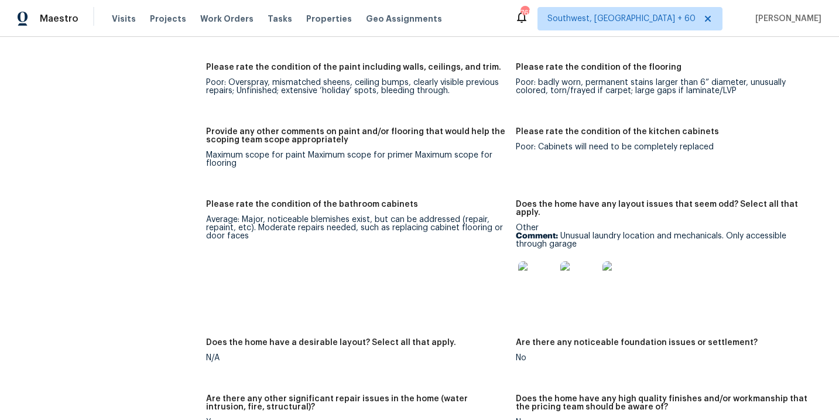
scroll to position [1991, 0]
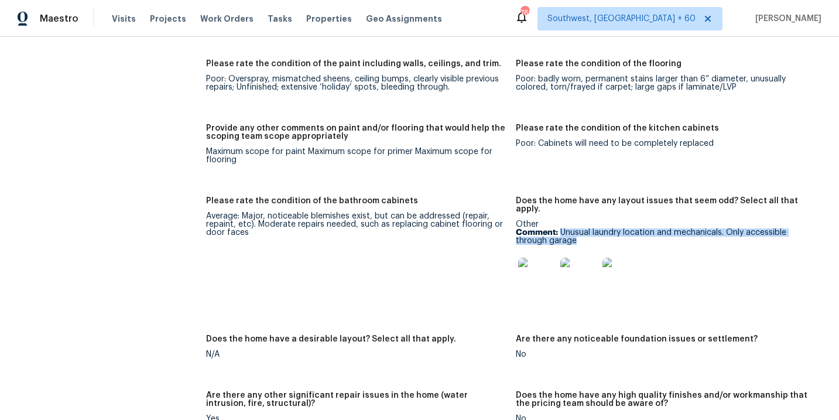
drag, startPoint x: 561, startPoint y: 216, endPoint x: 577, endPoint y: 224, distance: 18.1
click at [577, 228] on p "Comment: Unusual laundry location and mechanicals. Only accessible through gara…" at bounding box center [666, 236] width 300 height 16
click at [488, 279] on figure "Please rate the condition of the bathroom cabinets Average: Major, noticeable b…" at bounding box center [360, 259] width 309 height 124
click at [533, 269] on img at bounding box center [536, 276] width 37 height 37
click at [344, 94] on figure "Please rate the condition of the paint including walls, ceilings, and trim. Poo…" at bounding box center [360, 85] width 309 height 50
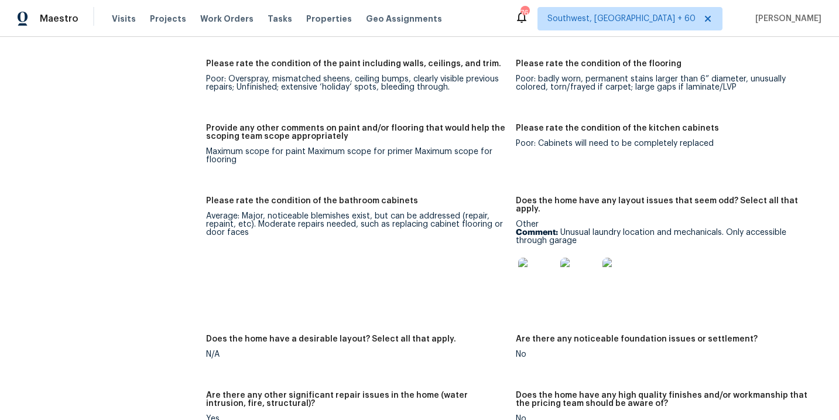
click at [354, 128] on h5 "Provide any other comments on paint and/or flooring that would help the scoping…" at bounding box center [356, 132] width 300 height 16
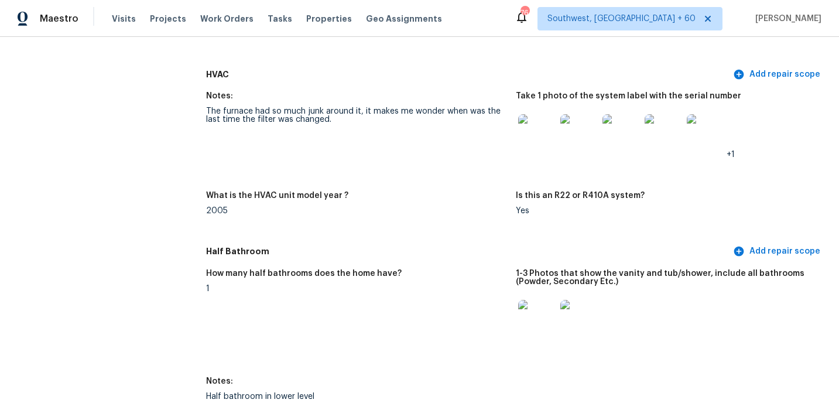
scroll to position [1074, 0]
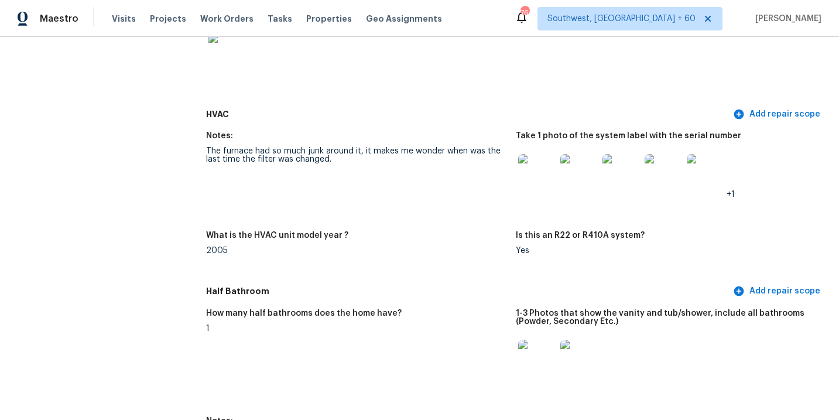
click at [290, 150] on div "The furnace had so much junk around it, it makes me wonder when was the last ti…" at bounding box center [356, 155] width 300 height 16
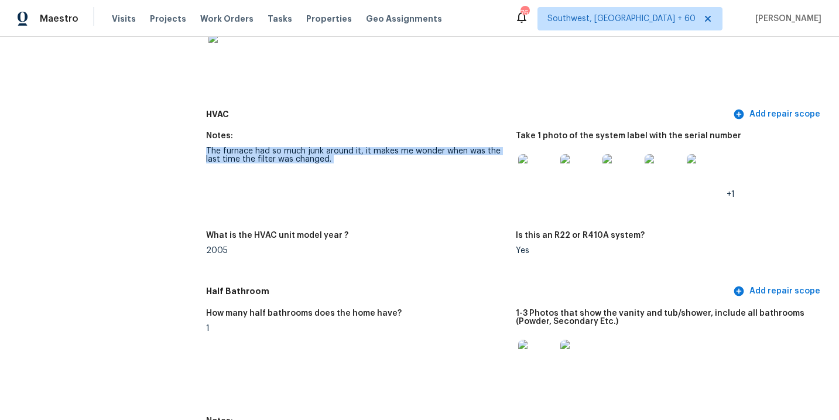
click at [290, 150] on div "The furnace had so much junk around it, it makes me wonder when was the last ti…" at bounding box center [356, 155] width 300 height 16
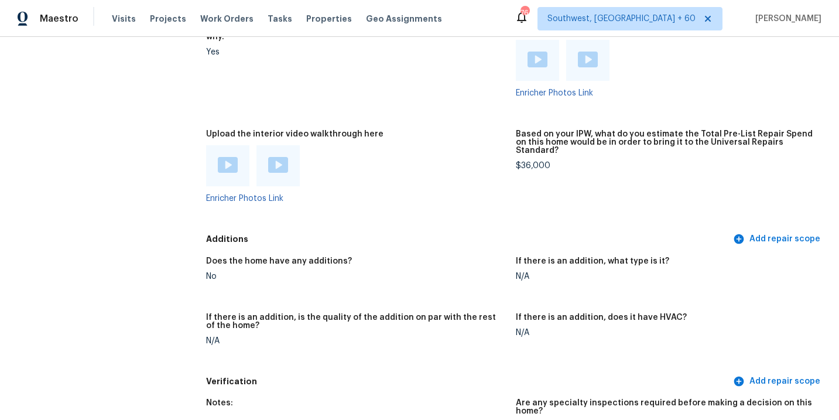
scroll to position [2623, 0]
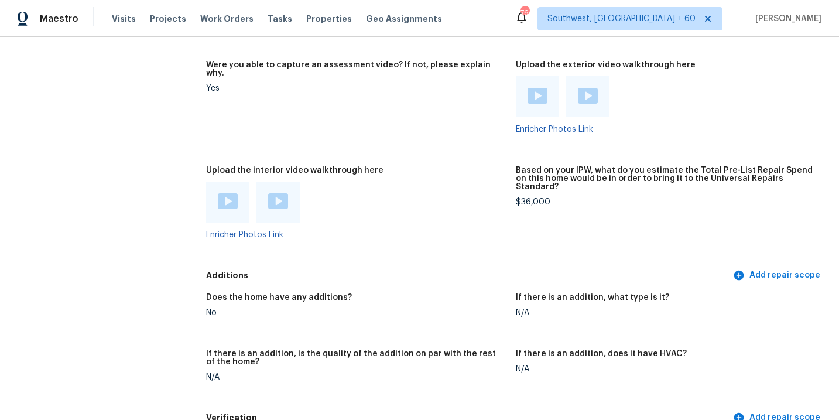
click at [477, 215] on div "Enricher Photos Link" at bounding box center [356, 209] width 300 height 57
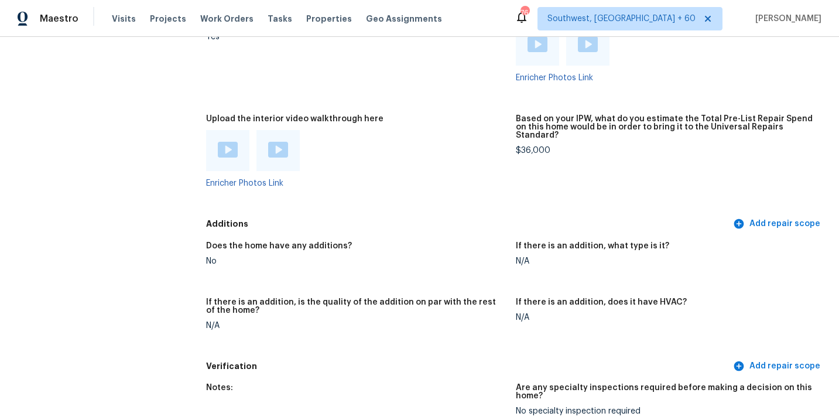
scroll to position [2571, 0]
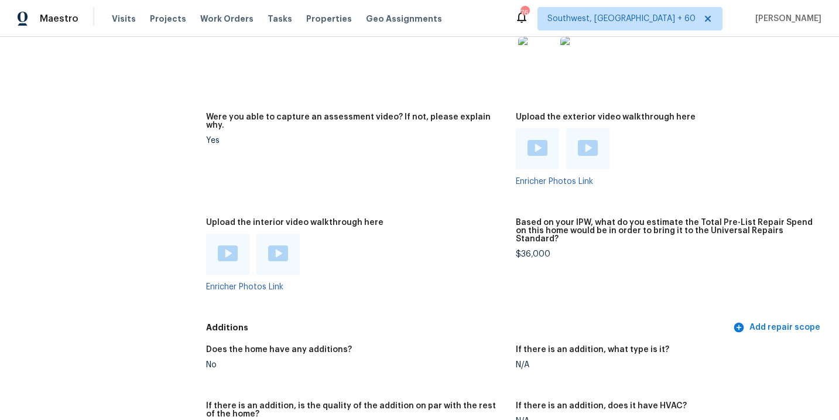
click at [436, 180] on figure "Were you able to capture an assessment video? If not, please explain why. Yes" at bounding box center [360, 158] width 309 height 91
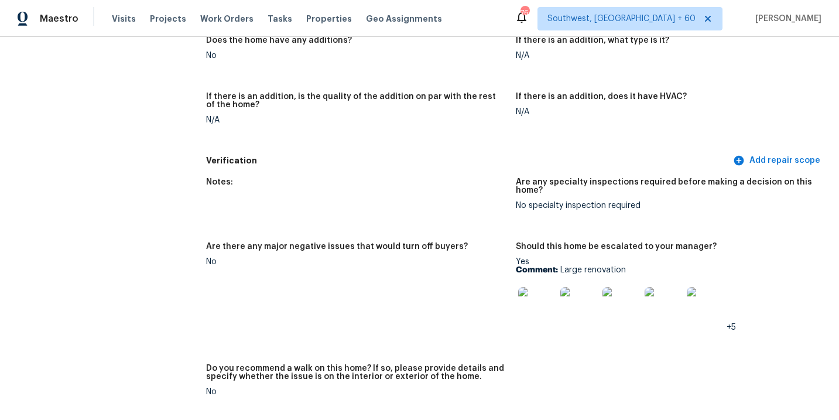
scroll to position [2972, 0]
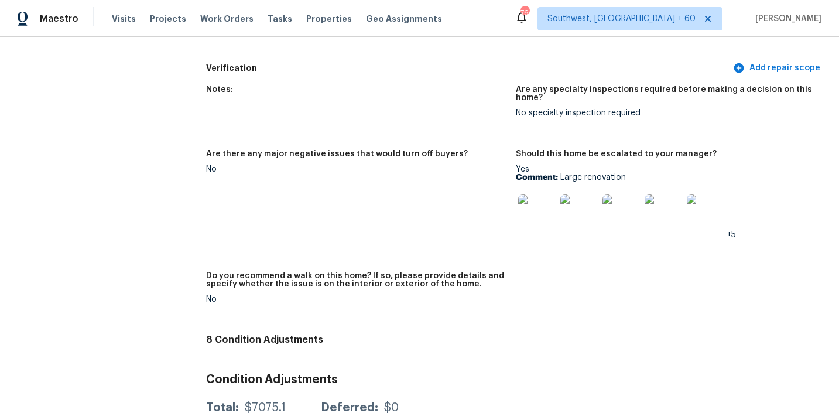
click at [439, 208] on figure "Are there any major negative issues that would turn off buyers? No" at bounding box center [360, 204] width 309 height 108
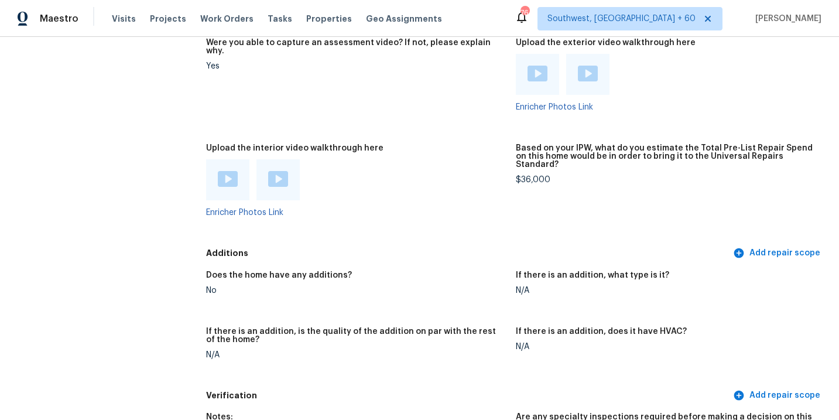
scroll to position [2612, 0]
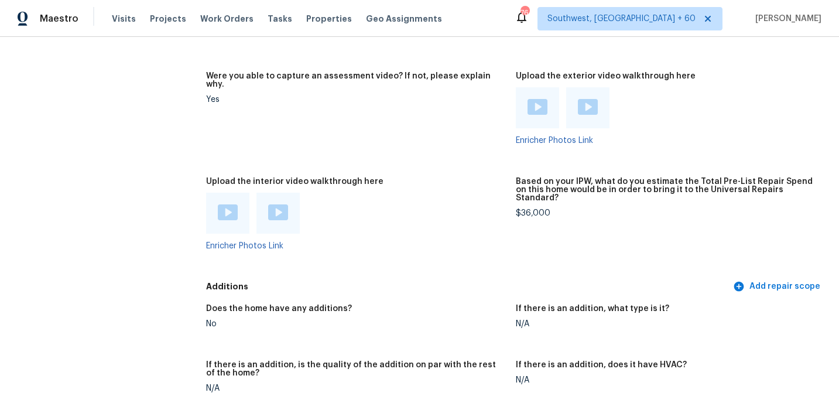
click at [533, 209] on div "$36,000" at bounding box center [666, 213] width 300 height 8
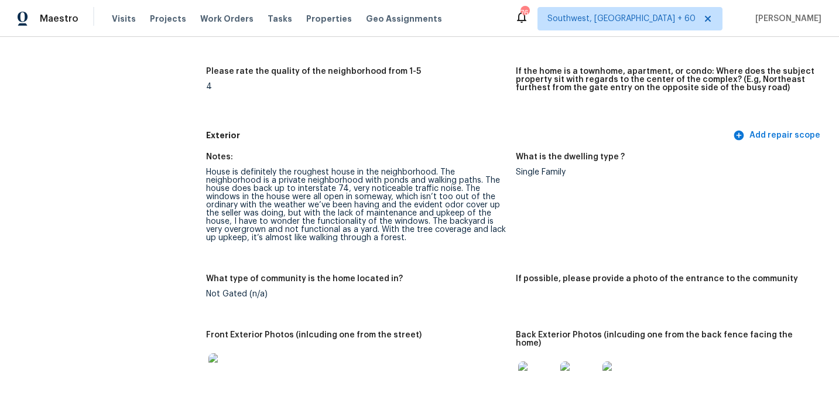
scroll to position [0, 0]
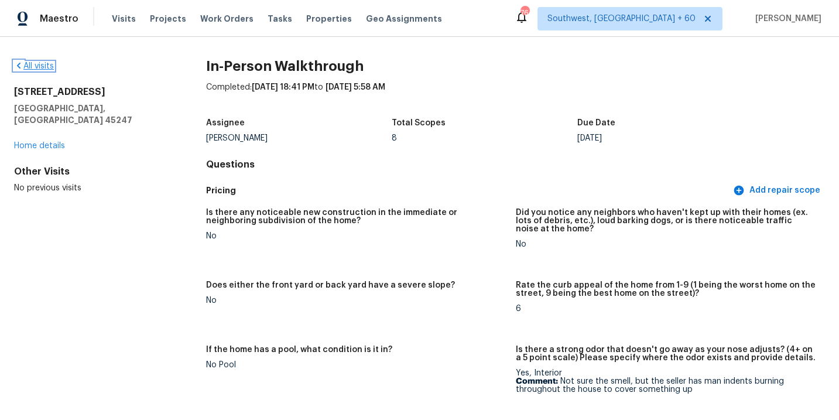
click at [46, 69] on link "All visits" at bounding box center [34, 66] width 40 height 8
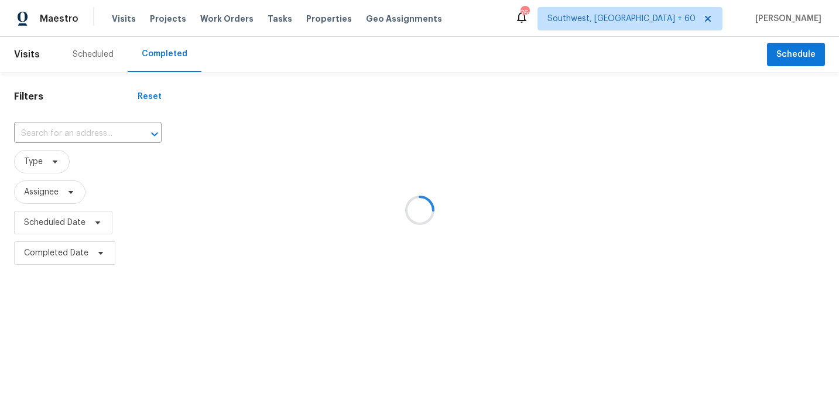
click at [83, 124] on div at bounding box center [419, 210] width 839 height 420
click at [82, 134] on div at bounding box center [419, 210] width 839 height 420
click at [81, 134] on div at bounding box center [419, 210] width 839 height 420
click at [87, 133] on div at bounding box center [419, 210] width 839 height 420
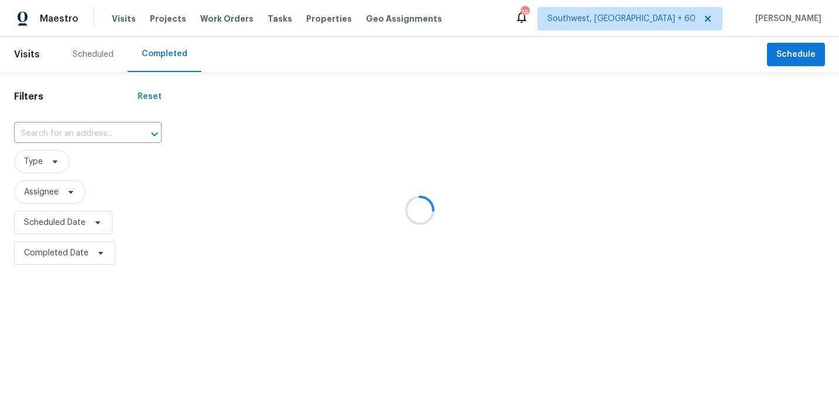
click at [87, 133] on div at bounding box center [419, 210] width 839 height 420
click at [72, 133] on div at bounding box center [419, 210] width 839 height 420
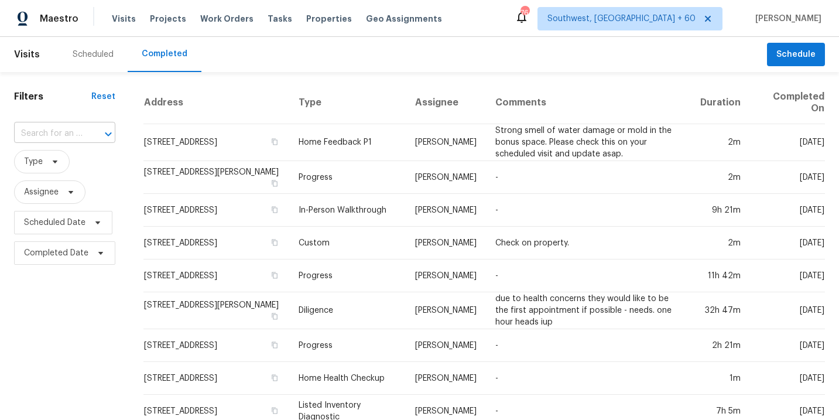
click at [76, 134] on input "text" at bounding box center [48, 134] width 68 height 18
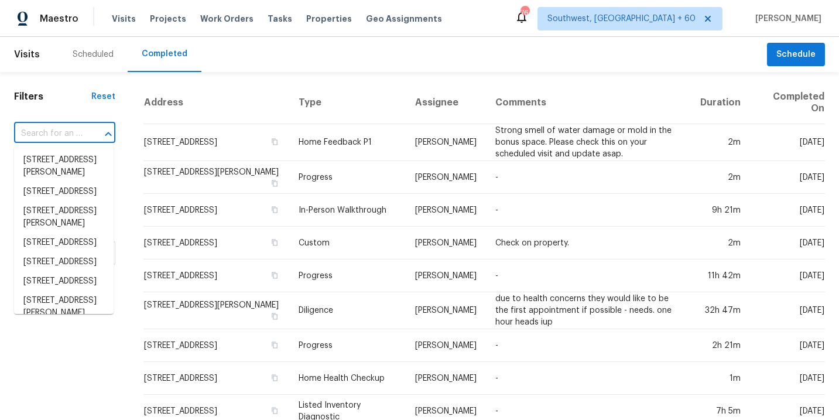
paste input "4009 Compass Pointe Ct, Thompsons Station, TN 37179"
type input "4009 Compass Pointe Ct, Thompsons Station, TN 37179"
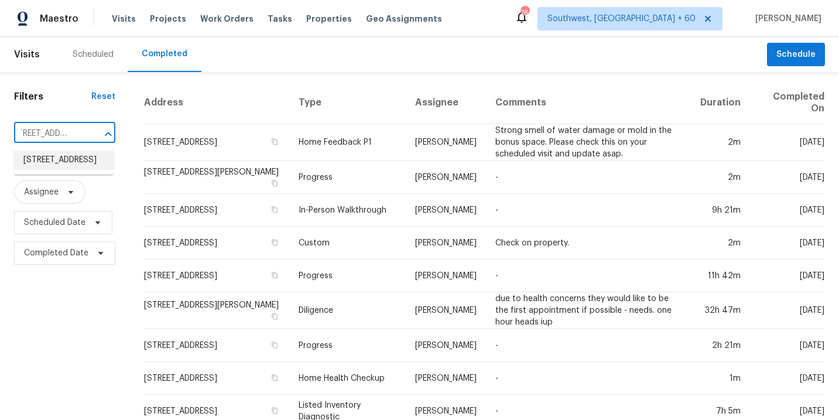
click at [67, 154] on li "4009 Compass Pointe Ct, Thompsons Station, TN 37179" at bounding box center [64, 159] width 100 height 19
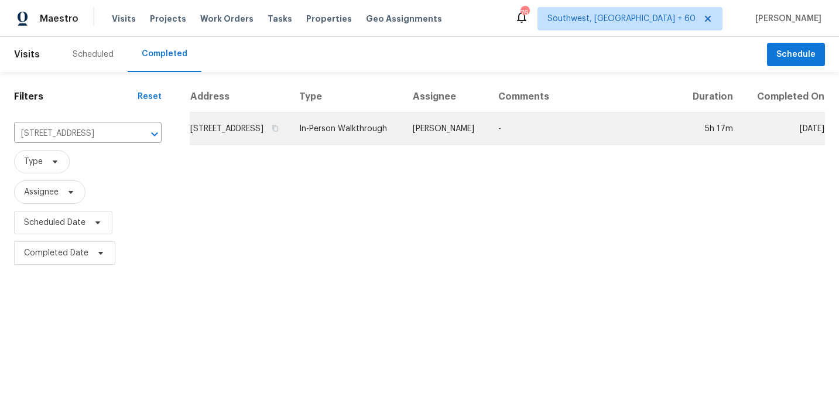
click at [403, 142] on td "In-Person Walkthrough" at bounding box center [347, 128] width 114 height 33
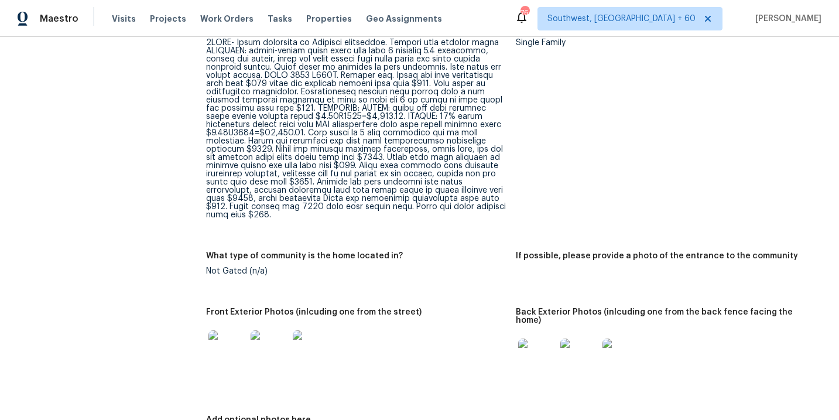
scroll to position [371, 0]
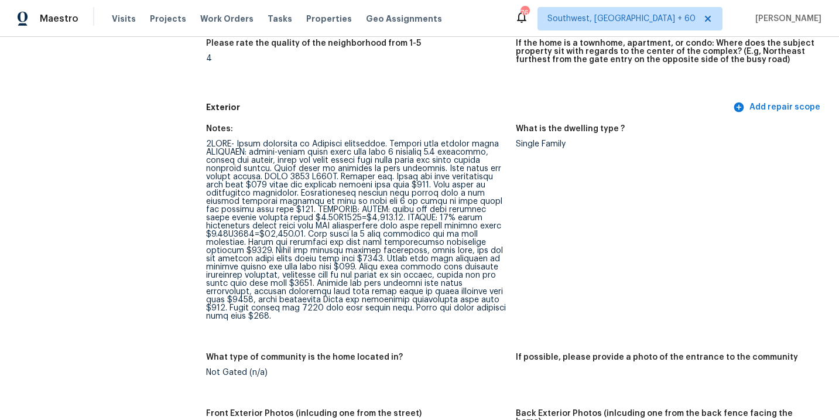
click at [283, 150] on div at bounding box center [356, 230] width 300 height 180
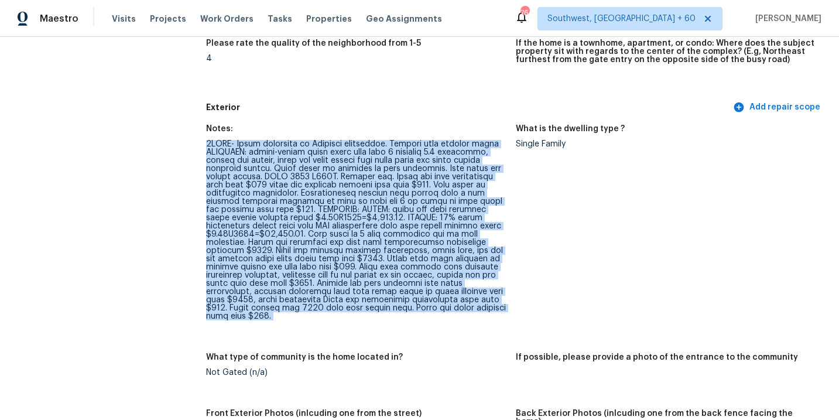
click at [283, 150] on div at bounding box center [356, 230] width 300 height 180
click at [344, 177] on div at bounding box center [356, 230] width 300 height 180
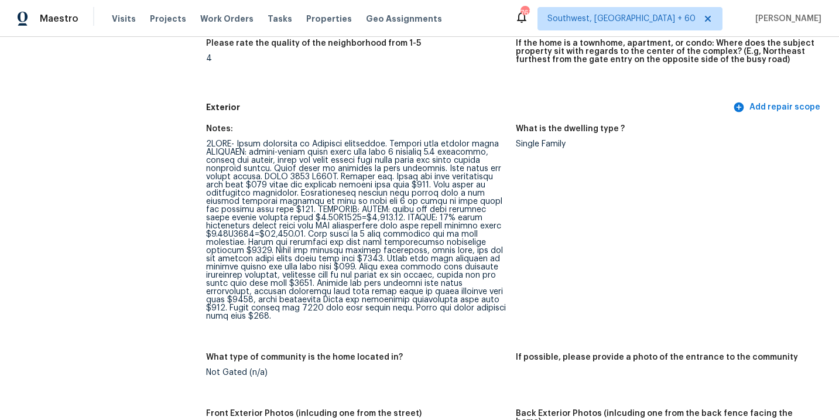
click at [327, 211] on div at bounding box center [356, 230] width 300 height 180
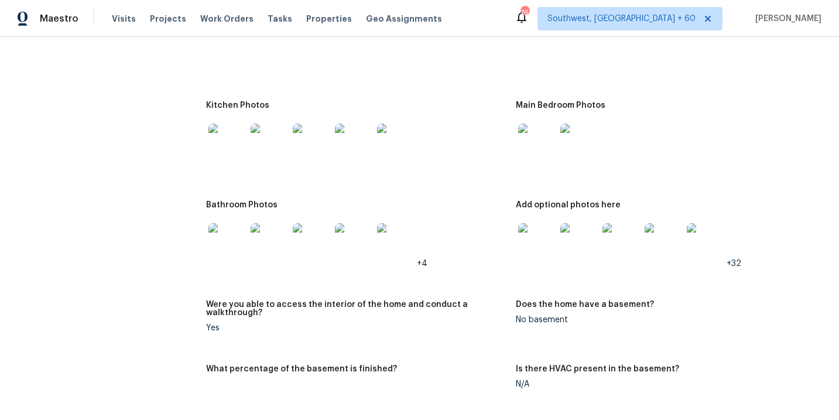
scroll to position [1472, 0]
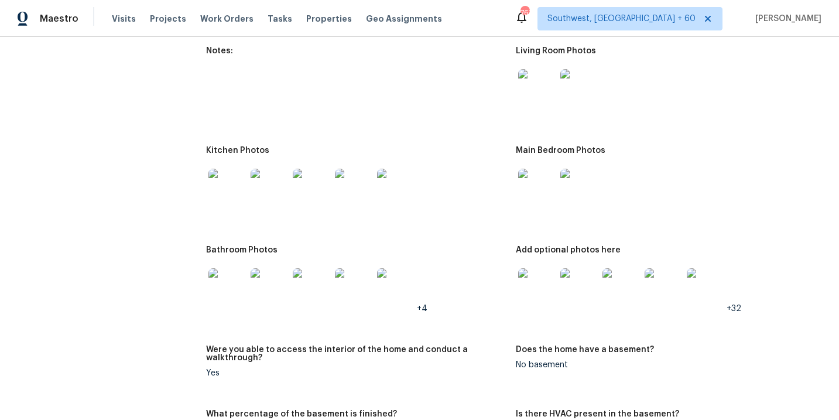
click at [544, 69] on img at bounding box center [536, 87] width 37 height 37
click at [535, 175] on img at bounding box center [536, 187] width 37 height 37
click at [537, 173] on img at bounding box center [536, 187] width 37 height 37
click at [536, 280] on img at bounding box center [536, 286] width 37 height 37
click at [217, 276] on img at bounding box center [226, 286] width 37 height 37
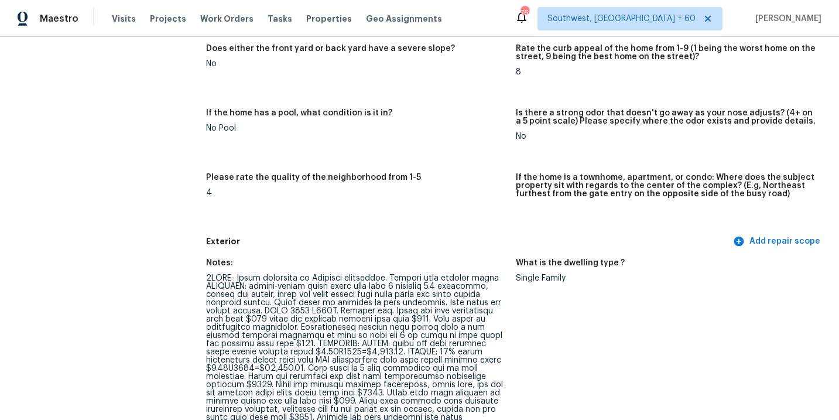
scroll to position [352, 0]
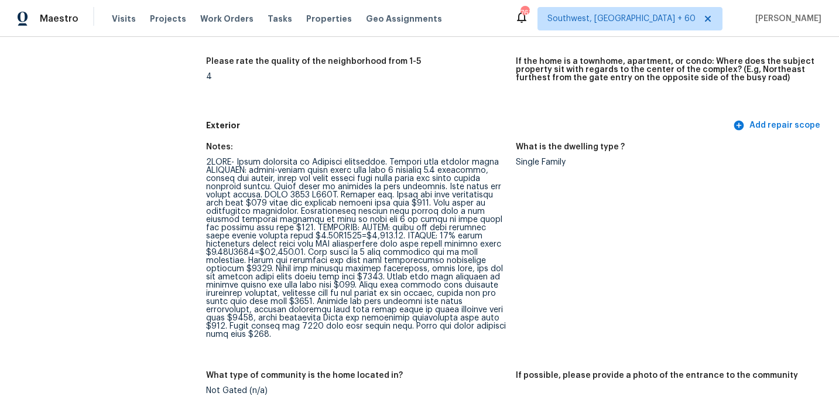
click at [320, 188] on div at bounding box center [356, 248] width 300 height 180
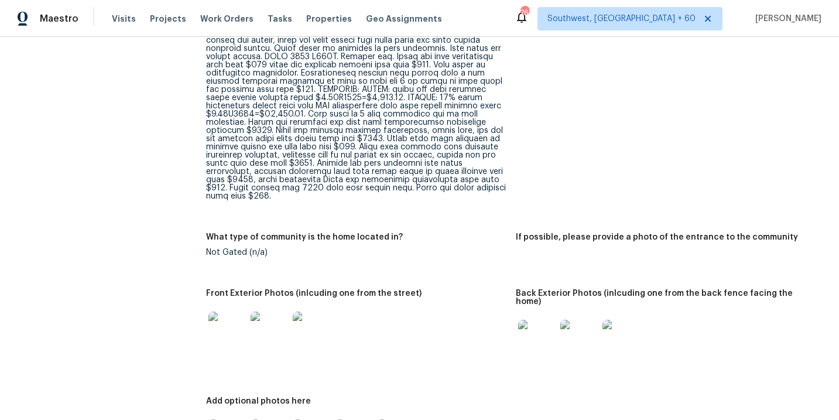
scroll to position [423, 0]
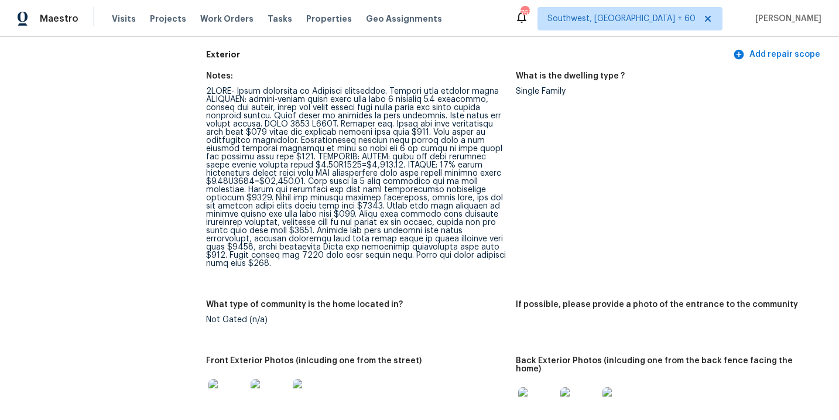
click at [486, 200] on div at bounding box center [356, 177] width 300 height 180
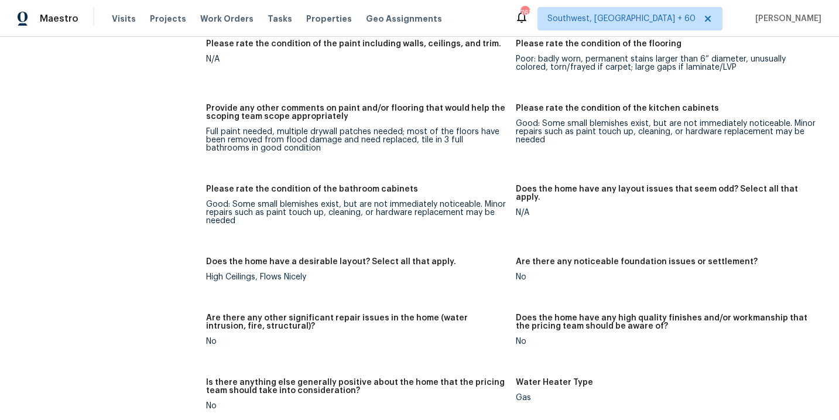
scroll to position [1897, 0]
click at [327, 153] on figure "Provide any other comments on paint and/or flooring that would help the scoping…" at bounding box center [360, 138] width 309 height 67
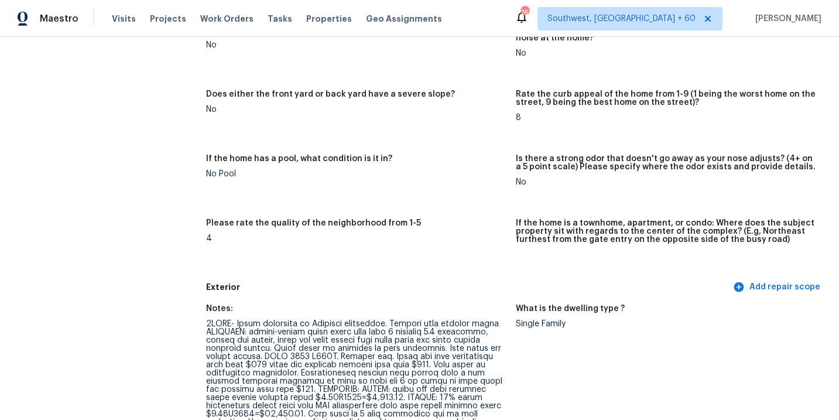
scroll to position [332, 0]
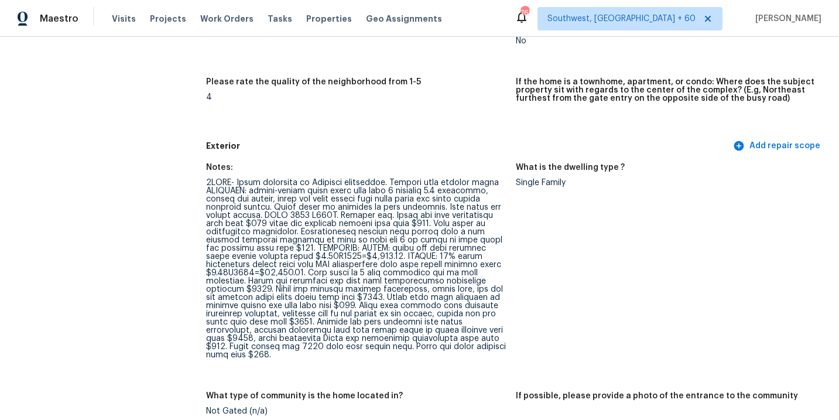
click at [313, 326] on div at bounding box center [356, 269] width 300 height 180
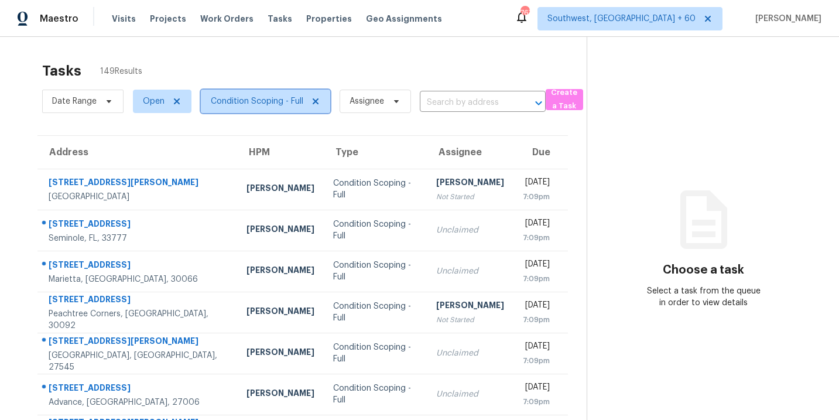
click at [272, 102] on span "Condition Scoping - Full" at bounding box center [257, 101] width 93 height 12
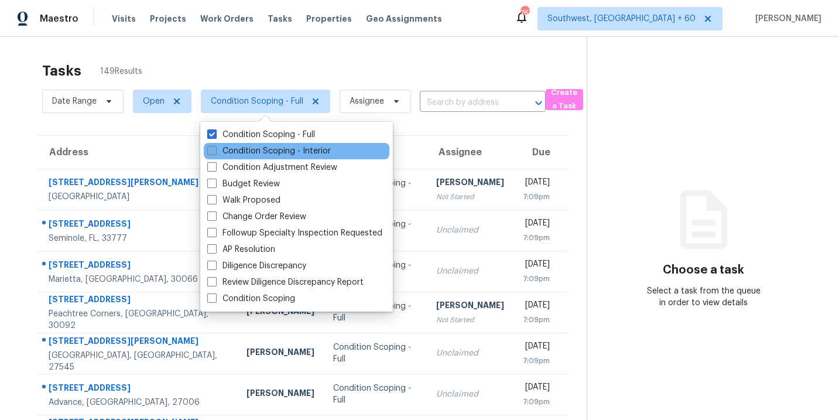
click at [290, 151] on label "Condition Scoping - Interior" at bounding box center [269, 151] width 124 height 12
click at [215, 151] on input "Condition Scoping - Interior" at bounding box center [211, 149] width 8 height 8
checkbox input "true"
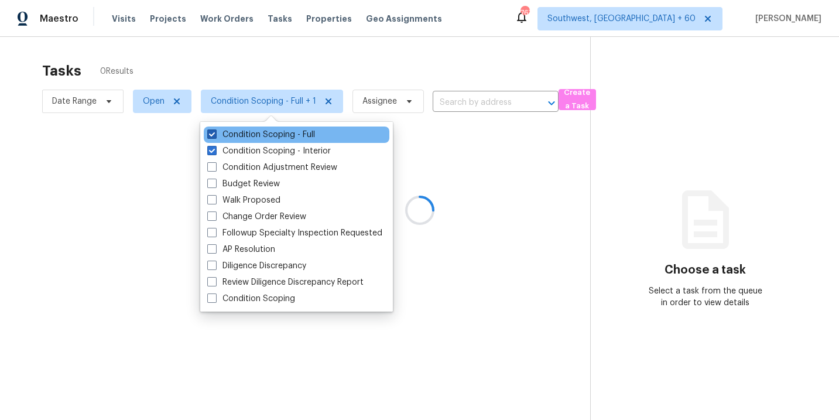
click at [302, 136] on label "Condition Scoping - Full" at bounding box center [261, 135] width 108 height 12
click at [215, 136] on input "Condition Scoping - Full" at bounding box center [211, 133] width 8 height 8
checkbox input "false"
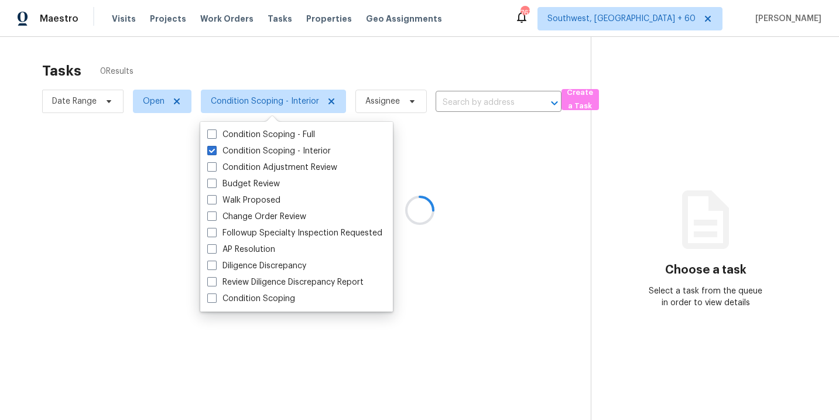
click at [465, 181] on div at bounding box center [419, 210] width 839 height 420
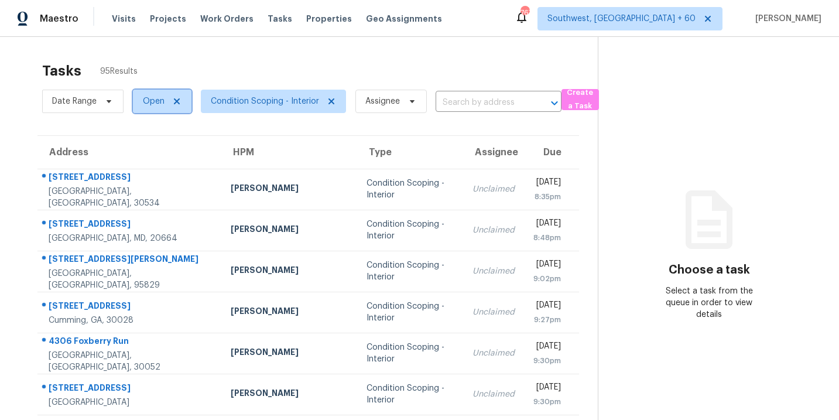
click at [146, 102] on span "Open" at bounding box center [154, 101] width 22 height 12
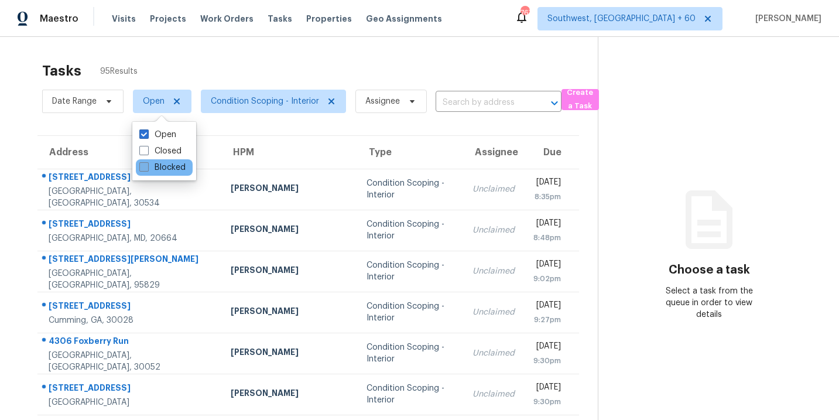
click at [155, 165] on label "Blocked" at bounding box center [162, 168] width 46 height 12
click at [147, 165] on input "Blocked" at bounding box center [143, 166] width 8 height 8
checkbox input "true"
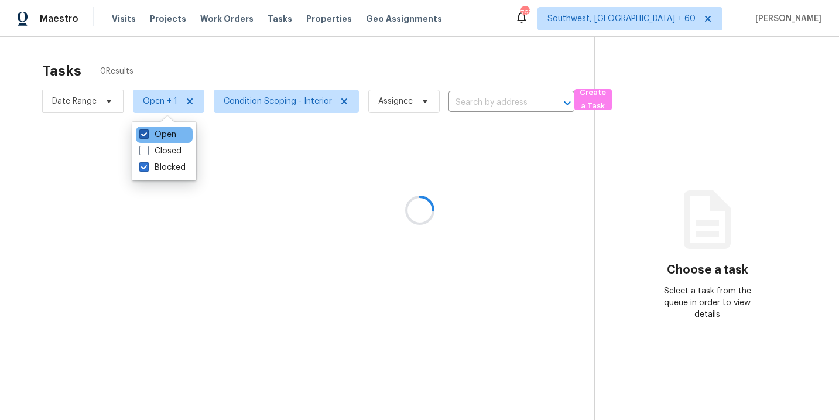
click at [167, 132] on label "Open" at bounding box center [157, 135] width 37 height 12
click at [147, 132] on input "Open" at bounding box center [143, 133] width 8 height 8
checkbox input "false"
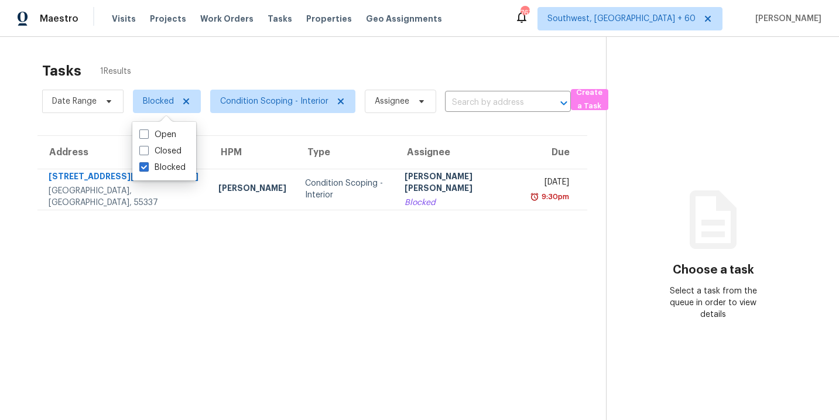
click at [607, 220] on div "Choose a task Select a task from the queue in order to view details" at bounding box center [714, 267] width 214 height 108
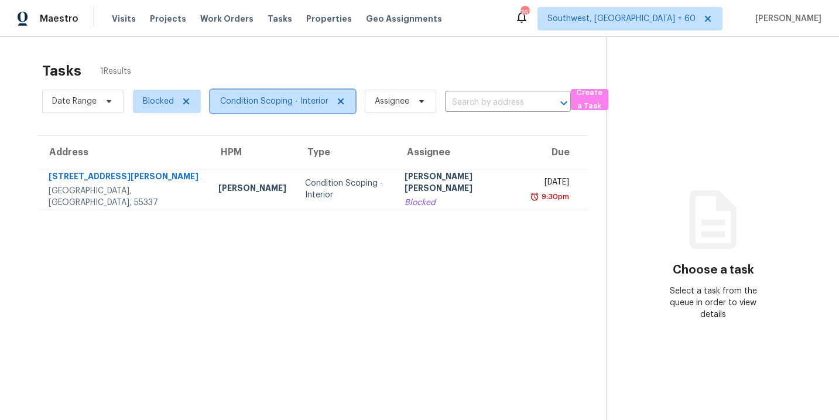
click at [285, 106] on span "Condition Scoping - Interior" at bounding box center [274, 101] width 108 height 12
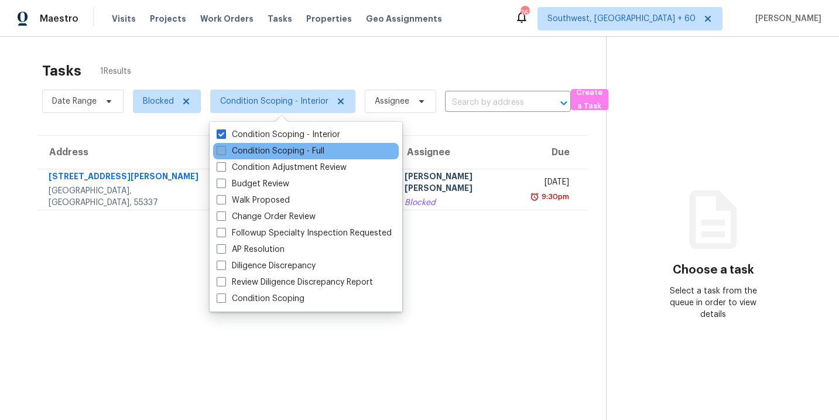
click at [285, 149] on label "Condition Scoping - Full" at bounding box center [271, 151] width 108 height 12
click at [224, 149] on input "Condition Scoping - Full" at bounding box center [221, 149] width 8 height 8
checkbox input "true"
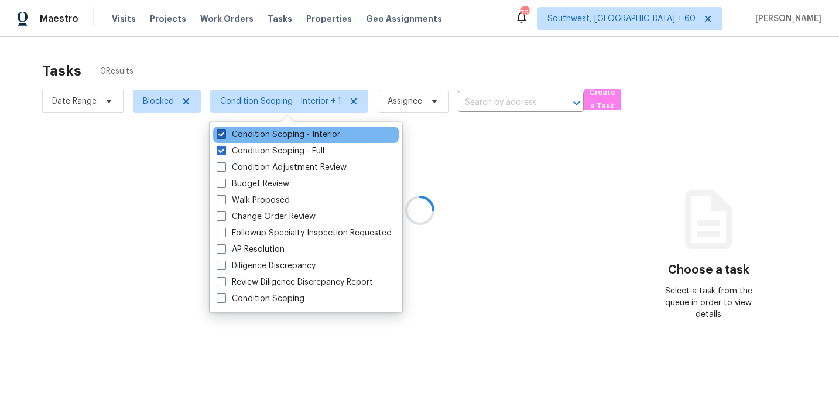
click at [303, 134] on label "Condition Scoping - Interior" at bounding box center [279, 135] width 124 height 12
click at [224, 134] on input "Condition Scoping - Interior" at bounding box center [221, 133] width 8 height 8
checkbox input "false"
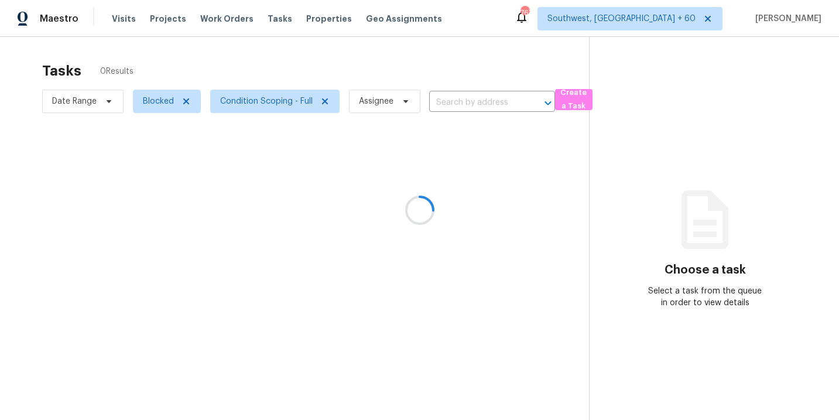
click at [455, 203] on div at bounding box center [419, 210] width 839 height 420
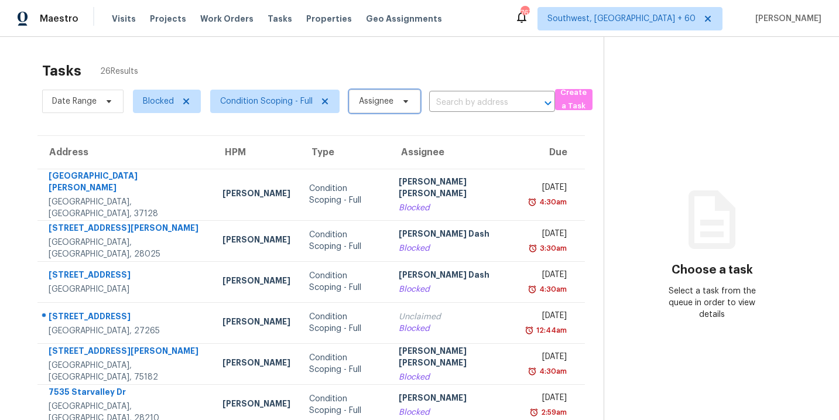
click at [379, 101] on span "Assignee" at bounding box center [376, 101] width 35 height 12
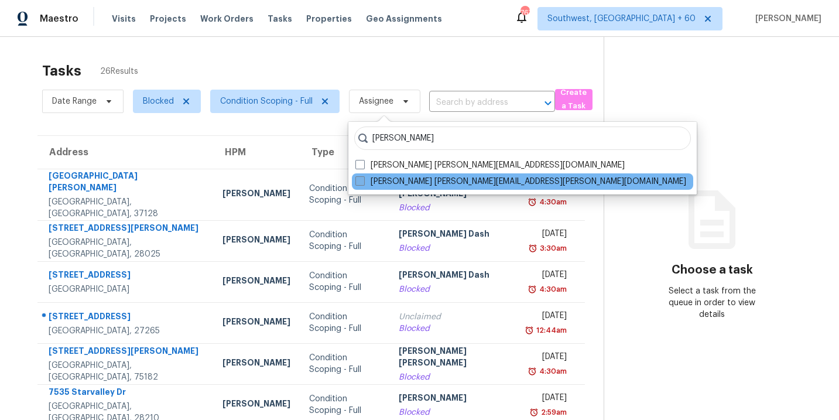
type input "sakthivel"
click at [380, 176] on label "Sakthivel Chandran sakthivel.chandran@opendoor.com" at bounding box center [520, 182] width 331 height 12
click at [363, 176] on input "Sakthivel Chandran sakthivel.chandran@opendoor.com" at bounding box center [359, 180] width 8 height 8
checkbox input "true"
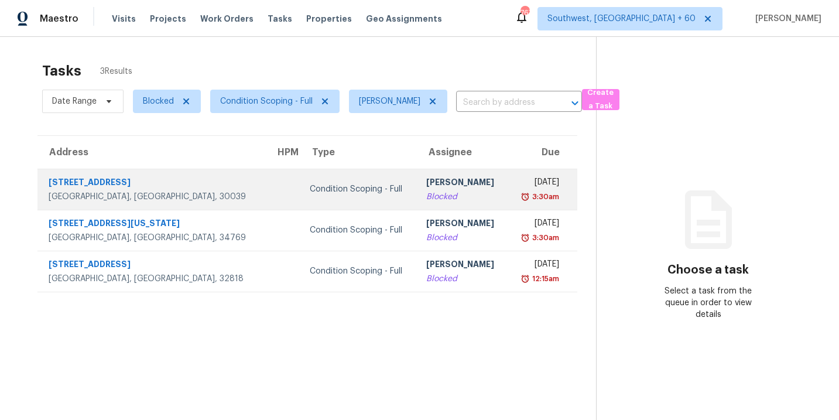
click at [310, 191] on div "Condition Scoping - Full" at bounding box center [359, 189] width 98 height 12
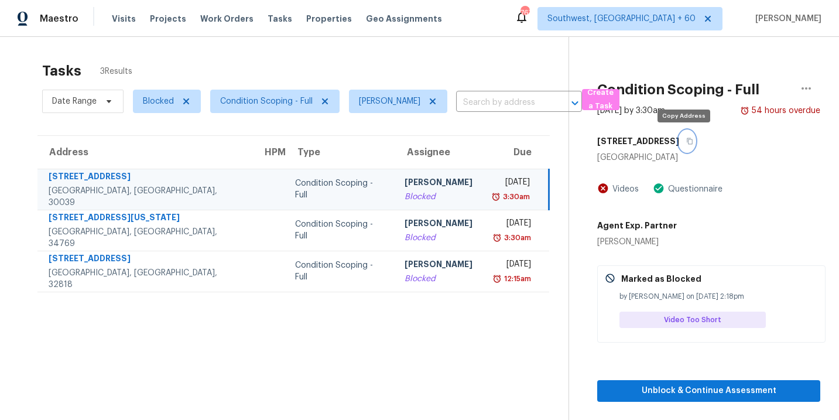
click at [686, 141] on icon "button" at bounding box center [689, 141] width 7 height 7
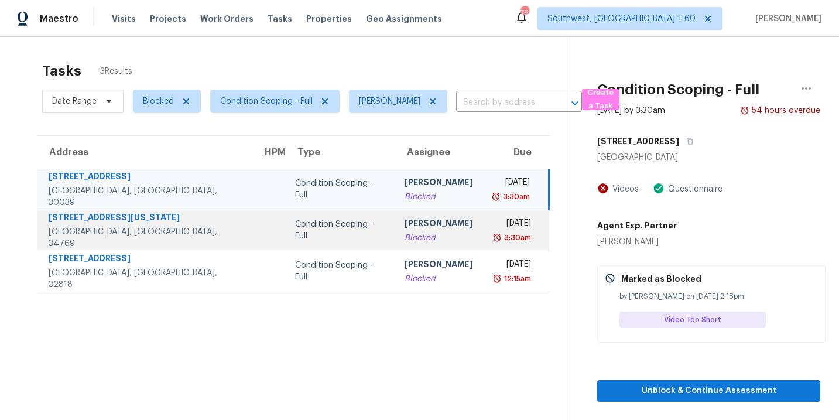
click at [405, 226] on div "[PERSON_NAME]" at bounding box center [439, 224] width 68 height 15
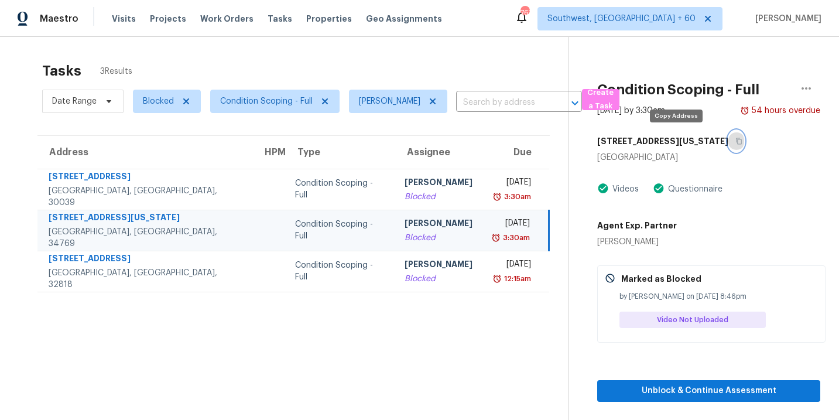
click at [735, 141] on icon "button" at bounding box center [738, 141] width 7 height 7
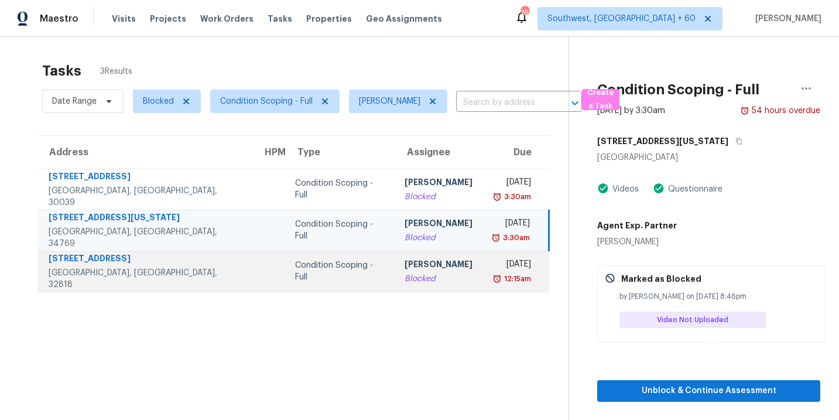
click at [395, 273] on td "Sakthivel Chandran Blocked" at bounding box center [438, 271] width 87 height 41
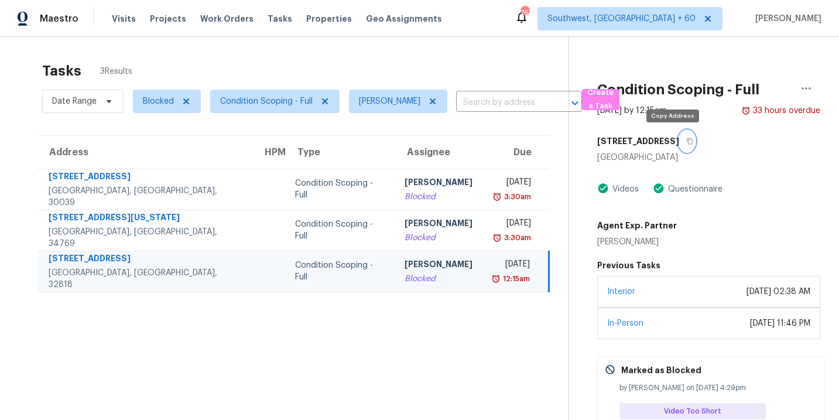
click at [686, 142] on icon "button" at bounding box center [689, 141] width 7 height 7
click at [420, 275] on div "Blocked" at bounding box center [439, 279] width 68 height 12
click at [686, 140] on icon "button" at bounding box center [689, 141] width 7 height 7
click at [679, 143] on button "button" at bounding box center [687, 141] width 16 height 21
click at [679, 140] on button "button" at bounding box center [687, 141] width 16 height 21
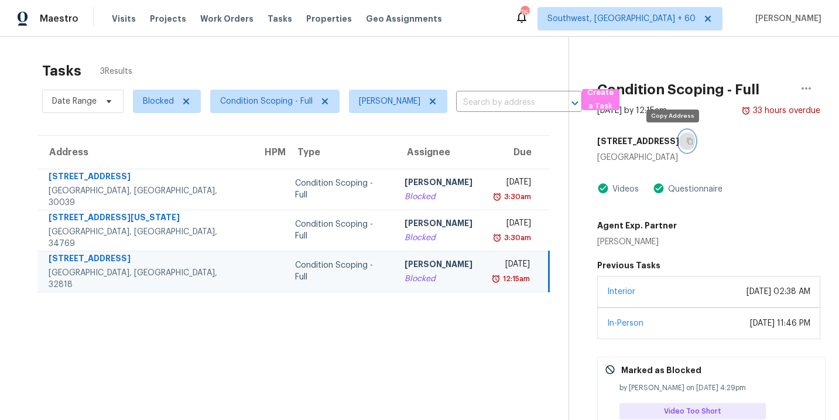
click at [687, 141] on icon "button" at bounding box center [690, 141] width 6 height 6
click at [405, 266] on div "[PERSON_NAME]" at bounding box center [439, 265] width 68 height 15
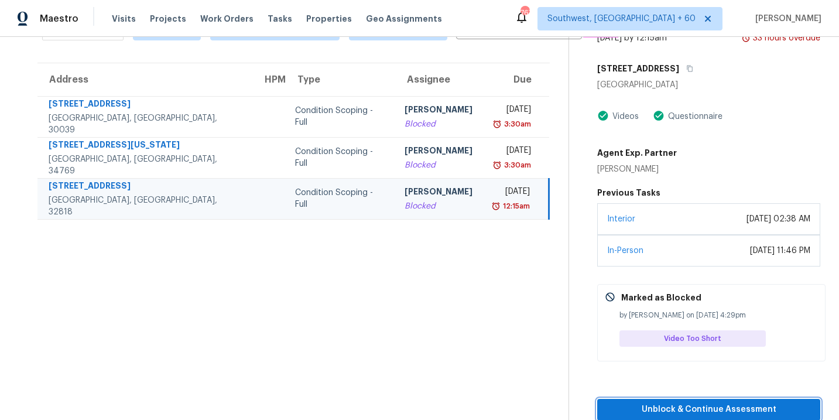
click at [671, 408] on span "Unblock & Continue Assessment" at bounding box center [709, 409] width 204 height 15
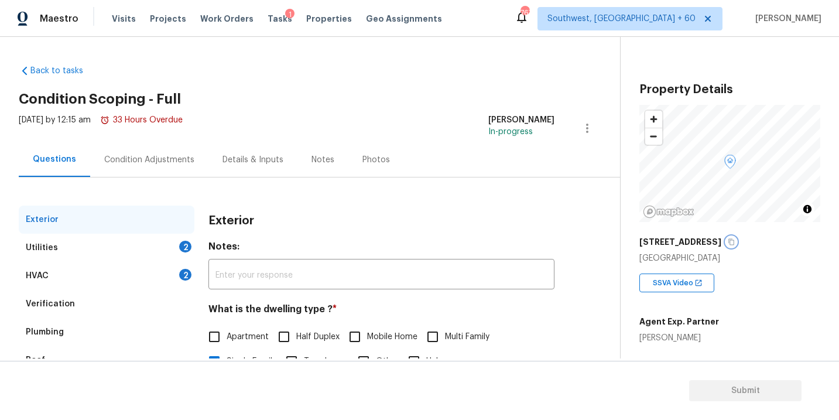
click at [726, 241] on button "button" at bounding box center [731, 242] width 11 height 11
click at [166, 155] on div "Condition Adjustments" at bounding box center [149, 160] width 90 height 12
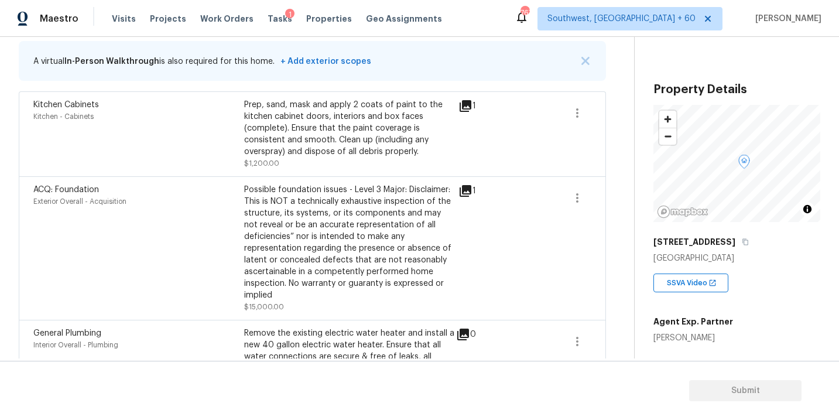
scroll to position [238, 0]
click at [458, 189] on icon at bounding box center [465, 192] width 14 height 14
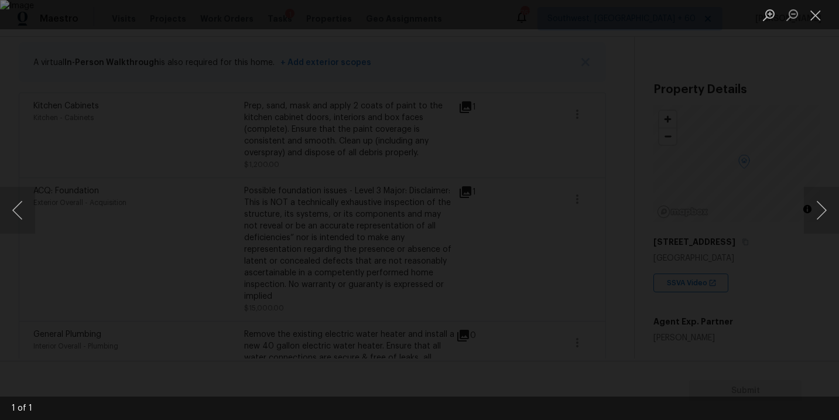
click at [770, 272] on div "Lightbox" at bounding box center [419, 210] width 839 height 420
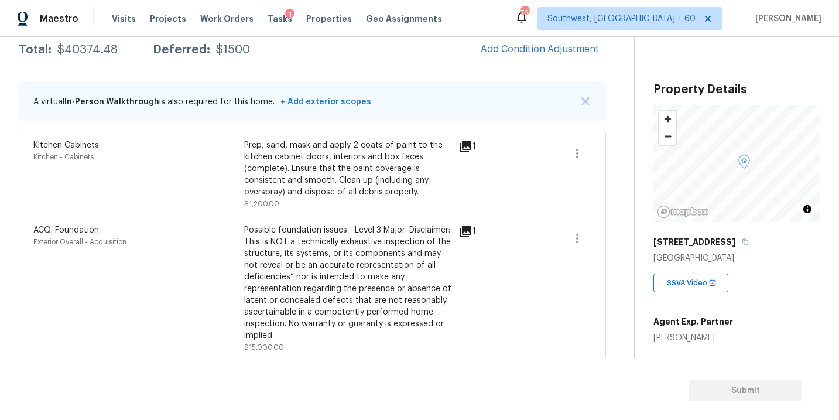
scroll to position [131, 0]
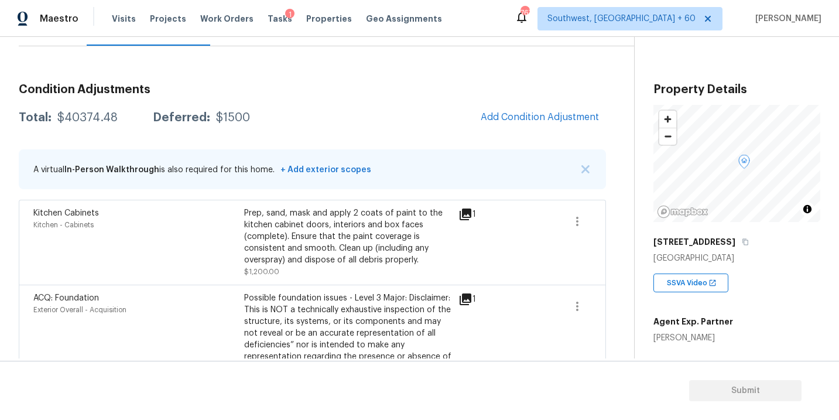
click at [415, 107] on div "Total: $40374.48 Deferred: $1500 Add Condition Adjustment" at bounding box center [312, 118] width 587 height 26
click at [427, 111] on div "Total: $40374.48 Deferred: $1500 Add Condition Adjustment" at bounding box center [312, 118] width 587 height 26
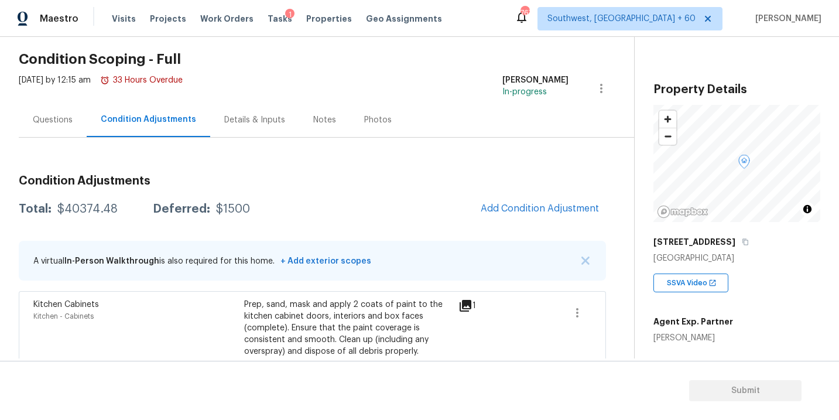
scroll to position [0, 0]
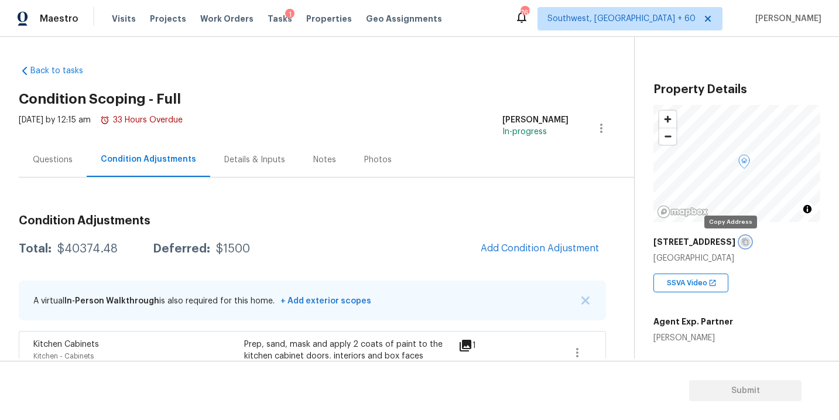
click at [742, 238] on icon "button" at bounding box center [745, 241] width 7 height 7
click at [53, 74] on link "Back to tasks" at bounding box center [75, 71] width 112 height 12
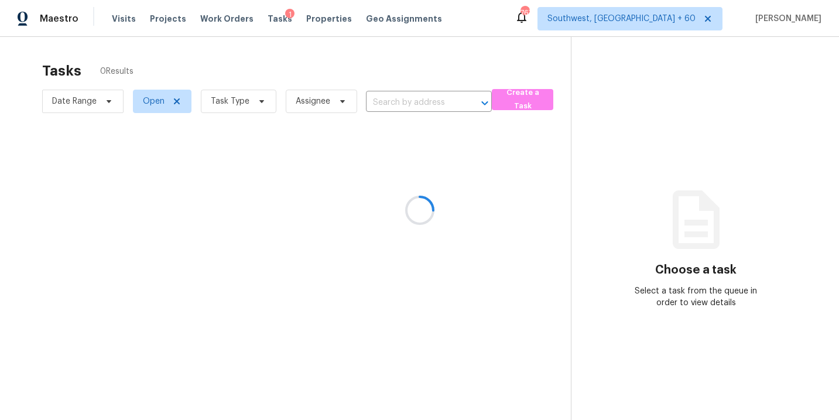
click at [244, 103] on div at bounding box center [419, 210] width 839 height 420
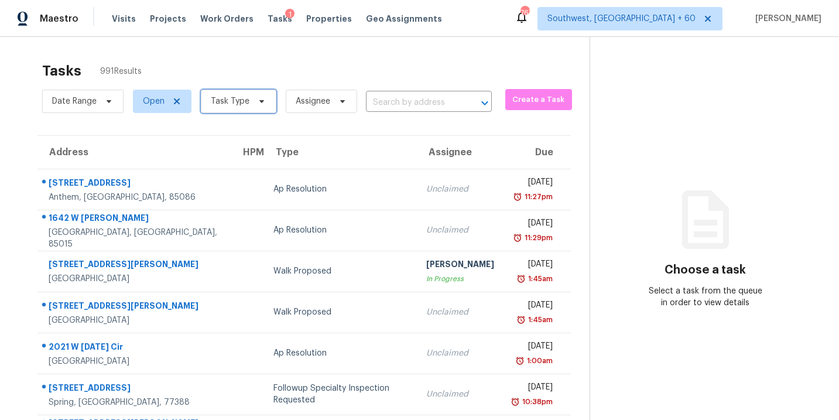
click at [244, 103] on span "Task Type" at bounding box center [230, 101] width 39 height 12
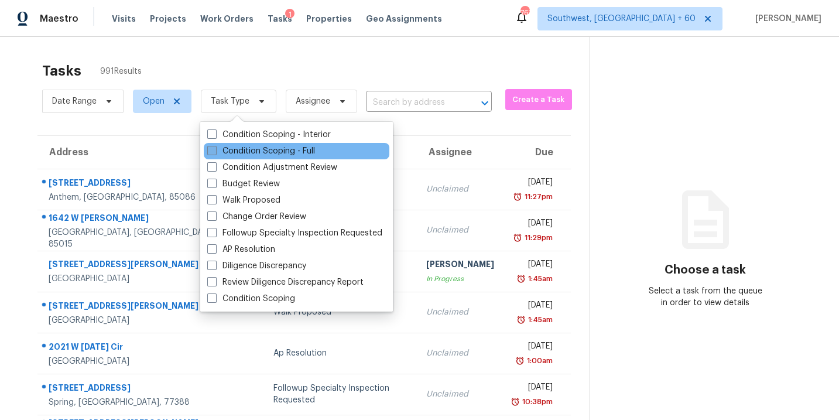
click at [263, 152] on label "Condition Scoping - Full" at bounding box center [261, 151] width 108 height 12
click at [215, 152] on input "Condition Scoping - Full" at bounding box center [211, 149] width 8 height 8
checkbox input "true"
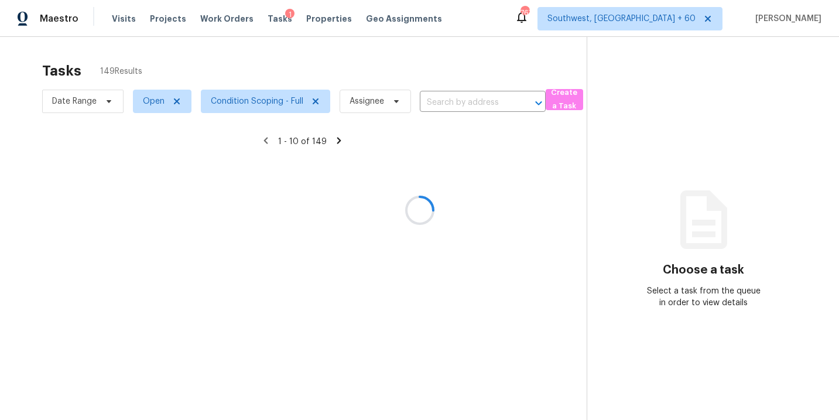
click at [370, 102] on div at bounding box center [419, 210] width 839 height 420
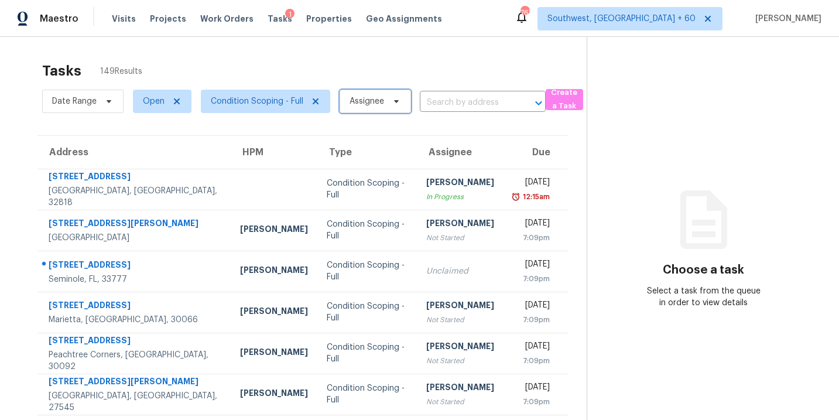
click at [370, 102] on span "Assignee" at bounding box center [367, 101] width 35 height 12
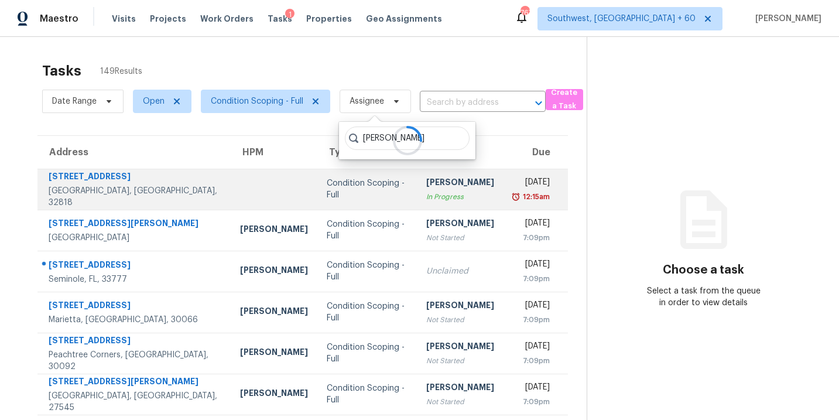
type input "sakthivel"
click at [426, 191] on div "[PERSON_NAME]" at bounding box center [460, 183] width 68 height 15
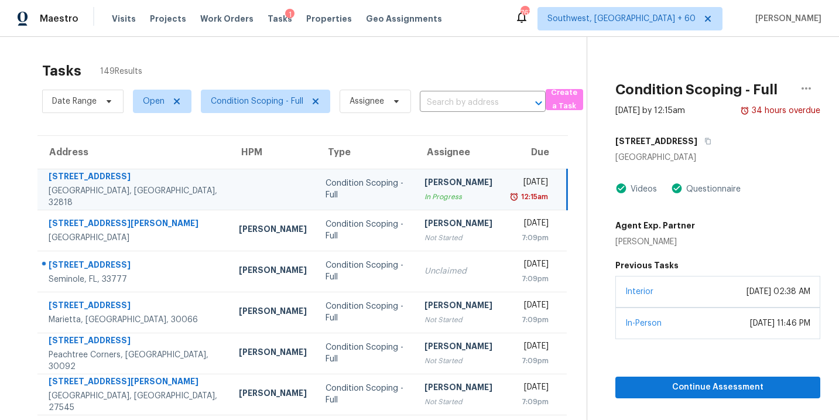
click at [352, 192] on div "Condition Scoping - Full" at bounding box center [366, 188] width 80 height 23
click at [809, 88] on icon "button" at bounding box center [805, 88] width 9 height 2
click at [468, 183] on td "Sakthivel Chandran In Progress" at bounding box center [458, 189] width 87 height 41
click at [459, 191] on div "[PERSON_NAME]" at bounding box center [458, 183] width 68 height 15
click at [468, 182] on td "Sakthivel Chandran In Progress" at bounding box center [458, 189] width 87 height 41
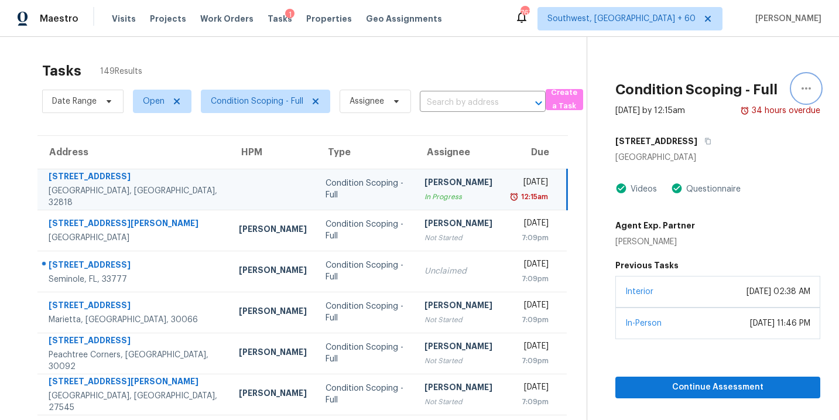
click at [806, 89] on icon "button" at bounding box center [805, 88] width 9 height 2
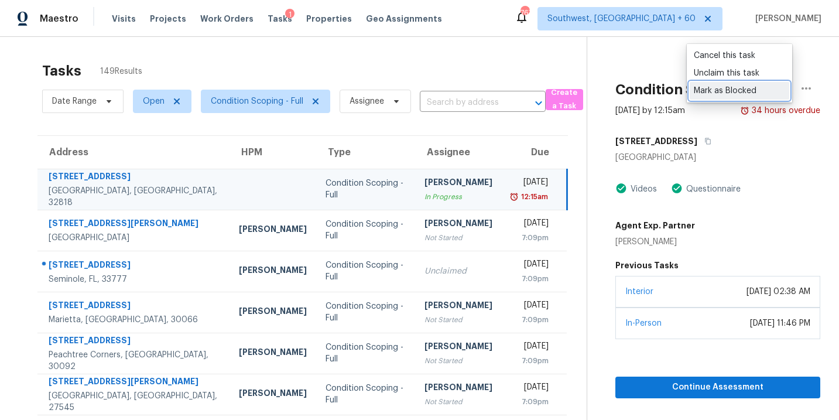
click at [759, 93] on div "Mark as Blocked" at bounding box center [739, 91] width 91 height 12
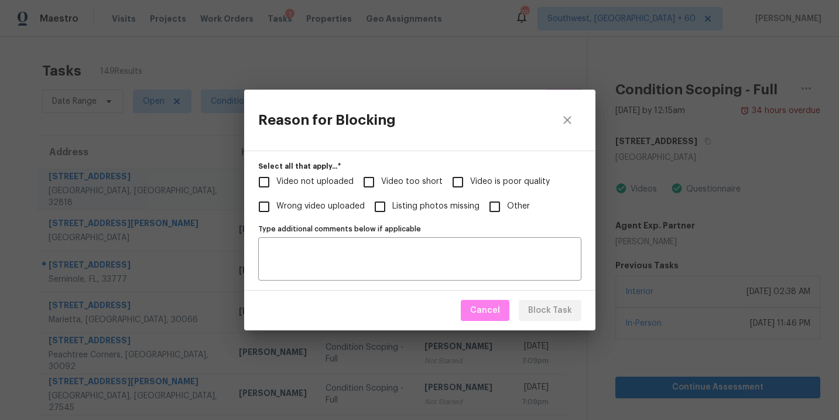
click at [393, 179] on span "Video too short" at bounding box center [411, 182] width 61 height 12
click at [381, 179] on input "Video too short" at bounding box center [369, 182] width 25 height 25
checkbox input "true"
click at [558, 316] on span "Block Task" at bounding box center [550, 310] width 44 height 15
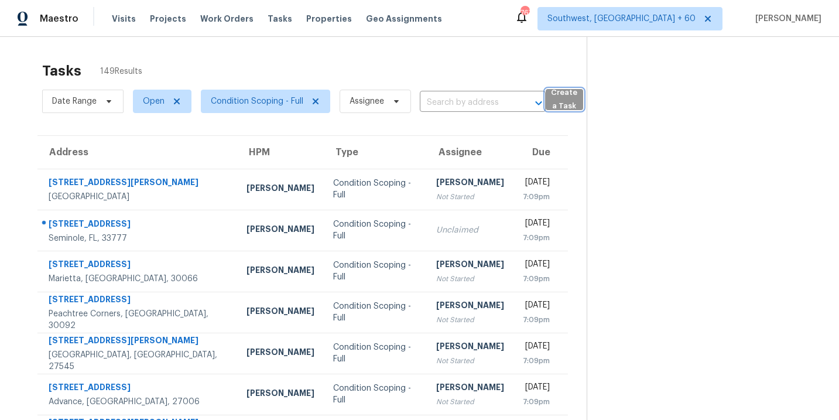
click at [557, 101] on span "Create a Task" at bounding box center [565, 99] width 26 height 27
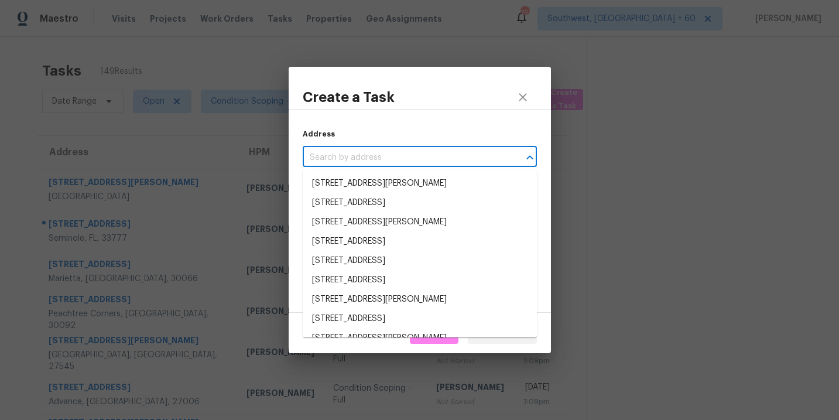
click at [372, 153] on input "text" at bounding box center [403, 158] width 201 height 18
paste input "[STREET_ADDRESS][PERSON_NAME]"
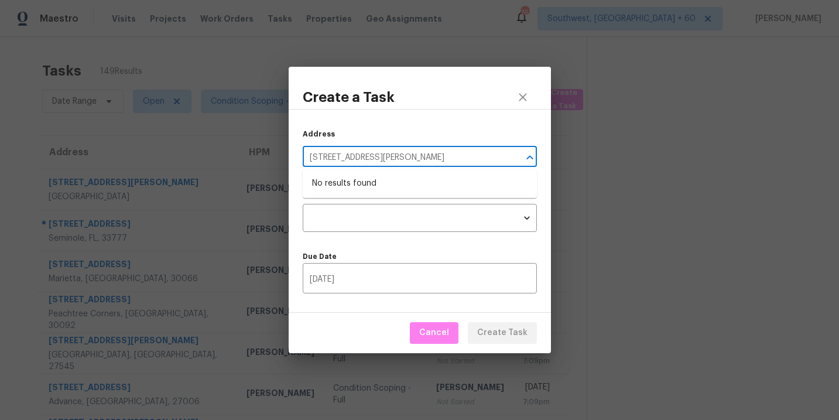
type input "[STREET_ADDRESS][PERSON_NAME]"
click at [523, 94] on icon "close" at bounding box center [523, 97] width 14 height 14
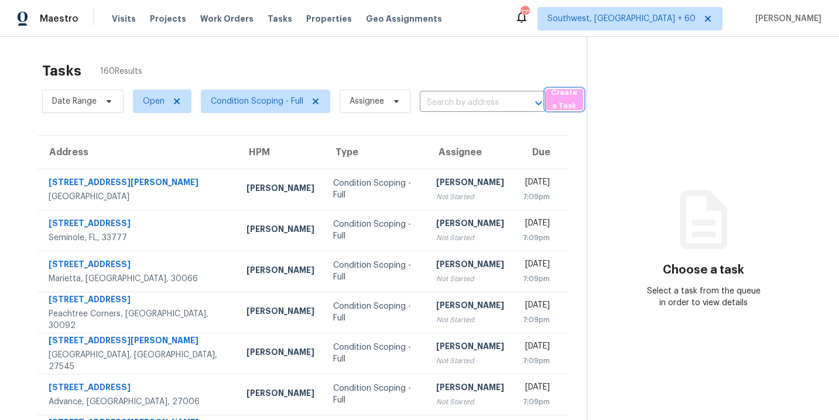
click at [557, 100] on span "Create a Task" at bounding box center [565, 99] width 26 height 27
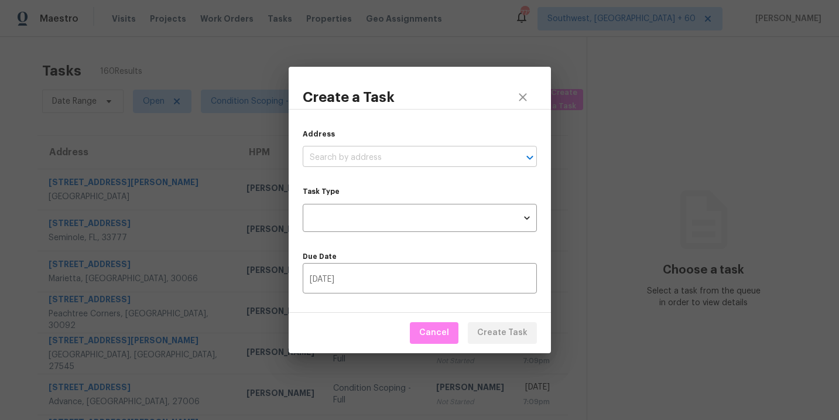
click at [380, 155] on input "text" at bounding box center [403, 158] width 201 height 18
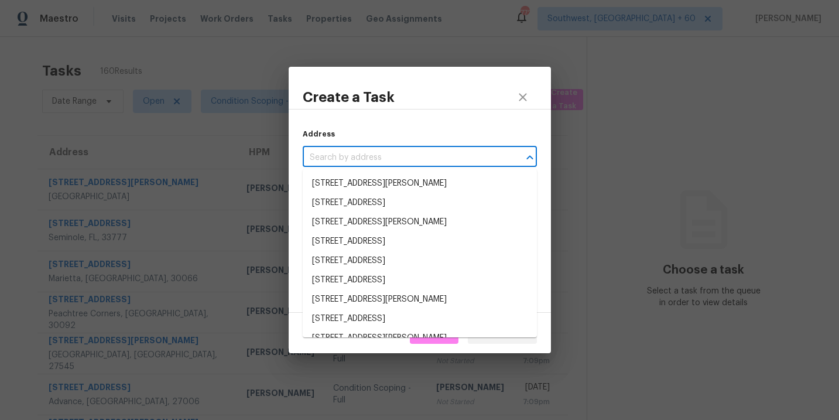
paste input "[STREET_ADDRESS][PERSON_NAME]"
type input "[STREET_ADDRESS][PERSON_NAME]"
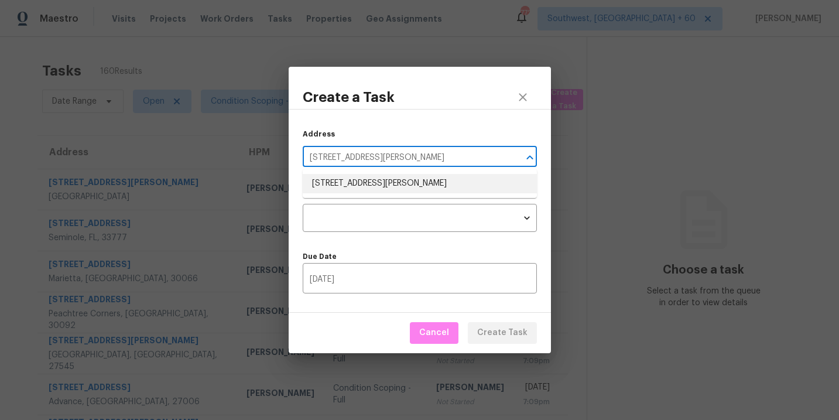
click at [379, 184] on li "[STREET_ADDRESS][PERSON_NAME]" at bounding box center [420, 183] width 234 height 19
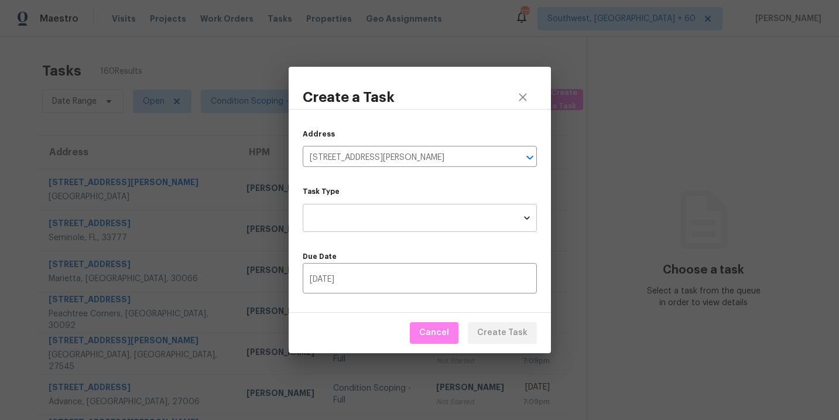
click at [375, 228] on body "Maestro Visits Projects Work Orders Tasks Properties Geo Assignments [GEOGRAPHI…" at bounding box center [419, 210] width 839 height 420
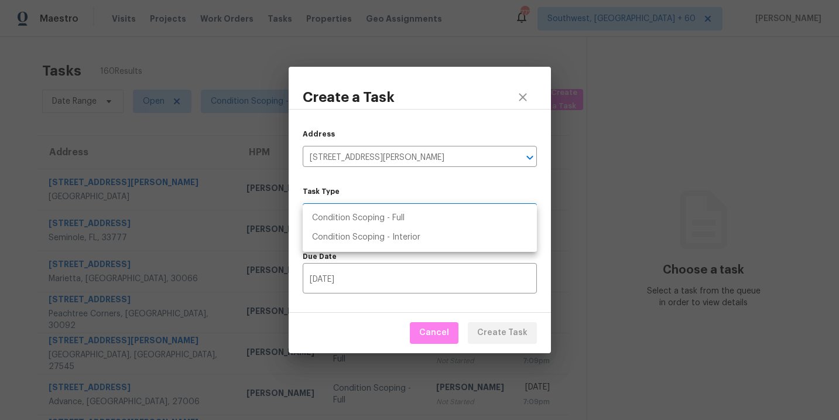
click at [389, 215] on li "Condition Scoping - Full" at bounding box center [420, 217] width 234 height 19
type input "virtual_full_assessment"
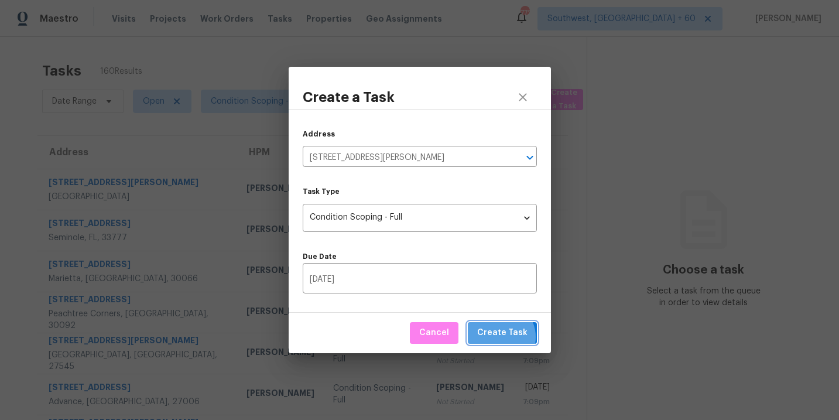
click at [502, 337] on span "Create Task" at bounding box center [502, 333] width 50 height 15
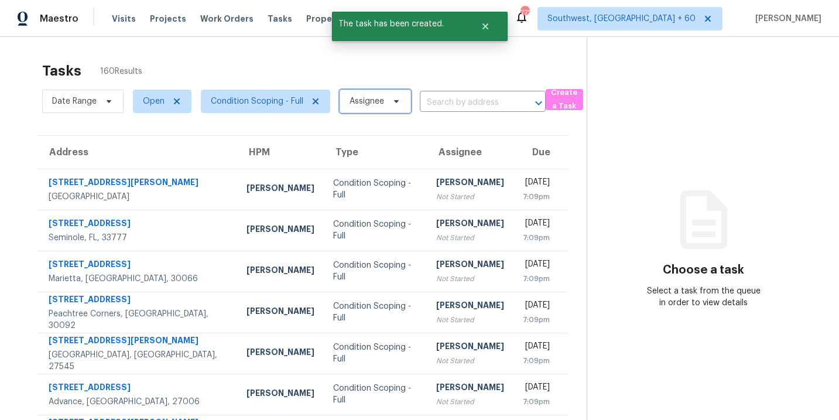
click at [380, 104] on span "Assignee" at bounding box center [367, 101] width 35 height 12
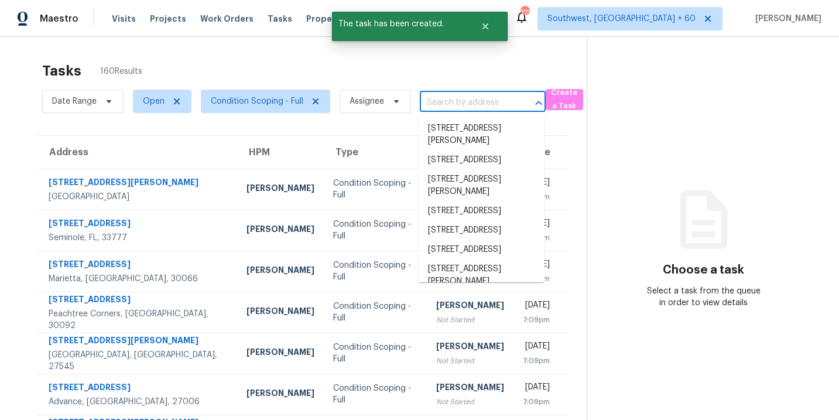
click at [465, 102] on input "text" at bounding box center [466, 103] width 93 height 18
paste input "[STREET_ADDRESS][PERSON_NAME]"
type input "[STREET_ADDRESS][PERSON_NAME]"
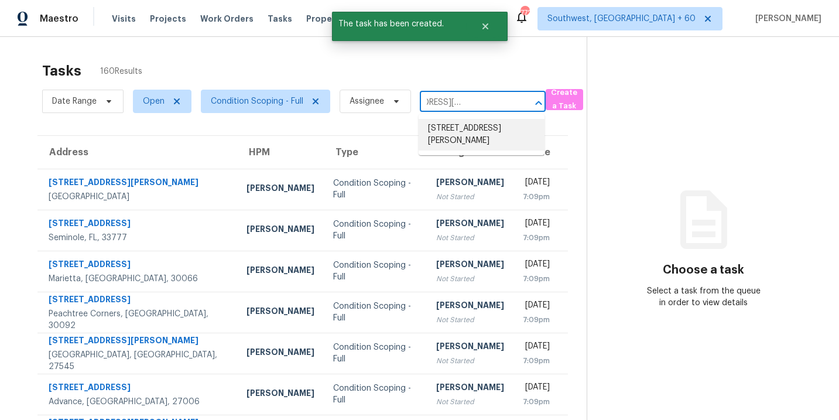
click at [470, 128] on li "[STREET_ADDRESS][PERSON_NAME]" at bounding box center [482, 135] width 126 height 32
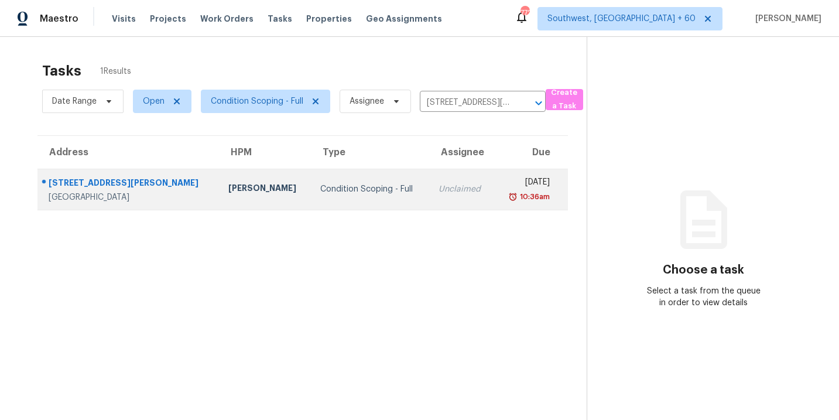
click at [355, 191] on div "Condition Scoping - Full" at bounding box center [370, 189] width 100 height 12
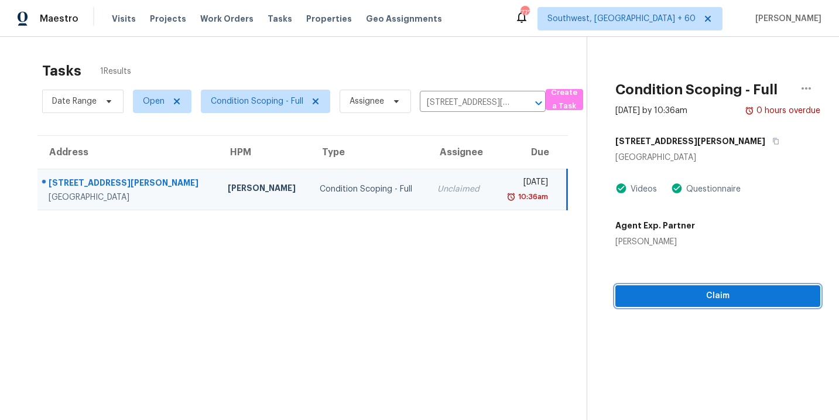
click at [685, 300] on span "Claim" at bounding box center [718, 296] width 186 height 15
click at [691, 303] on button "Start Assessment" at bounding box center [717, 296] width 205 height 22
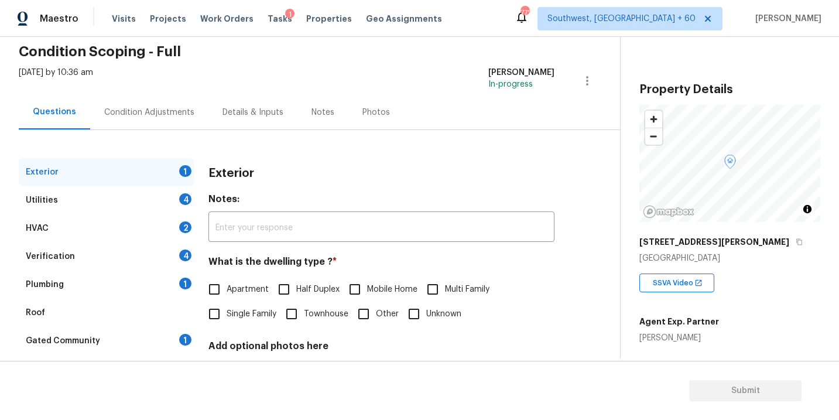
scroll to position [56, 0]
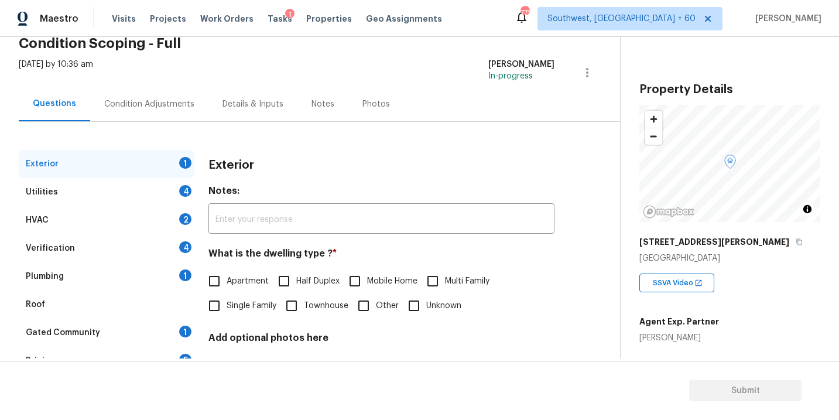
click at [244, 301] on span "Single Family" at bounding box center [252, 306] width 50 height 12
click at [227, 301] on input "Single Family" at bounding box center [214, 305] width 25 height 25
checkbox input "true"
click at [147, 193] on div "Utilities 4" at bounding box center [107, 192] width 176 height 28
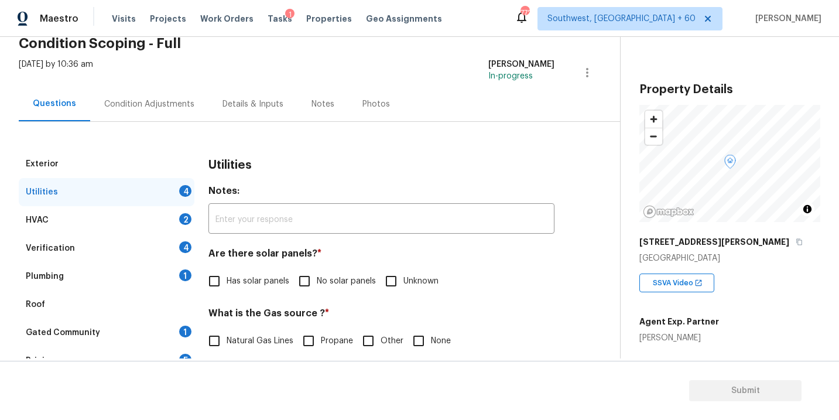
click at [313, 277] on input "No solar panels" at bounding box center [304, 281] width 25 height 25
checkbox input "true"
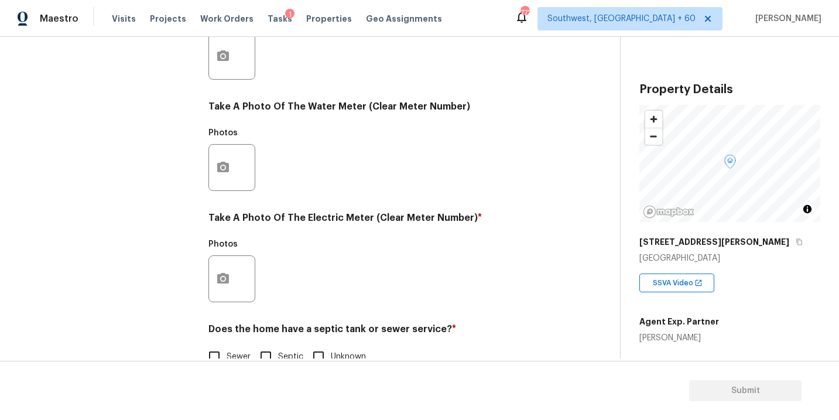
scroll to position [461, 0]
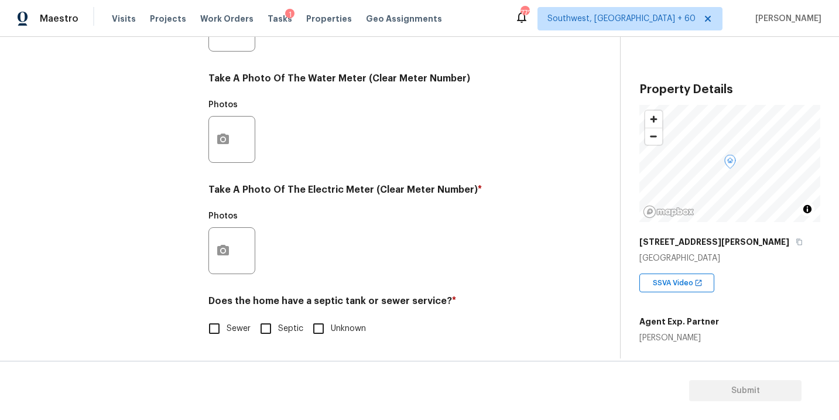
click at [235, 333] on span "Sewer" at bounding box center [239, 329] width 24 height 12
click at [227, 333] on input "Sewer" at bounding box center [214, 328] width 25 height 25
checkbox input "true"
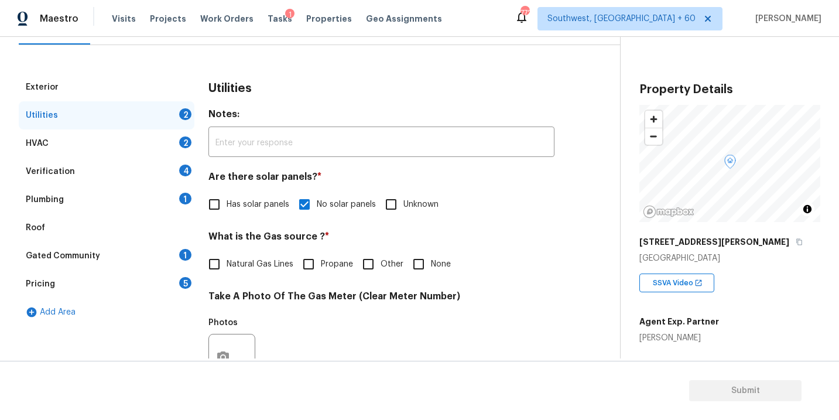
scroll to position [71, 0]
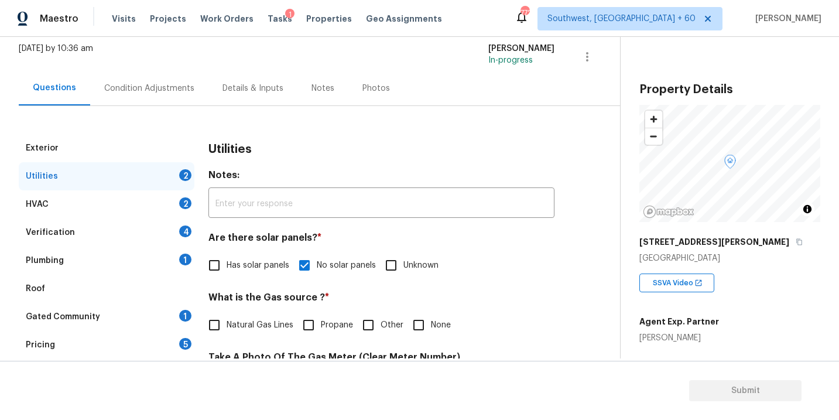
click at [146, 266] on div "Plumbing 1" at bounding box center [107, 260] width 176 height 28
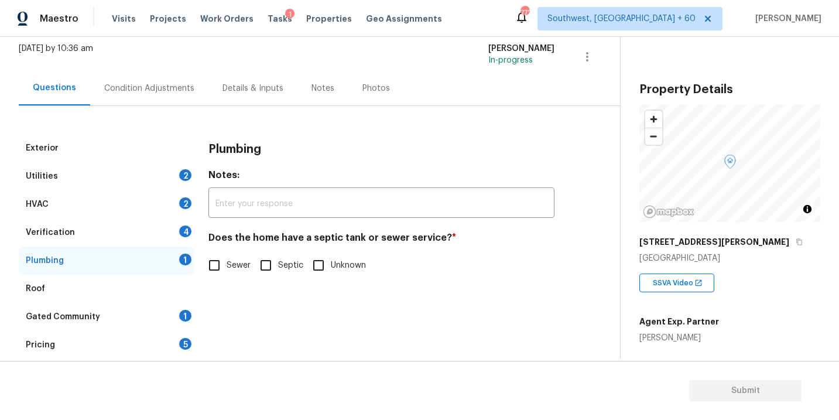
click at [238, 266] on span "Sewer" at bounding box center [239, 265] width 24 height 12
click at [227, 266] on input "Sewer" at bounding box center [214, 265] width 25 height 25
checkbox input "true"
click at [129, 312] on div "Gated Community 1" at bounding box center [107, 317] width 176 height 28
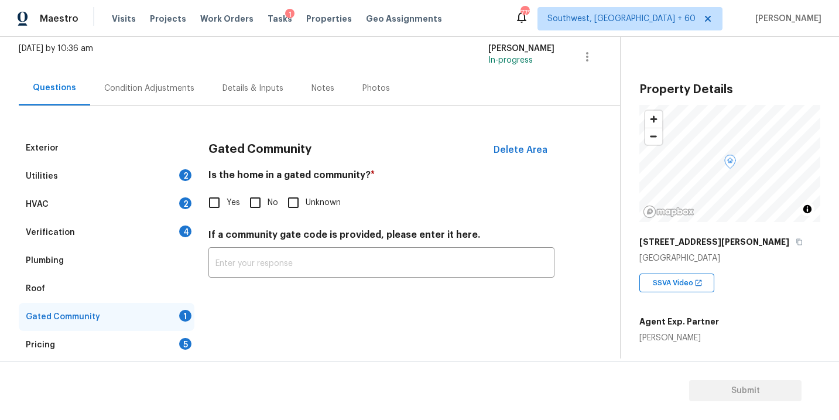
click at [243, 205] on input "No" at bounding box center [255, 202] width 25 height 25
checkbox input "true"
click at [148, 84] on div "Condition Adjustments" at bounding box center [149, 89] width 90 height 12
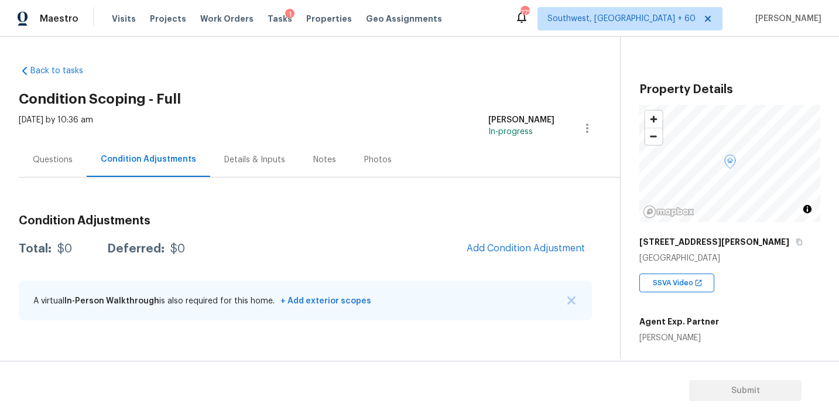
click at [256, 64] on div "Back to tasks Condition Scoping - Full [DATE] by 10:36 am [PERSON_NAME] In-prog…" at bounding box center [319, 195] width 601 height 279
click at [467, 60] on div "Back to tasks Condition Scoping - Full [DATE] by 10:36 am [PERSON_NAME] In-prog…" at bounding box center [319, 195] width 601 height 279
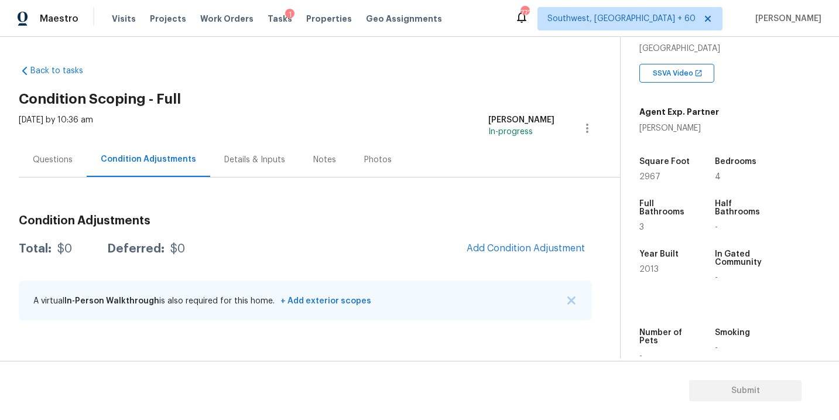
scroll to position [193, 0]
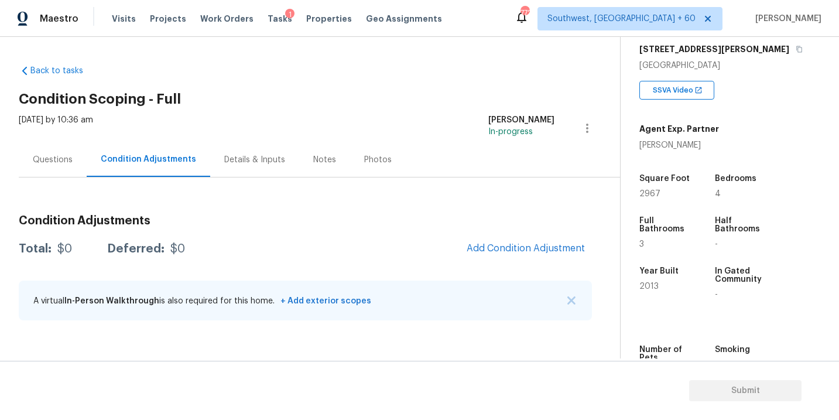
click at [47, 154] on div "Questions" at bounding box center [53, 160] width 40 height 12
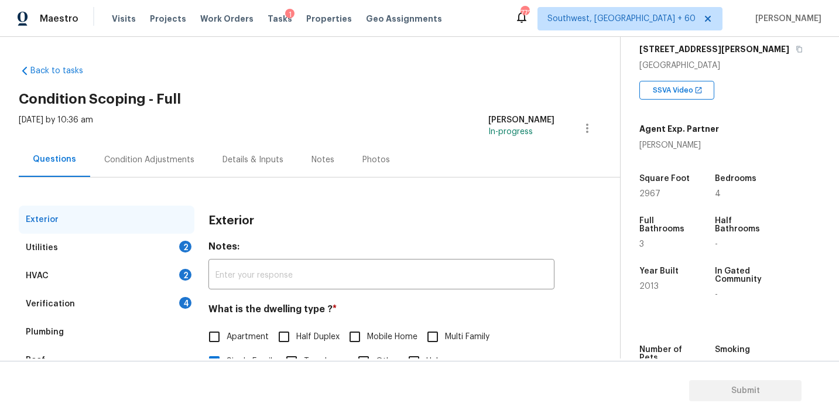
click at [69, 246] on div "Utilities 2" at bounding box center [107, 248] width 176 height 28
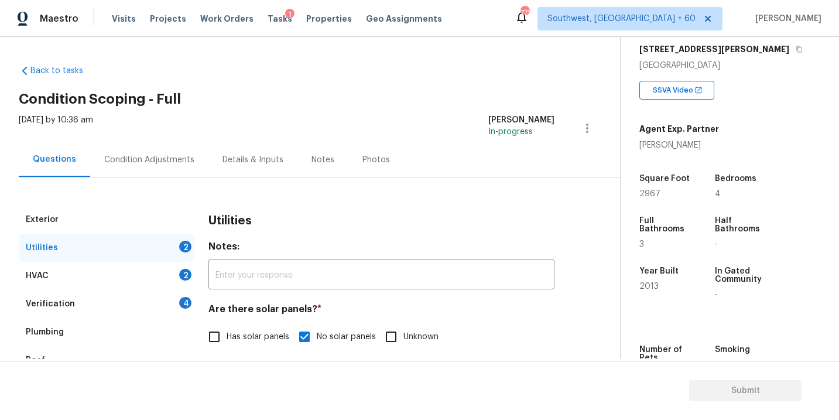
scroll to position [84, 0]
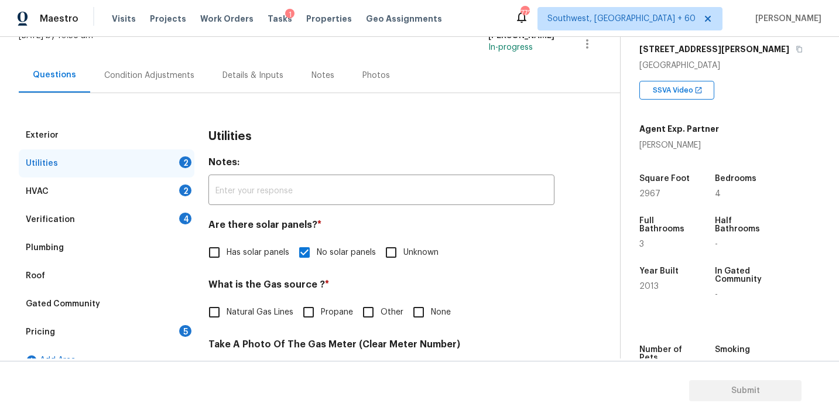
click at [221, 310] on input "Natural Gas Lines" at bounding box center [214, 312] width 25 height 25
checkbox input "true"
click at [161, 78] on div "Condition Adjustments" at bounding box center [149, 76] width 90 height 12
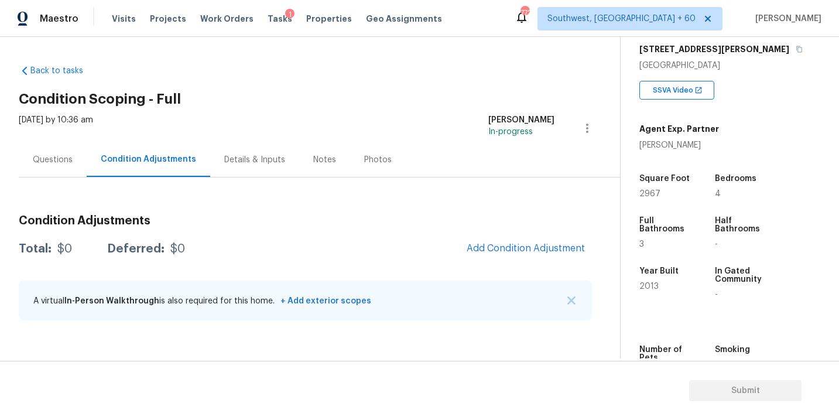
click at [345, 132] on div "[DATE] by 10:36 am [PERSON_NAME] In-progress" at bounding box center [319, 128] width 601 height 28
click at [492, 244] on span "Add Condition Adjustment" at bounding box center [526, 248] width 118 height 11
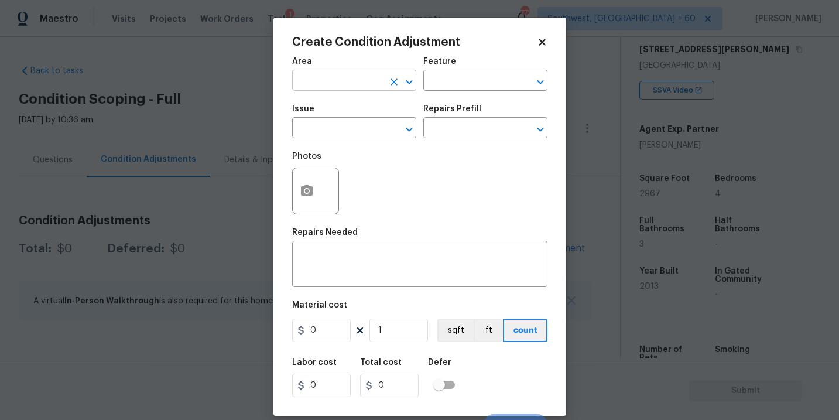
click at [324, 79] on input "text" at bounding box center [337, 82] width 91 height 18
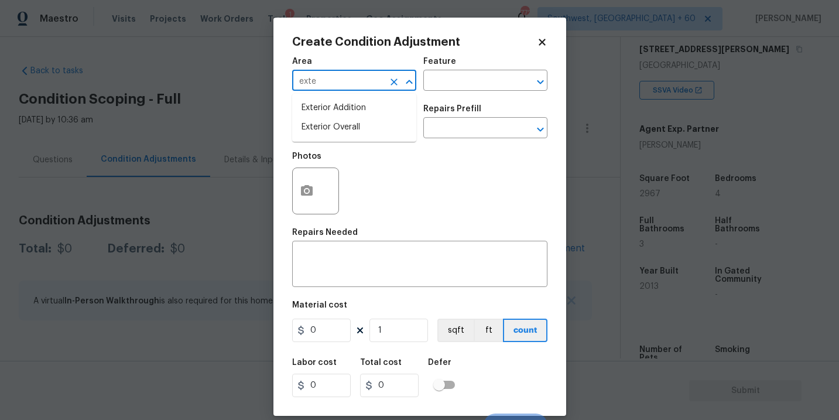
type input "exter"
click at [348, 129] on li "Exterior Overall" at bounding box center [354, 127] width 124 height 19
type input "Exterior Overall"
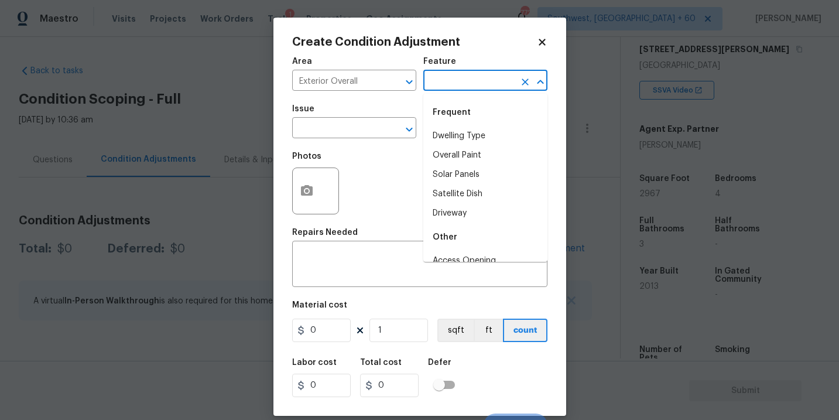
click at [455, 84] on input "text" at bounding box center [468, 82] width 91 height 18
click at [454, 132] on li "Siding" at bounding box center [485, 135] width 124 height 19
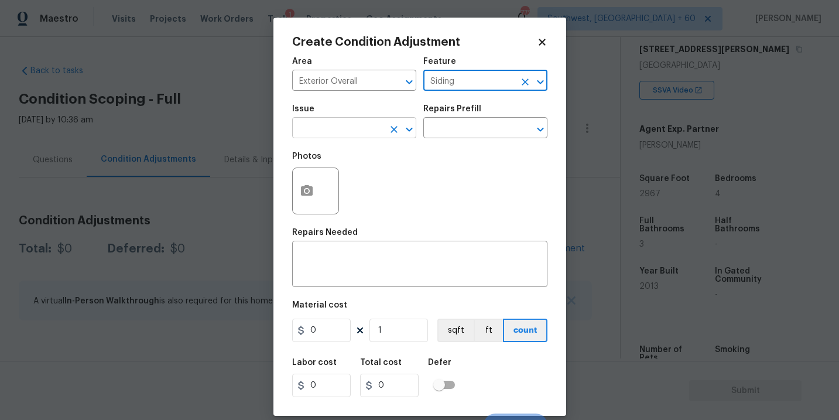
type input "Siding"
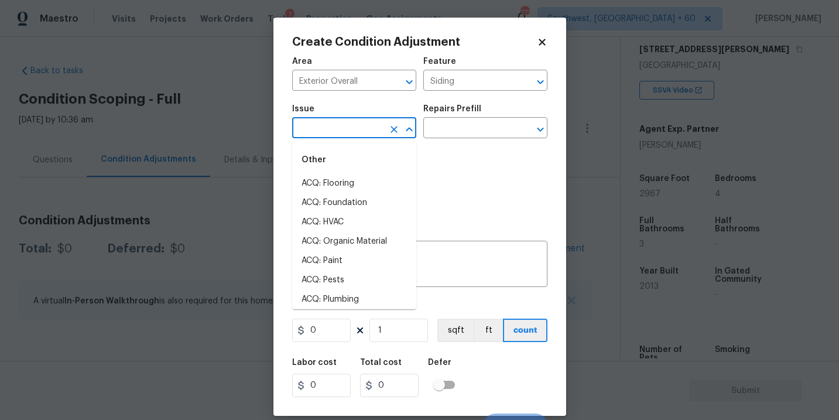
click at [371, 132] on input "text" at bounding box center [337, 129] width 91 height 18
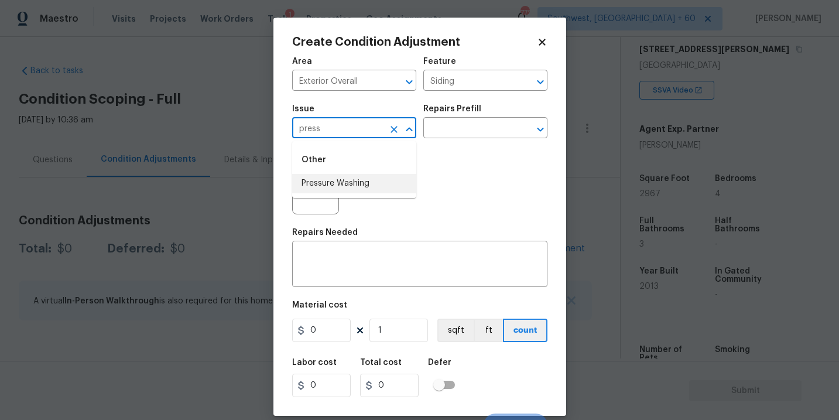
click at [370, 191] on li "Pressure Washing" at bounding box center [354, 183] width 124 height 19
type input "Pressure Washing"
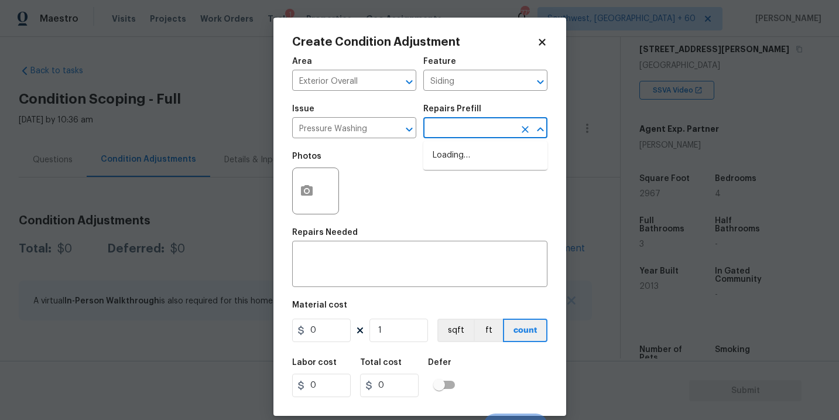
click at [478, 128] on input "text" at bounding box center [468, 129] width 91 height 18
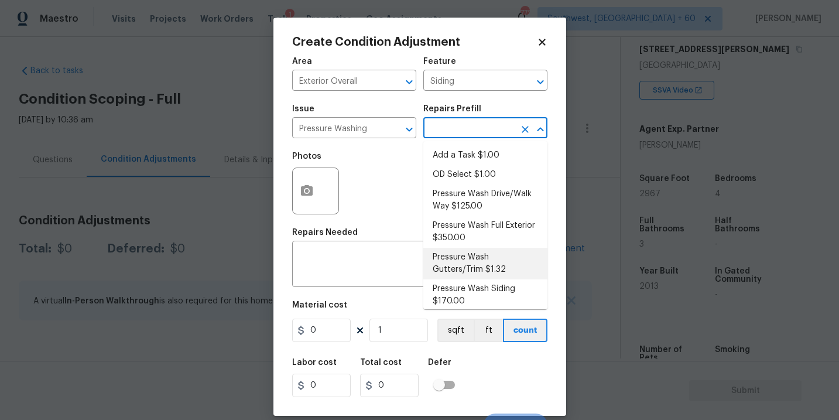
scroll to position [6, 0]
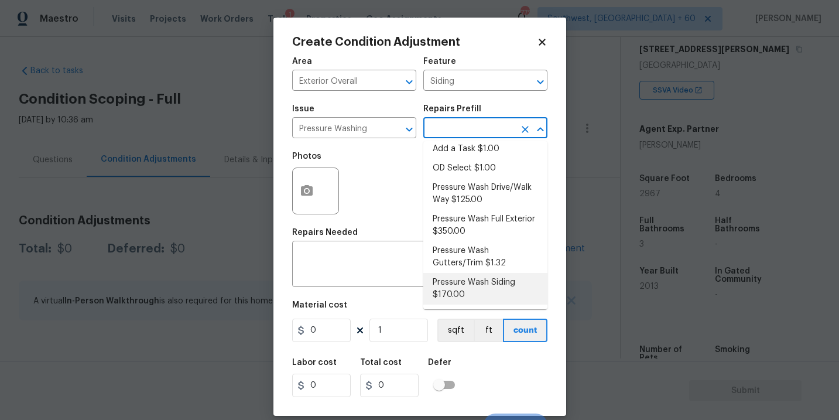
click at [471, 280] on li "Pressure Wash Siding $170.00" at bounding box center [485, 289] width 124 height 32
type textarea "Protect areas as needed for pressure washing. Pressure wash the siding on the h…"
type input "170"
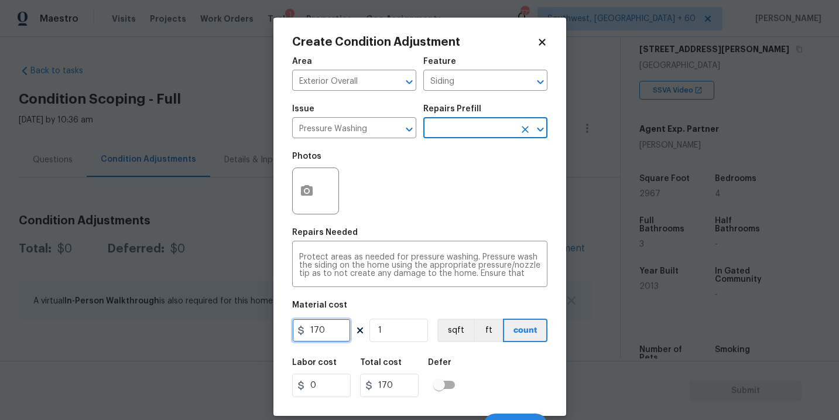
drag, startPoint x: 251, startPoint y: 333, endPoint x: 210, endPoint y: 333, distance: 41.0
click at [210, 333] on div "Create Condition Adjustment Area Exterior Overall ​ Feature Siding ​ Issue Pres…" at bounding box center [419, 210] width 839 height 420
type input "200"
click at [464, 376] on div "Labor cost 0 Total cost 200 Defer" at bounding box center [419, 377] width 255 height 53
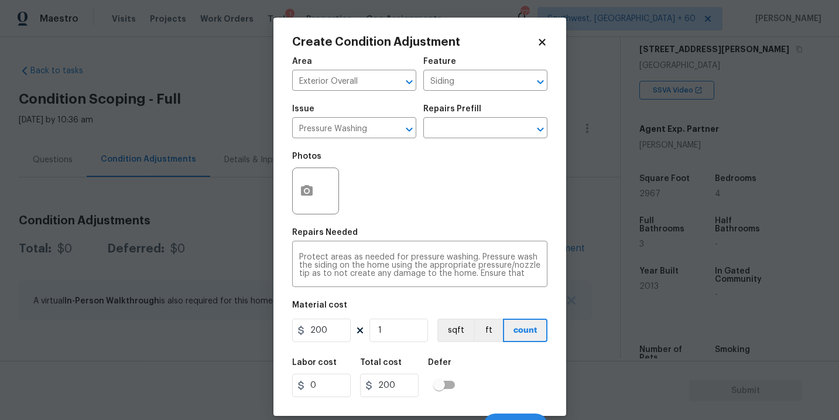
scroll to position [18, 0]
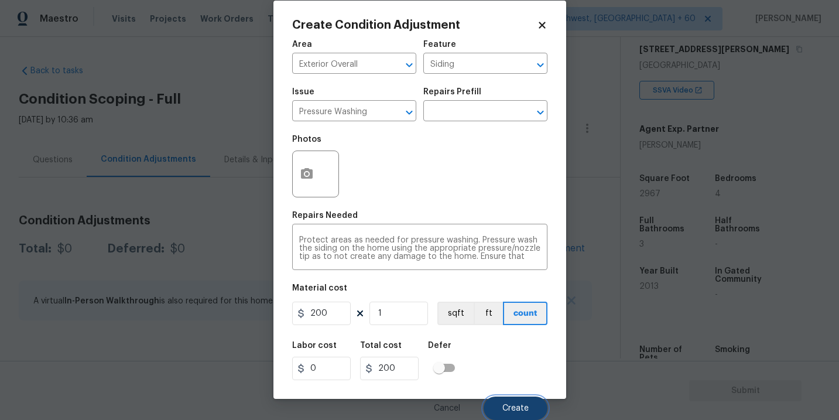
click at [507, 402] on button "Create" at bounding box center [516, 407] width 64 height 23
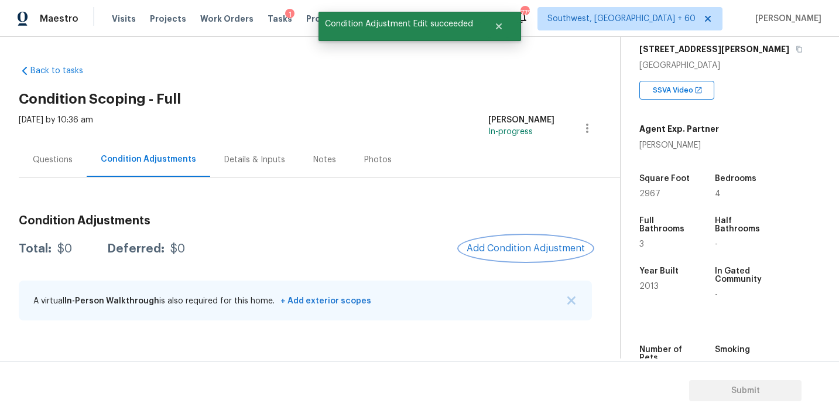
scroll to position [0, 0]
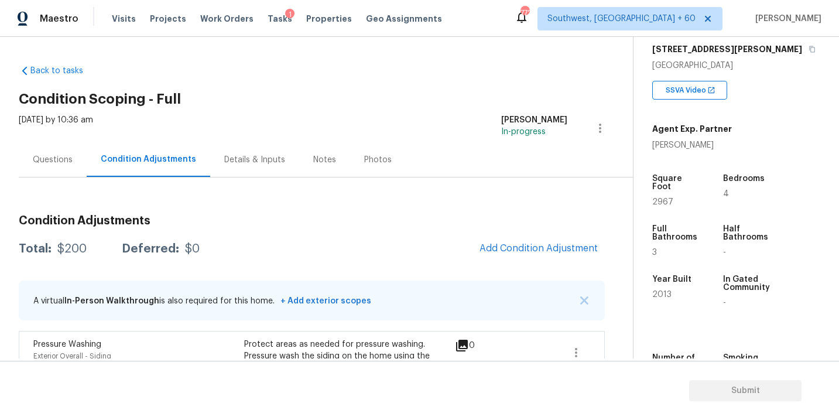
click at [309, 191] on div "Condition Adjustments Total: $200 Deferred: $0 Add Condition Adjustment A virtu…" at bounding box center [312, 308] width 586 height 262
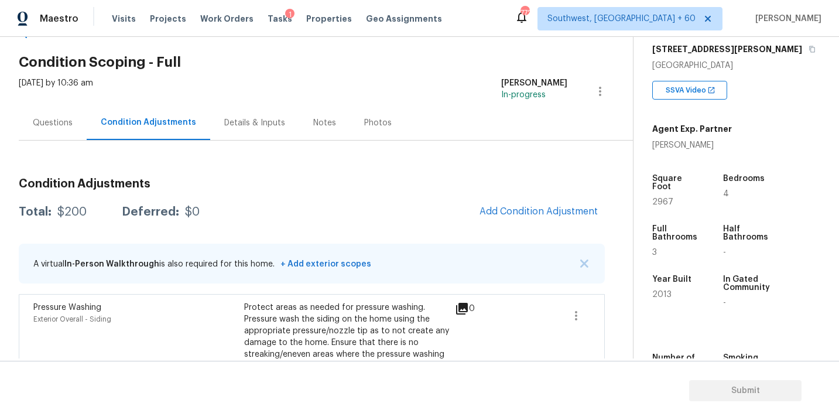
scroll to position [49, 0]
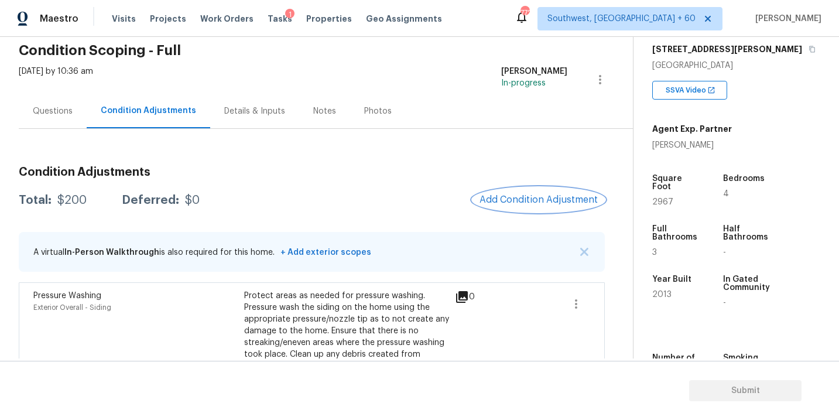
click at [489, 202] on span "Add Condition Adjustment" at bounding box center [538, 199] width 118 height 11
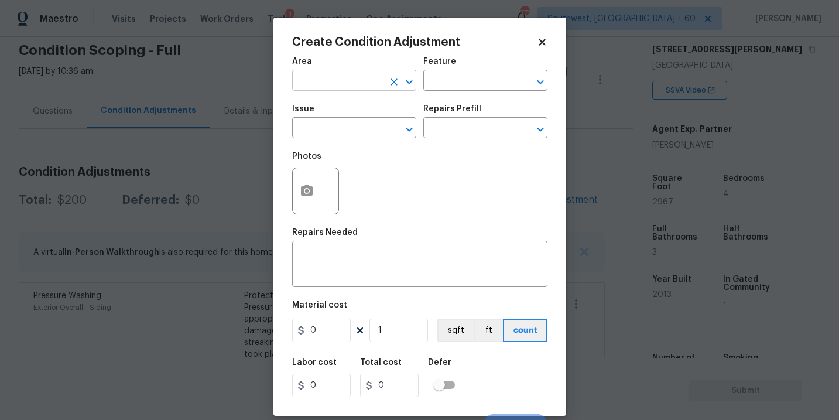
click at [320, 88] on input "text" at bounding box center [337, 82] width 91 height 18
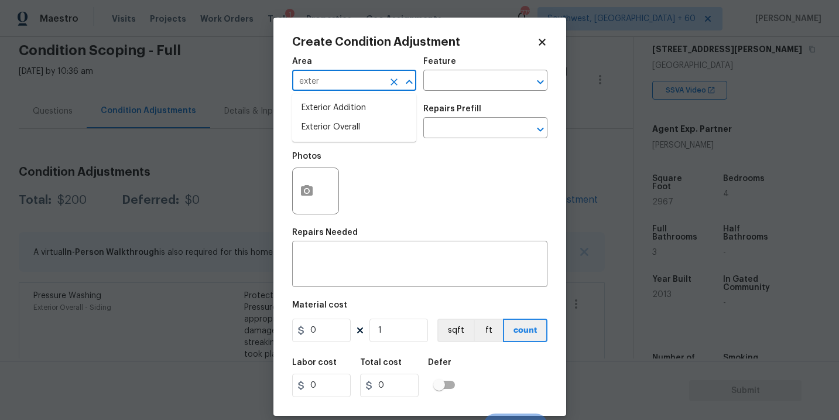
click at [355, 130] on li "Exterior Overall" at bounding box center [354, 127] width 124 height 19
type input "Exterior Overall"
click at [434, 97] on div "Area Exterior Overall ​ Feature ​" at bounding box center [419, 73] width 255 height 47
click at [444, 91] on div "Area Exterior Overall ​ Feature ​" at bounding box center [419, 73] width 255 height 47
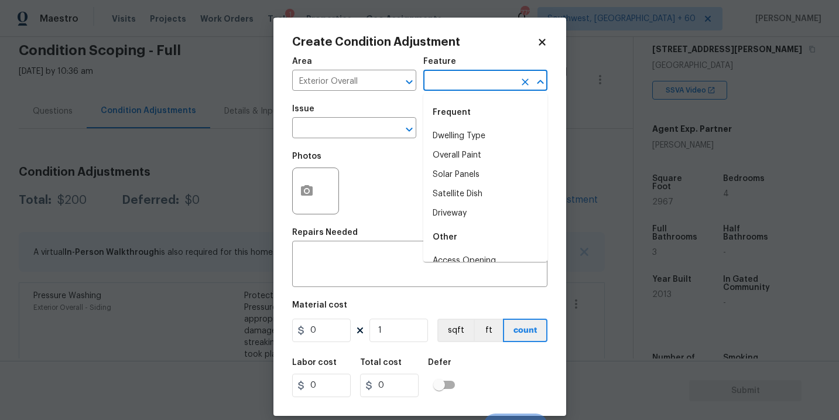
click at [464, 85] on input "text" at bounding box center [468, 82] width 91 height 18
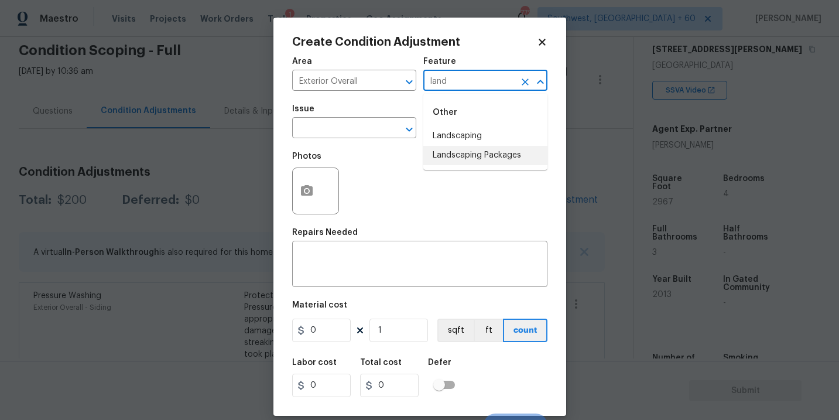
click at [473, 157] on li "Landscaping Packages" at bounding box center [485, 155] width 124 height 19
type input "Landscaping Packages"
click at [370, 135] on input "text" at bounding box center [337, 129] width 91 height 18
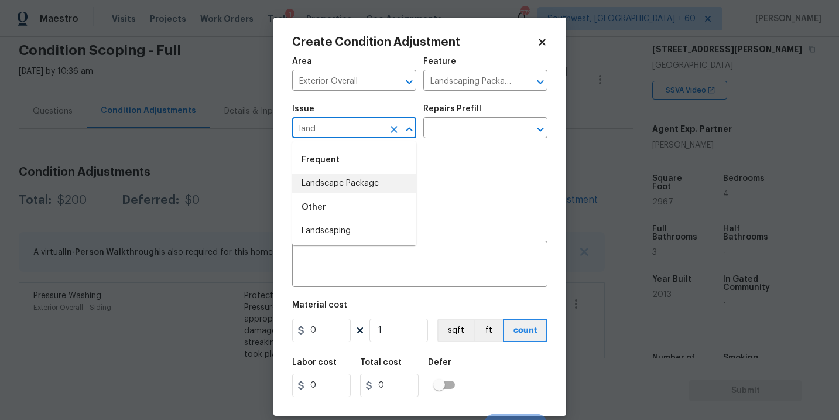
drag, startPoint x: 365, startPoint y: 186, endPoint x: 372, endPoint y: 181, distance: 8.0
click at [365, 186] on li "Landscape Package" at bounding box center [354, 183] width 124 height 19
type input "Landscape Package"
click at [468, 133] on input "text" at bounding box center [468, 129] width 91 height 18
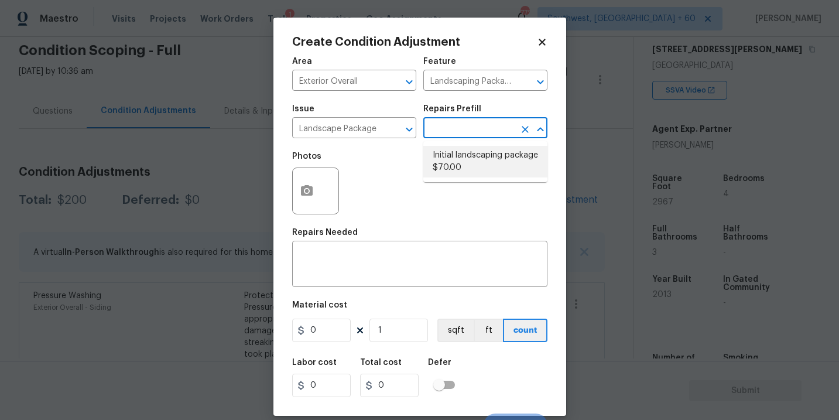
click at [471, 161] on li "Initial landscaping package $70.00" at bounding box center [485, 162] width 124 height 32
type input "Home Readiness Packages"
type textarea "Mowing of grass up to 6" in height. Mow, edge along driveways & sidewalks, trim…"
type input "70"
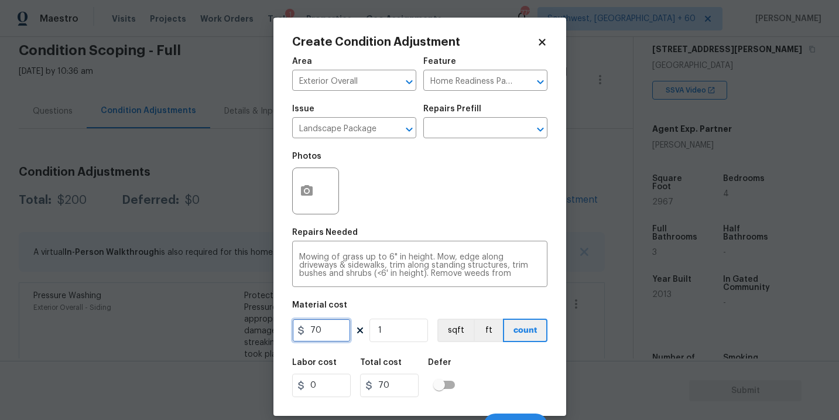
drag, startPoint x: 331, startPoint y: 333, endPoint x: 241, endPoint y: 337, distance: 90.3
click at [241, 337] on div "Create Condition Adjustment Area Exterior Overall ​ Feature Home Readiness Pack…" at bounding box center [419, 210] width 839 height 420
type input "300"
click at [310, 200] on button "button" at bounding box center [307, 191] width 28 height 46
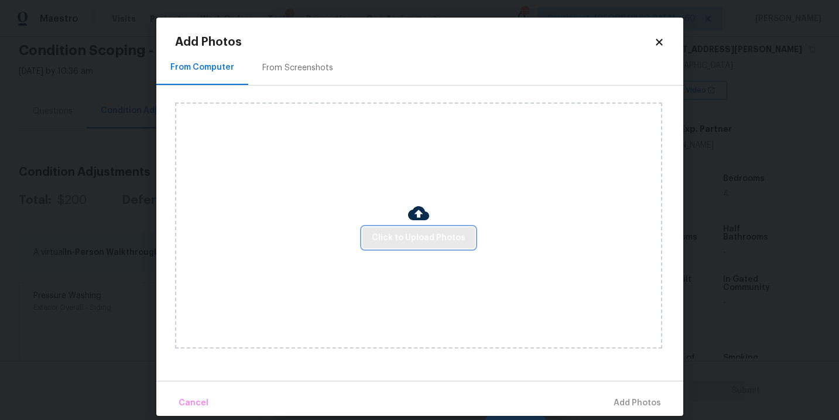
click at [412, 233] on span "Click to Upload Photos" at bounding box center [419, 238] width 94 height 15
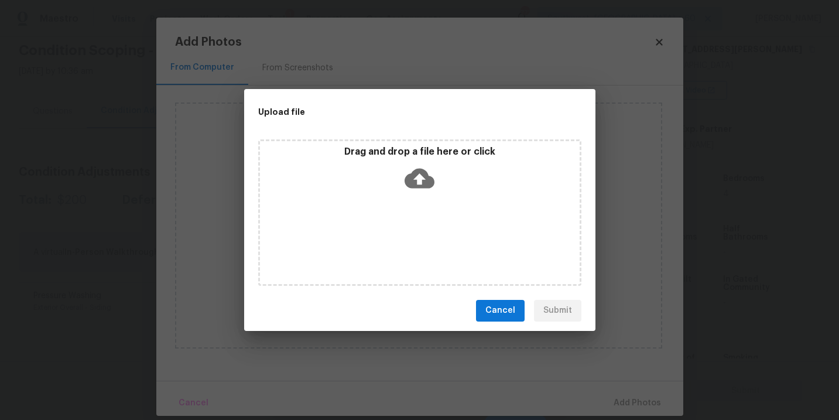
click at [424, 194] on div "Drag and drop a file here or click" at bounding box center [420, 171] width 320 height 50
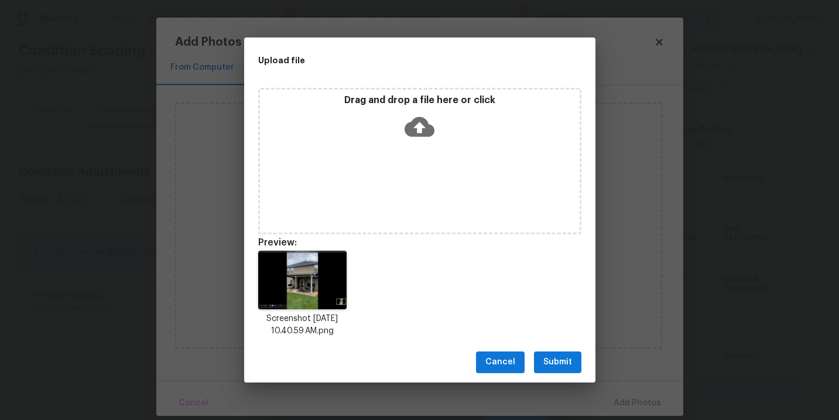
click at [568, 357] on span "Submit" at bounding box center [557, 362] width 29 height 15
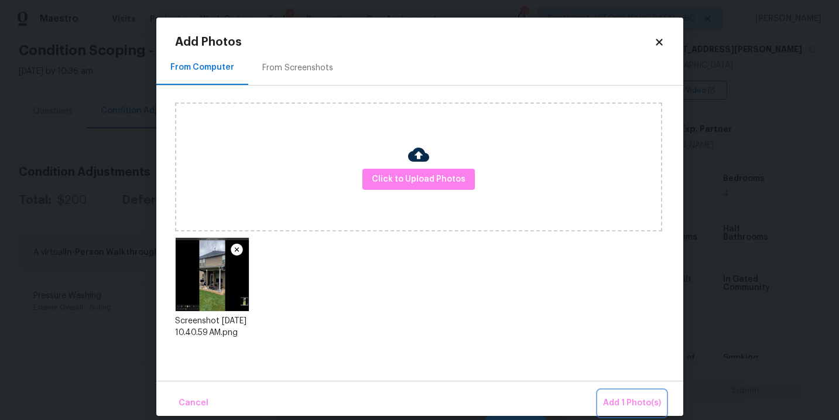
click at [614, 397] on span "Add 1 Photo(s)" at bounding box center [632, 403] width 58 height 15
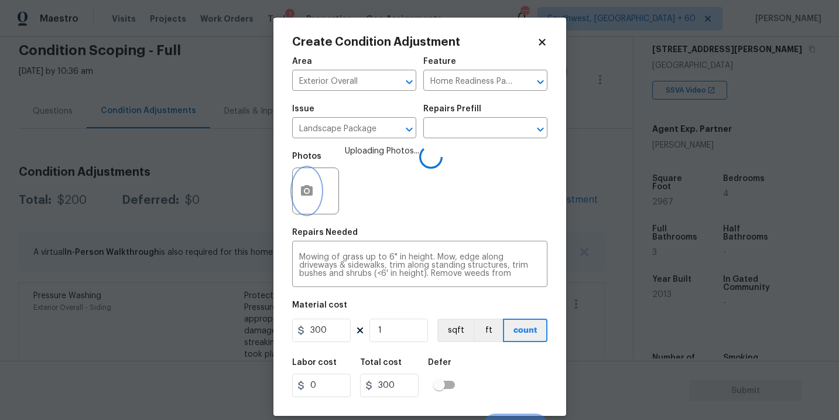
scroll to position [18, 0]
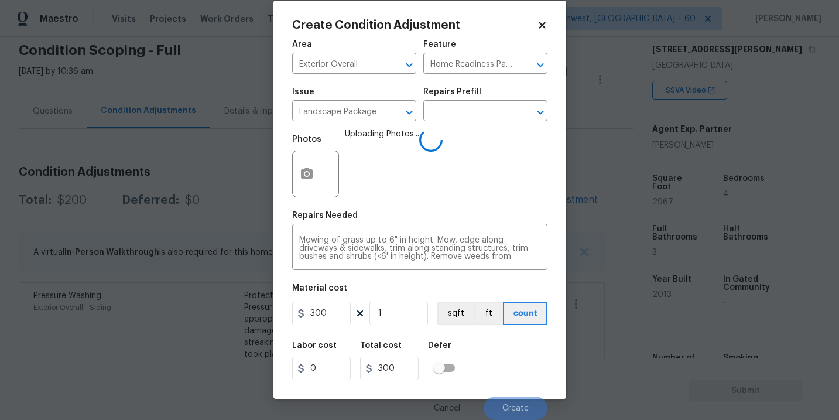
click at [505, 335] on div "Labor cost 0 Total cost 300 Defer" at bounding box center [419, 360] width 255 height 53
click at [495, 352] on div "Labor cost 0 Total cost 300 Defer" at bounding box center [419, 360] width 255 height 53
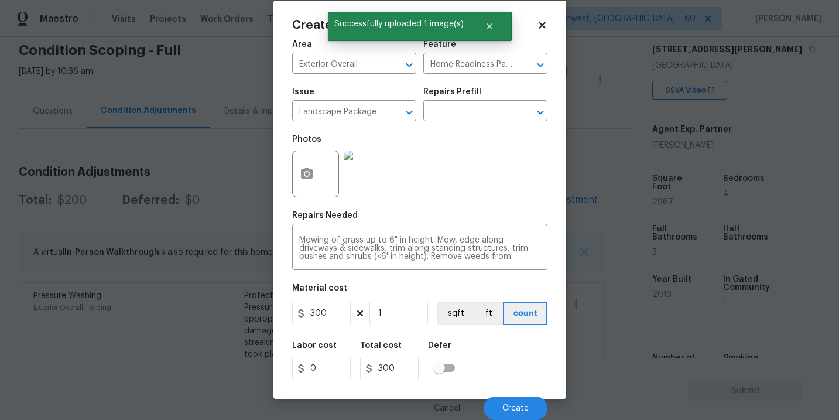
click at [495, 352] on div "Labor cost 0 Total cost 300 Defer" at bounding box center [419, 360] width 255 height 53
click at [515, 409] on span "Create" at bounding box center [515, 408] width 26 height 9
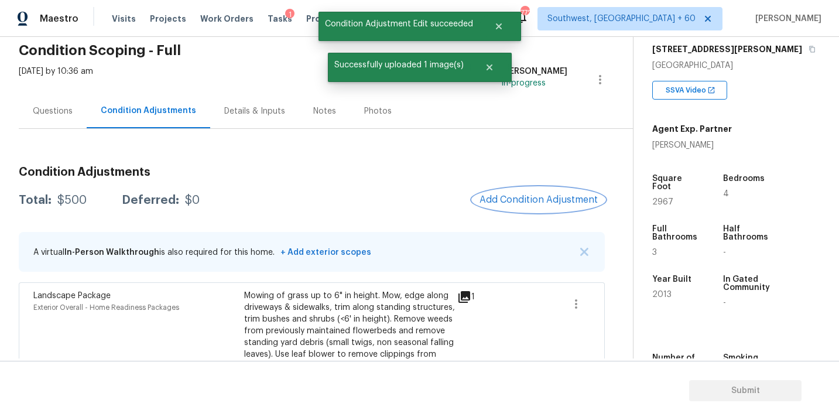
scroll to position [119, 0]
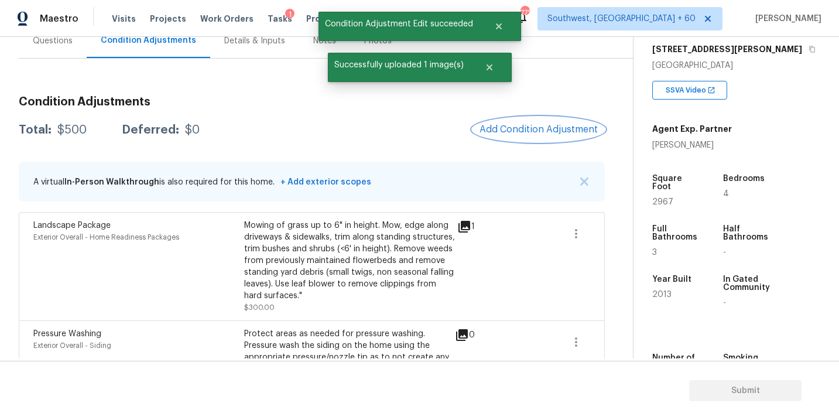
click at [531, 124] on span "Add Condition Adjustment" at bounding box center [538, 129] width 118 height 11
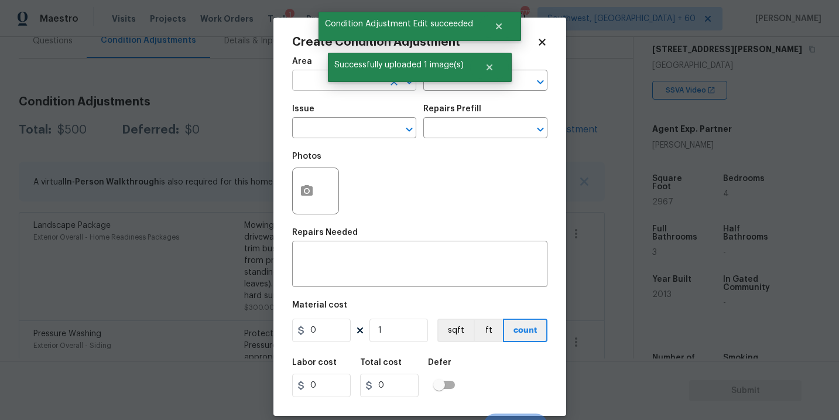
click at [327, 89] on input "text" at bounding box center [337, 82] width 91 height 18
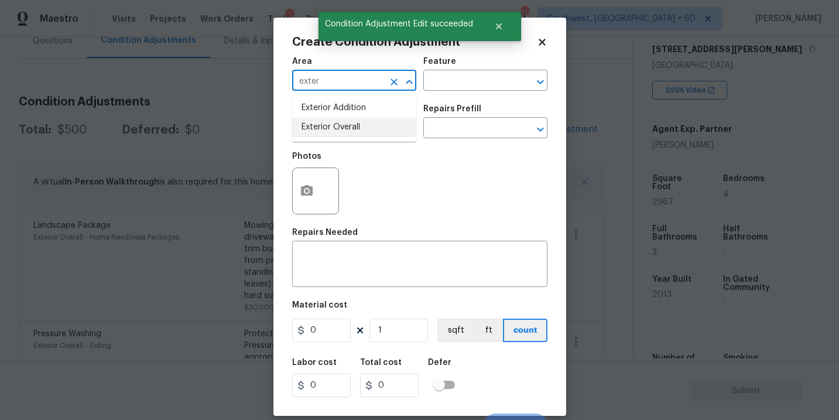
click at [348, 132] on li "Exterior Overall" at bounding box center [354, 127] width 124 height 19
type input "Exterior Overall"
click at [348, 132] on input "text" at bounding box center [337, 129] width 91 height 18
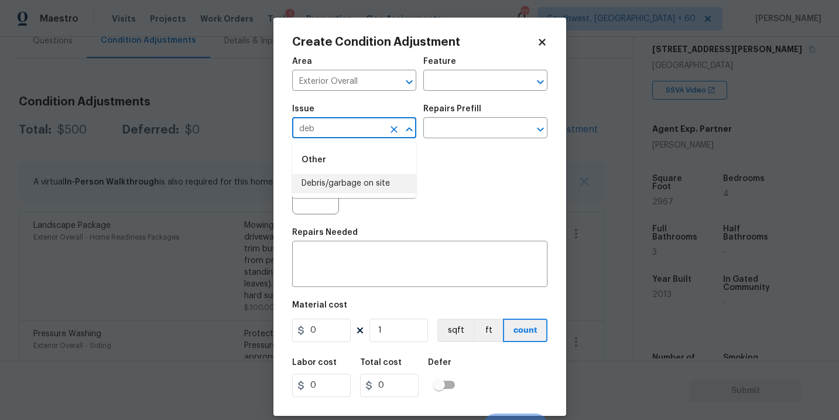
click at [350, 181] on li "Debris/garbage on site" at bounding box center [354, 183] width 124 height 19
type input "Debris/garbage on site"
click at [444, 148] on div "Photos" at bounding box center [419, 183] width 255 height 76
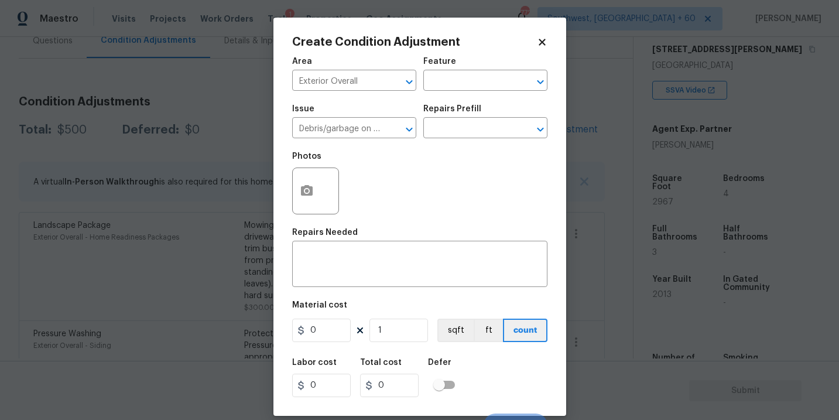
click at [464, 139] on div "Issue Debris/garbage on site ​ Repairs Prefill ​" at bounding box center [419, 121] width 255 height 47
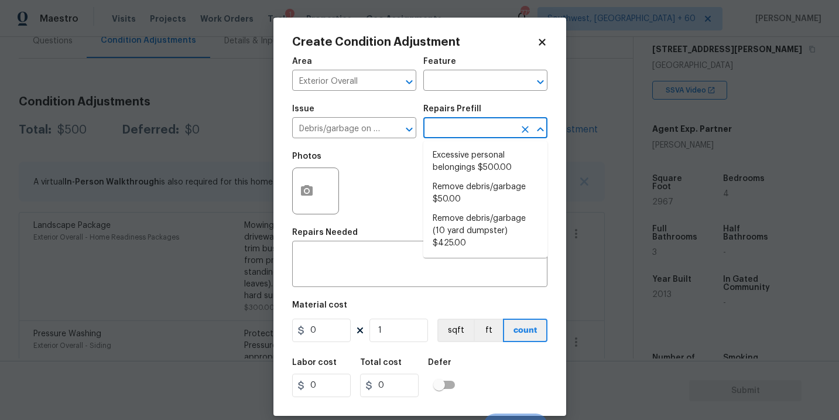
click at [476, 136] on input "text" at bounding box center [468, 129] width 91 height 18
click at [474, 183] on li "Remove debris/garbage $50.00" at bounding box center [485, 193] width 124 height 32
type textarea "Remove, haul off, and properly dispose of any debris left by seller to offsite …"
type input "50"
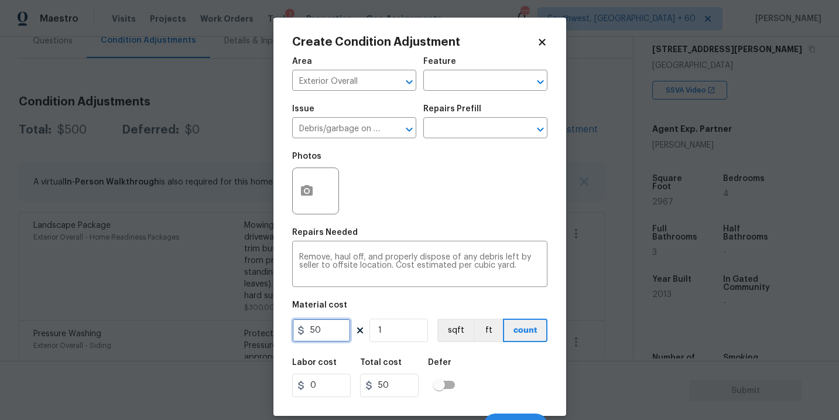
click at [310, 331] on input "50" at bounding box center [321, 329] width 59 height 23
drag, startPoint x: 332, startPoint y: 331, endPoint x: 274, endPoint y: 331, distance: 58.0
click at [274, 331] on div "Create Condition Adjustment Area Exterior Overall ​ Feature ​ Issue Debris/garb…" at bounding box center [419, 217] width 293 height 398
drag, startPoint x: 313, startPoint y: 331, endPoint x: 352, endPoint y: 331, distance: 39.2
click at [353, 331] on div "1500 1 sqft ft count" at bounding box center [419, 329] width 255 height 23
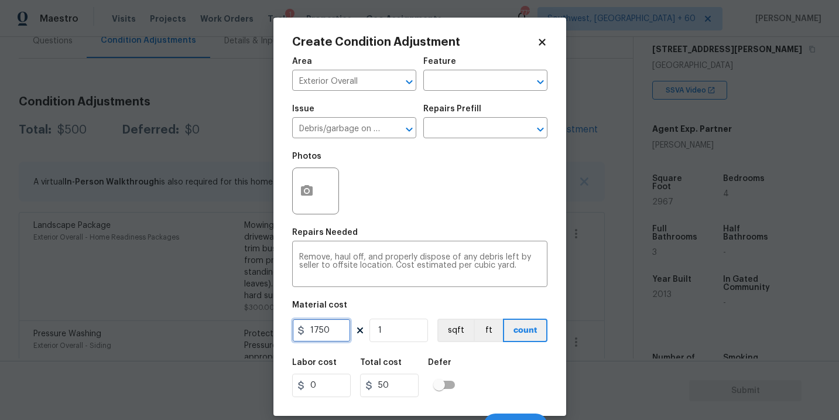
type input "1750"
click at [425, 221] on div "Photos" at bounding box center [419, 183] width 255 height 76
click at [315, 197] on button "button" at bounding box center [307, 191] width 28 height 46
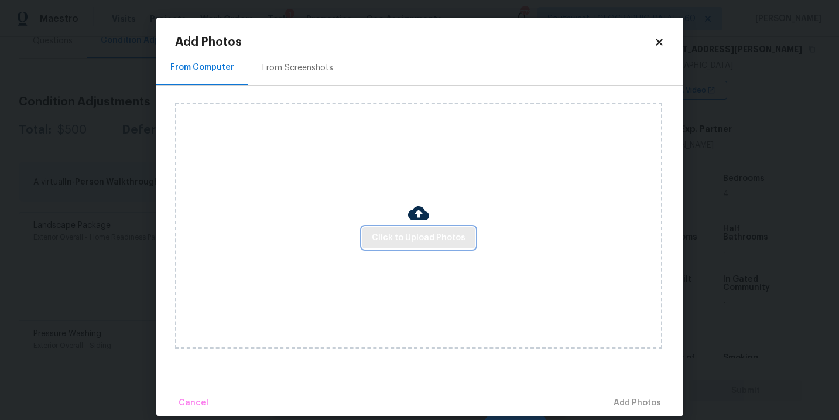
click at [395, 235] on span "Click to Upload Photos" at bounding box center [419, 238] width 94 height 15
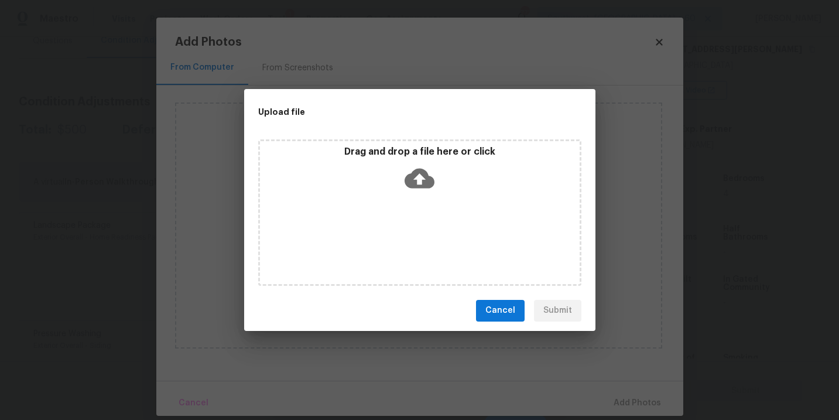
click at [412, 200] on div "Drag and drop a file here or click" at bounding box center [419, 212] width 323 height 146
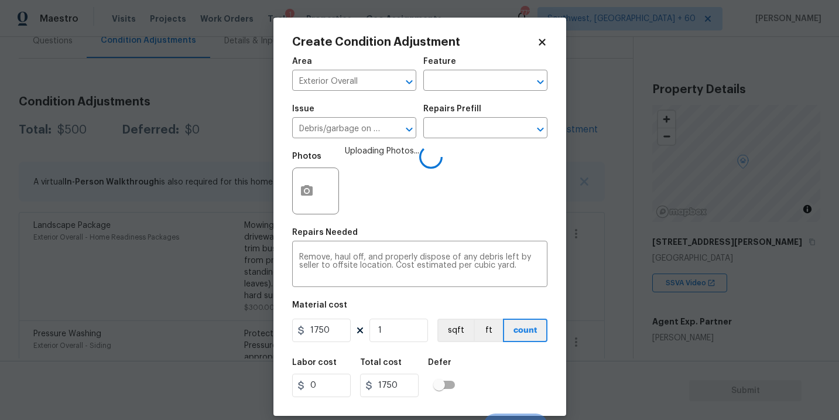
scroll to position [18, 0]
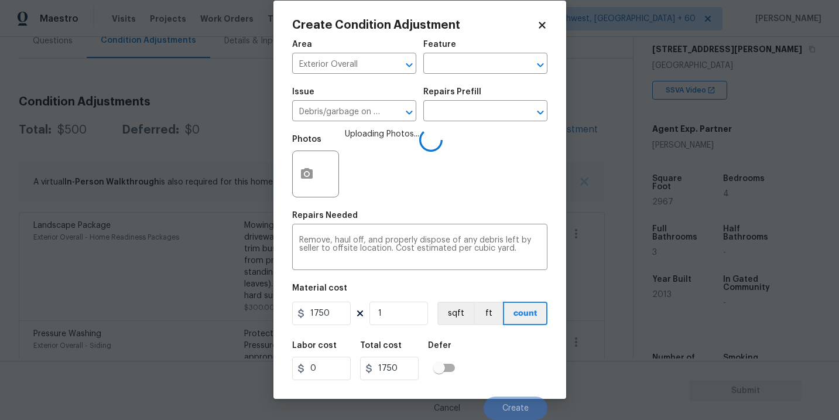
click at [501, 358] on div "Labor cost 0 Total cost 1750 Defer" at bounding box center [419, 360] width 255 height 53
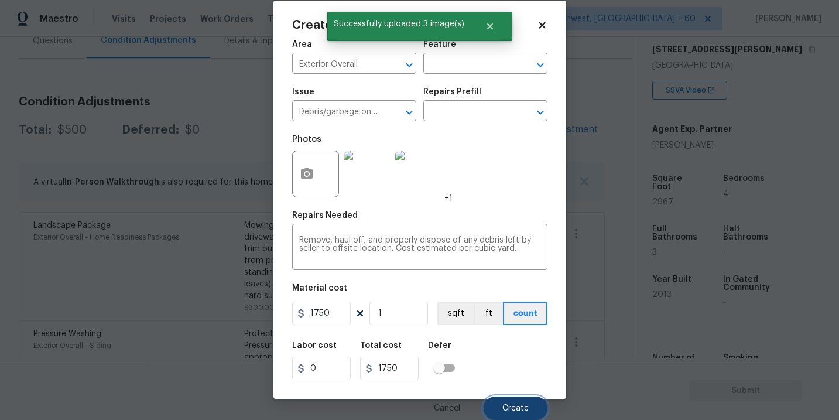
click at [512, 403] on button "Create" at bounding box center [516, 407] width 64 height 23
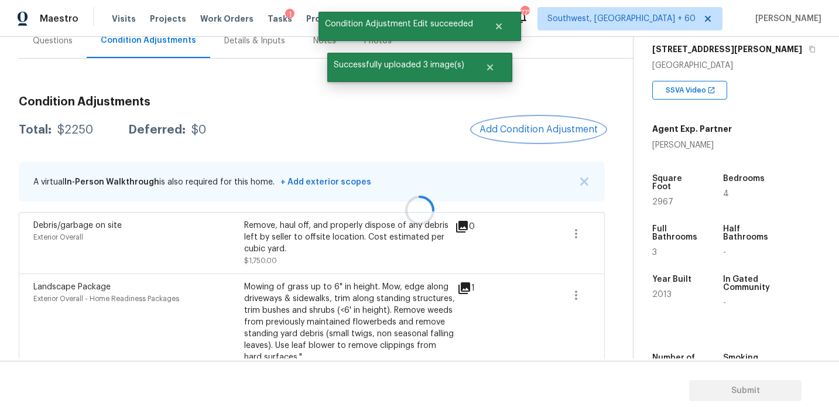
scroll to position [0, 0]
click at [515, 141] on button "Add Condition Adjustment" at bounding box center [538, 129] width 132 height 25
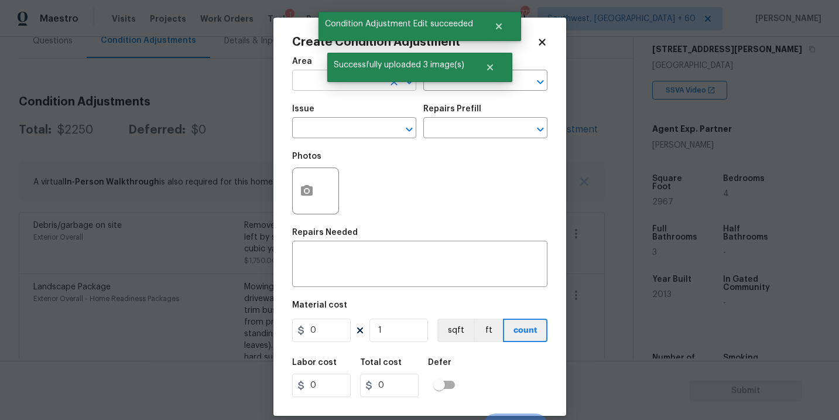
click at [313, 83] on input "text" at bounding box center [337, 82] width 91 height 18
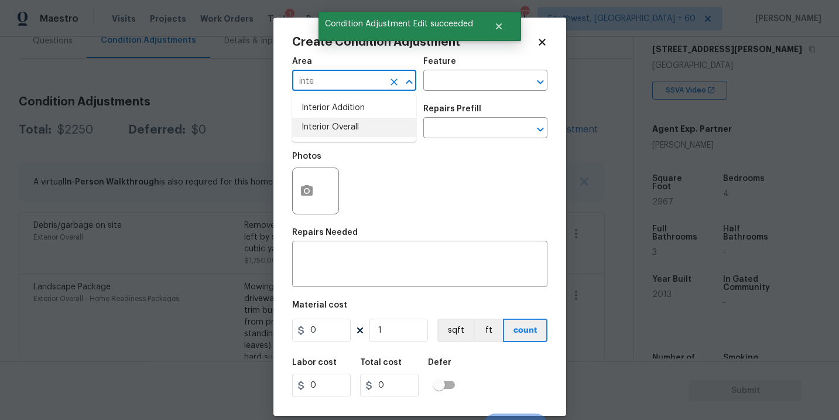
click at [345, 123] on li "Interior Overall" at bounding box center [354, 127] width 124 height 19
type input "Interior Overall"
click at [434, 94] on div "Area Interior Overall ​ Feature ​" at bounding box center [419, 73] width 255 height 47
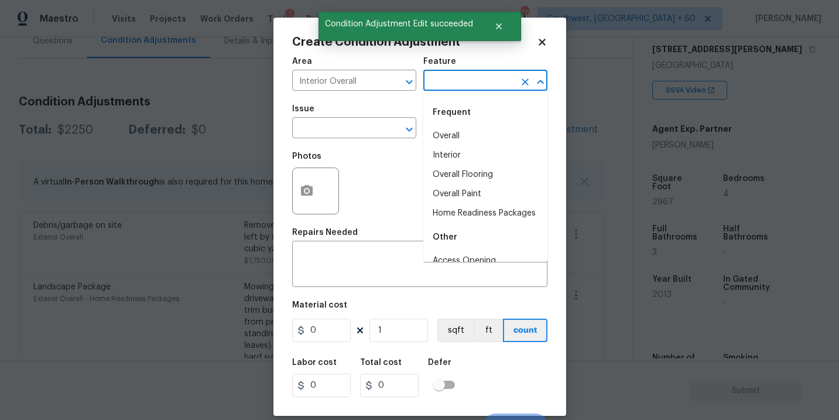
click at [459, 81] on input "text" at bounding box center [468, 82] width 91 height 18
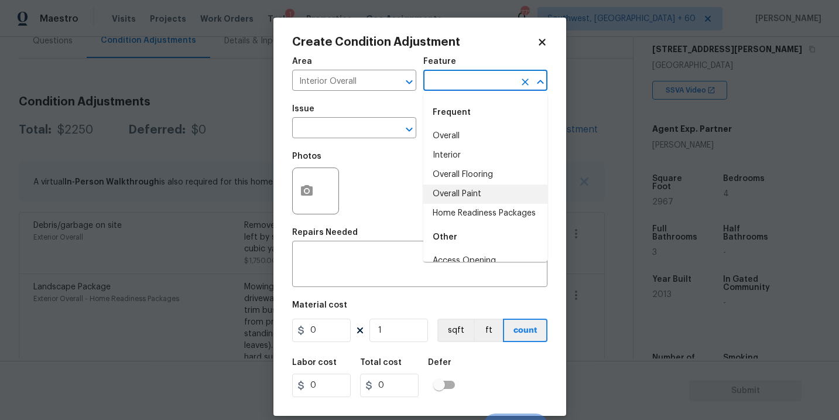
click at [464, 188] on li "Overall Paint" at bounding box center [485, 193] width 124 height 19
type input "Overall Paint"
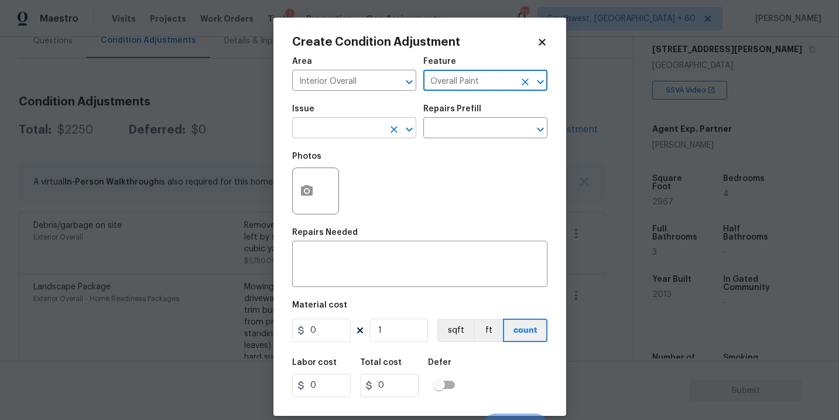
click at [366, 132] on input "text" at bounding box center [337, 129] width 91 height 18
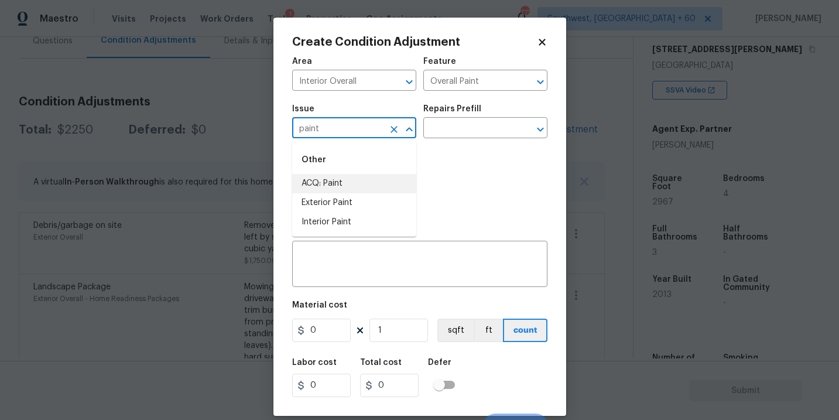
click at [361, 177] on li "ACQ: Paint" at bounding box center [354, 183] width 124 height 19
type input "ACQ: Paint"
click at [460, 143] on div "Issue ACQ: Paint ​ Repairs Prefill ​" at bounding box center [419, 121] width 255 height 47
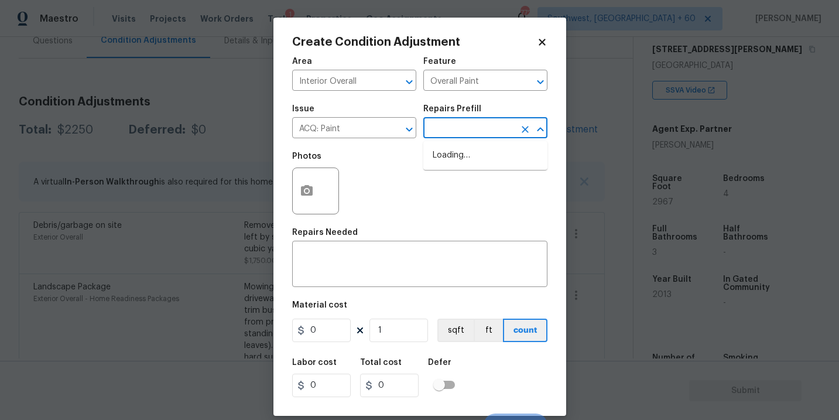
click at [478, 132] on input "text" at bounding box center [468, 129] width 91 height 18
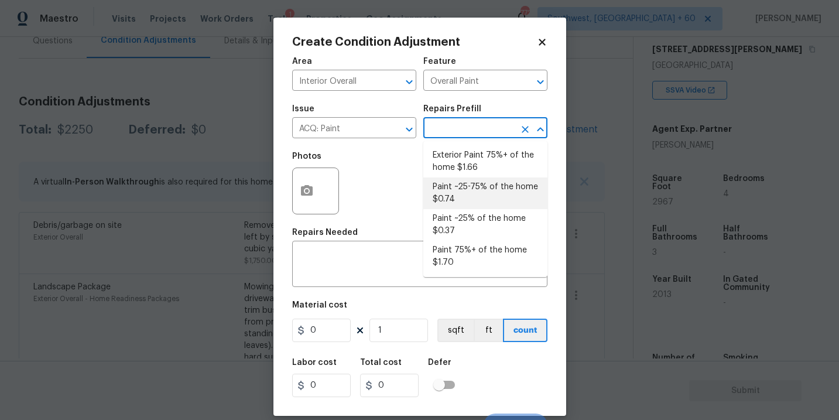
click at [478, 187] on li "Paint ~25-75% of the home $0.74" at bounding box center [485, 193] width 124 height 32
type input "Acquisition"
type textarea "Acquisition Scope: ~25 - 75% of the home needs interior paint"
type input "0.74"
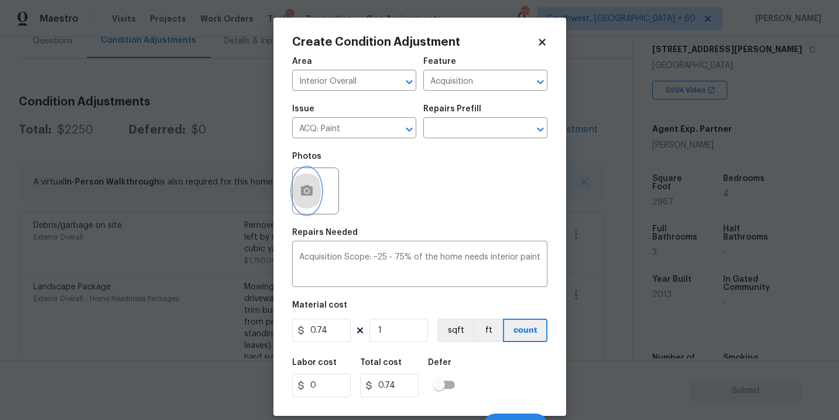
click at [316, 194] on button "button" at bounding box center [307, 191] width 28 height 46
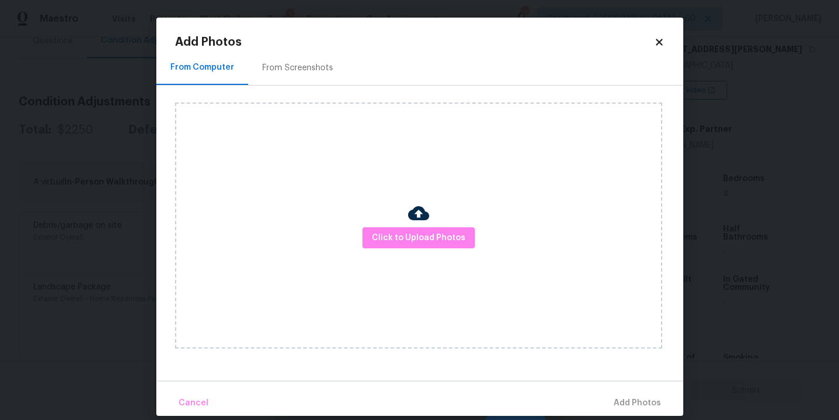
click at [402, 205] on div "Click to Upload Photos" at bounding box center [418, 225] width 487 height 246
click at [407, 233] on span "Click to Upload Photos" at bounding box center [419, 238] width 94 height 15
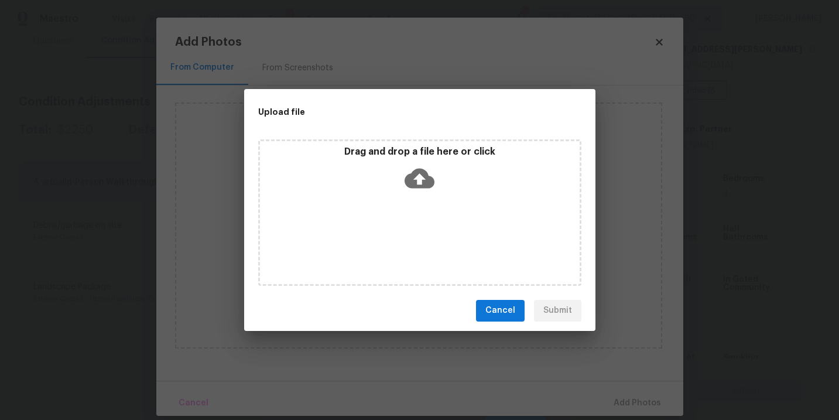
drag, startPoint x: 407, startPoint y: 233, endPoint x: 423, endPoint y: 197, distance: 39.8
click at [423, 197] on div "Drag and drop a file here or click" at bounding box center [419, 212] width 323 height 146
